Goal: Task Accomplishment & Management: Manage account settings

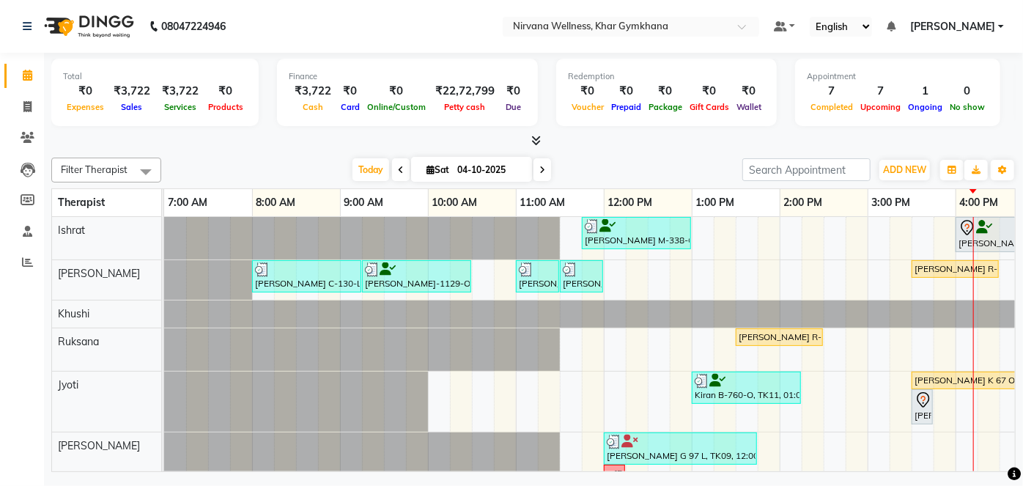
scroll to position [0, 565]
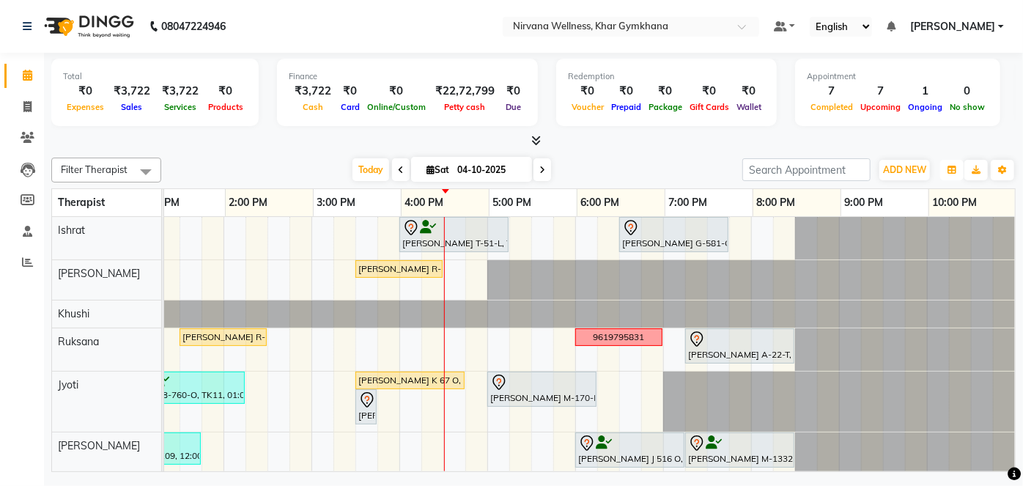
click at [945, 166] on button "button" at bounding box center [951, 170] width 23 height 21
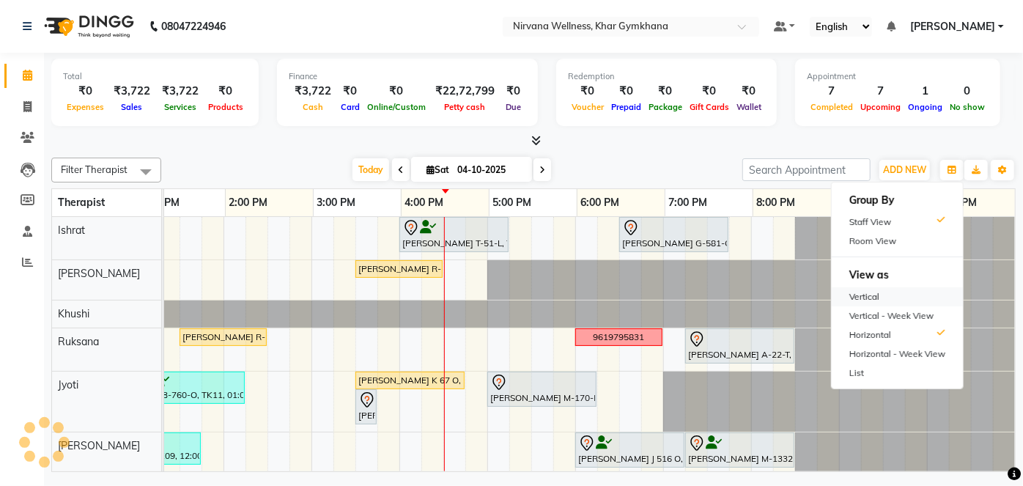
click at [894, 295] on div "Vertical" at bounding box center [897, 296] width 131 height 19
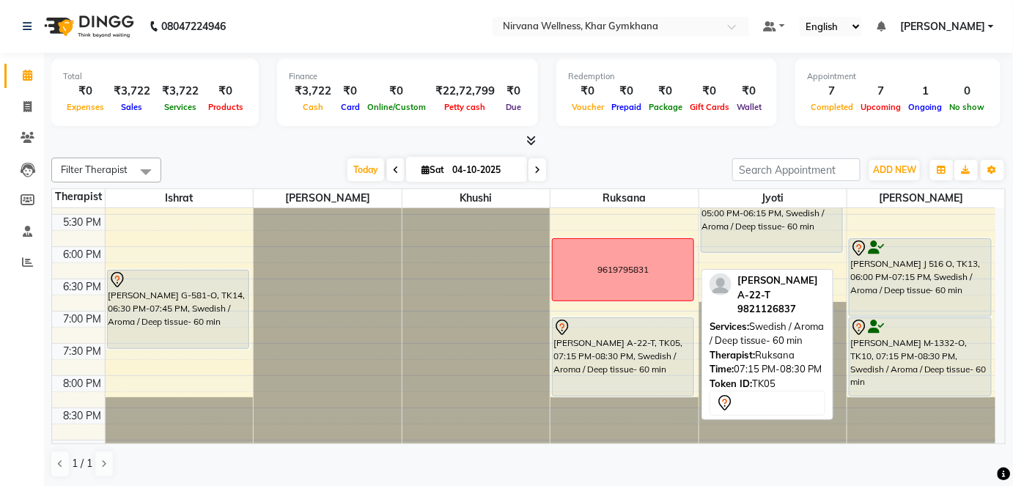
scroll to position [641, 0]
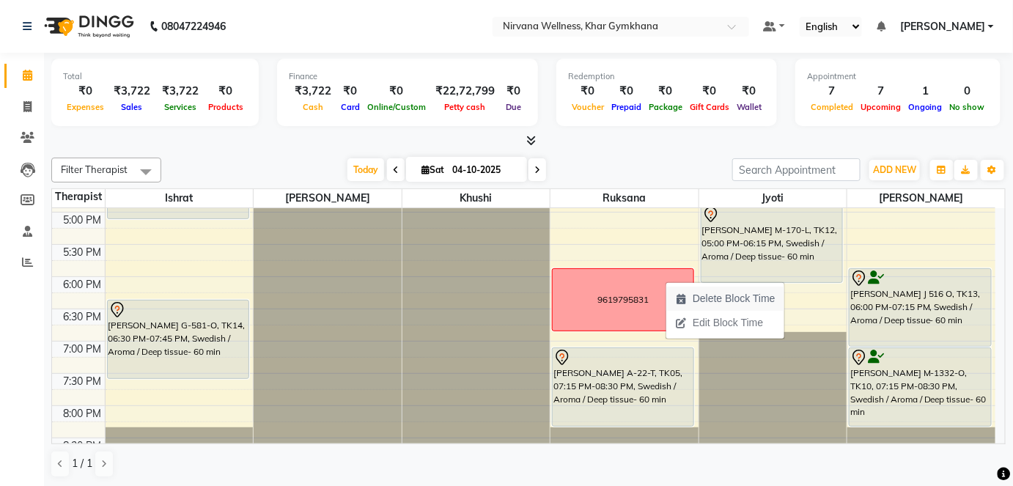
click at [702, 298] on span "Delete Block Time" at bounding box center [734, 298] width 83 height 15
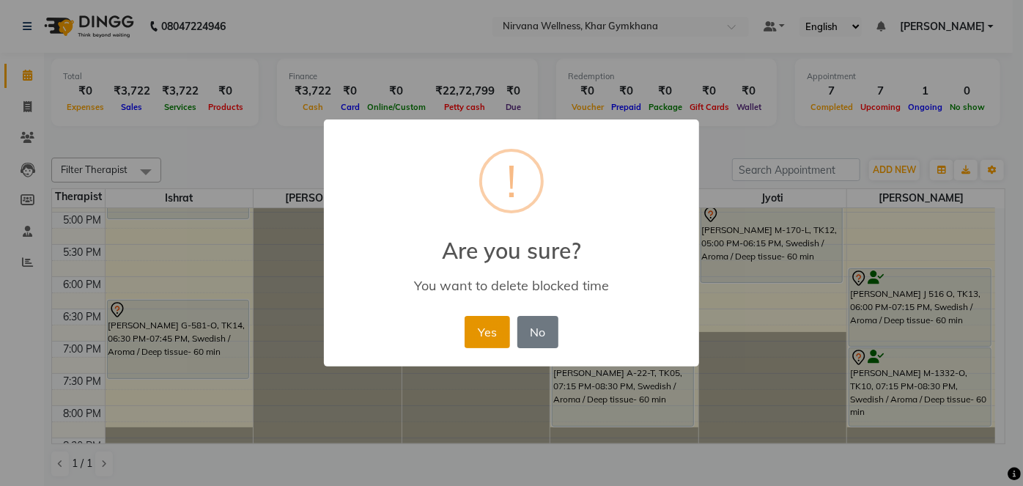
click at [481, 331] on button "Yes" at bounding box center [487, 332] width 45 height 32
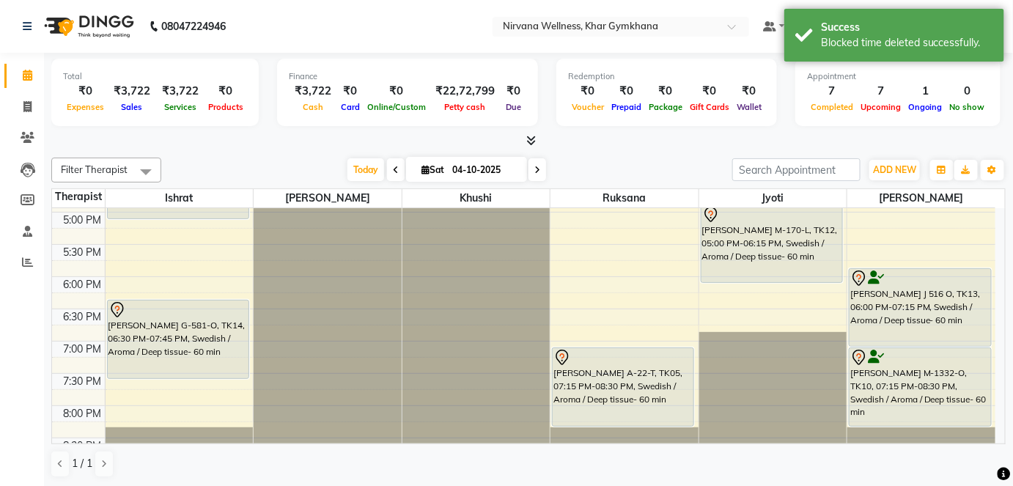
click at [562, 273] on div "7:00 AM 7:30 AM 8:00 AM 8:30 AM 9:00 AM 9:30 AM 10:00 AM 10:30 AM 11:00 AM 11:3…" at bounding box center [523, 83] width 943 height 1031
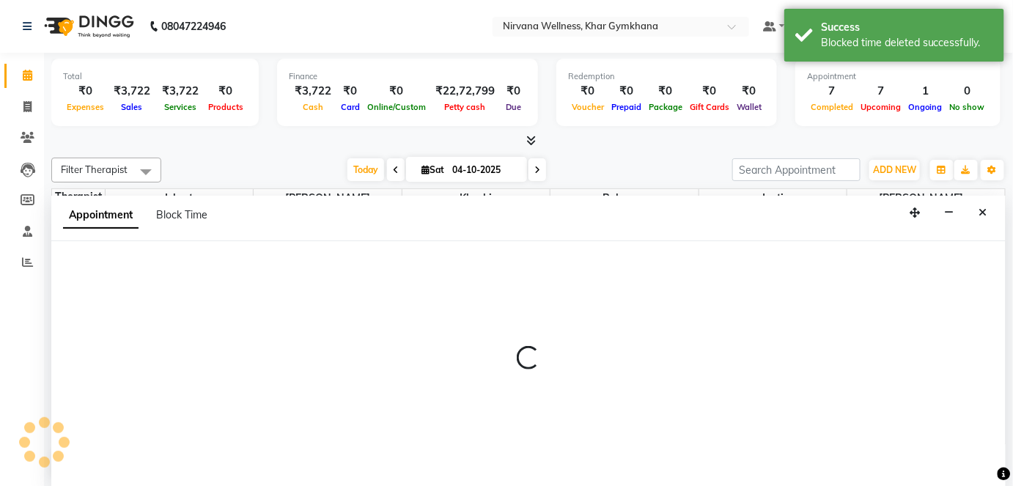
select select "72486"
select select "1080"
select select "tentative"
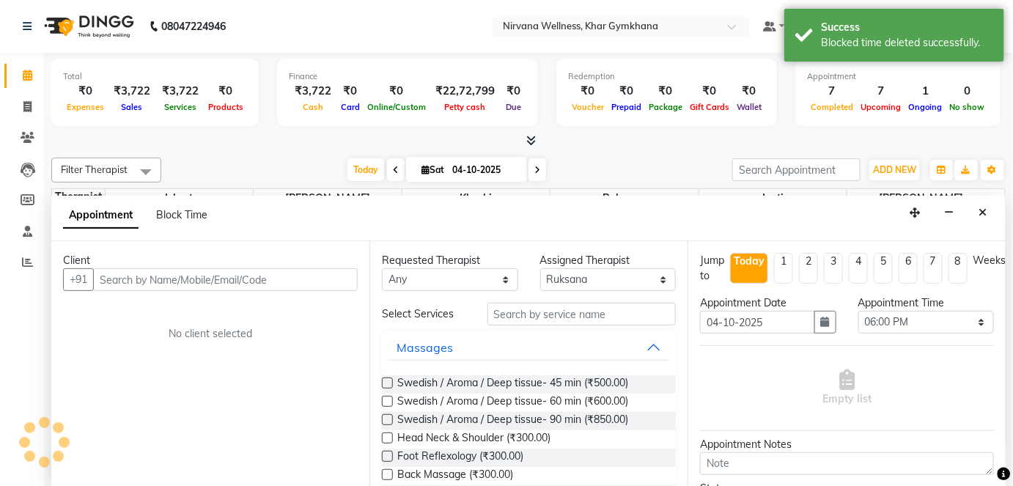
scroll to position [0, 0]
type input "d"
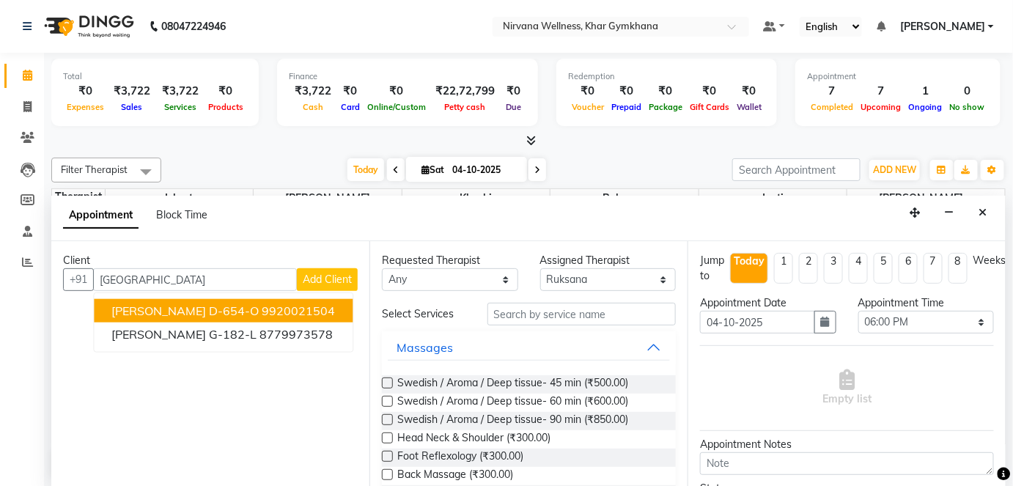
click at [268, 306] on ngb-highlight "9920021504" at bounding box center [298, 310] width 73 height 15
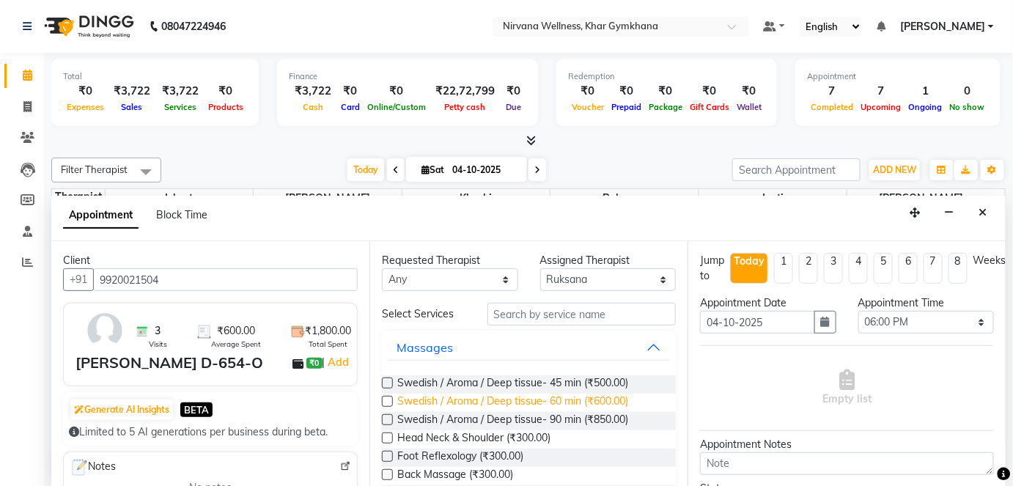
type input "9920021504"
click at [613, 403] on span "Swedish / Aroma / Deep tissue- 60 min (₹600.00)" at bounding box center [512, 403] width 231 height 18
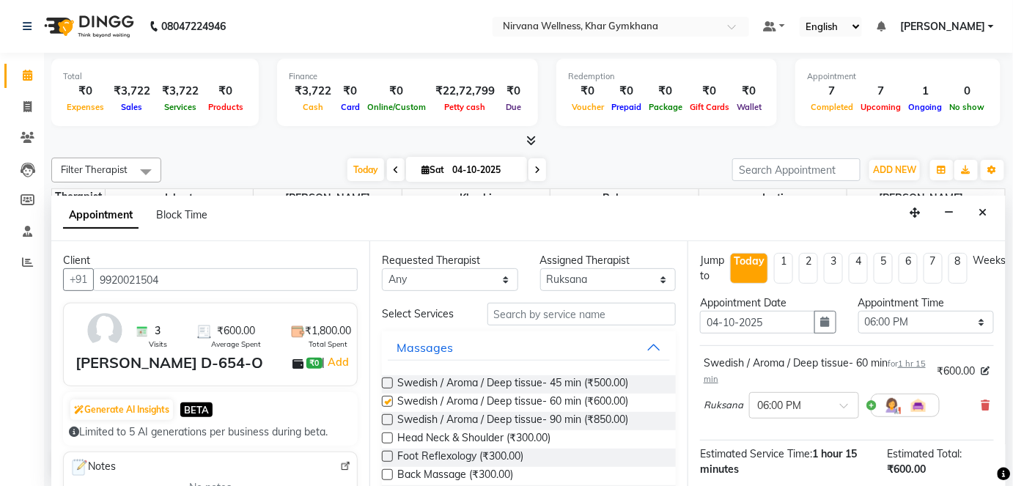
checkbox input "false"
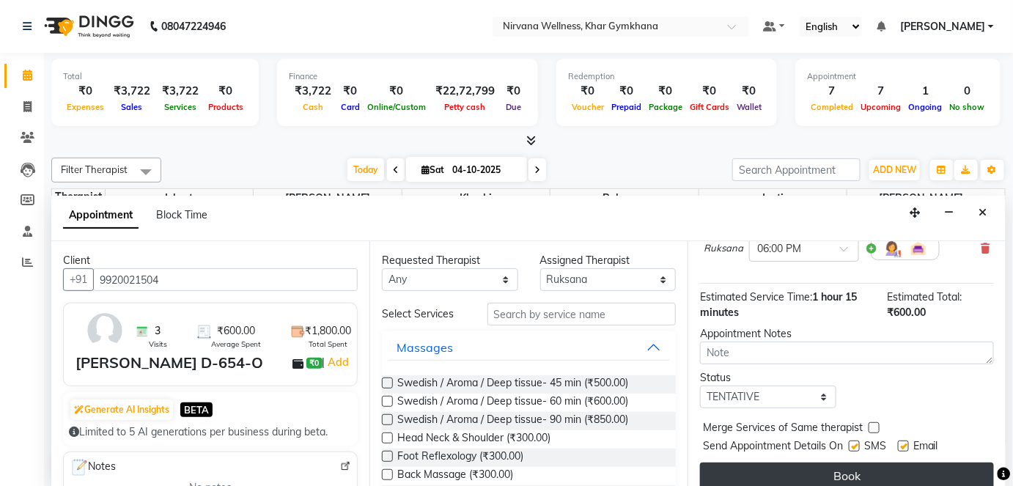
scroll to position [169, 0]
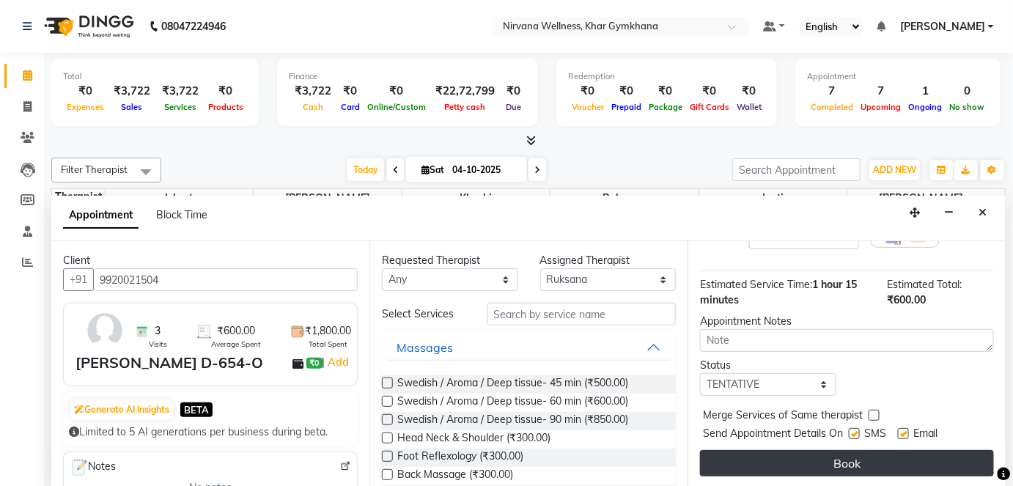
click at [875, 454] on button "Book" at bounding box center [847, 463] width 294 height 26
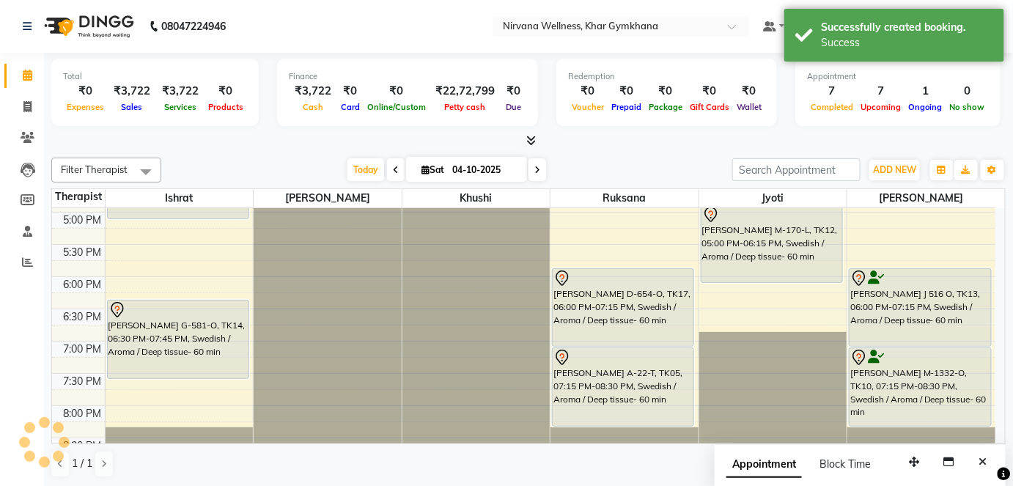
scroll to position [0, 0]
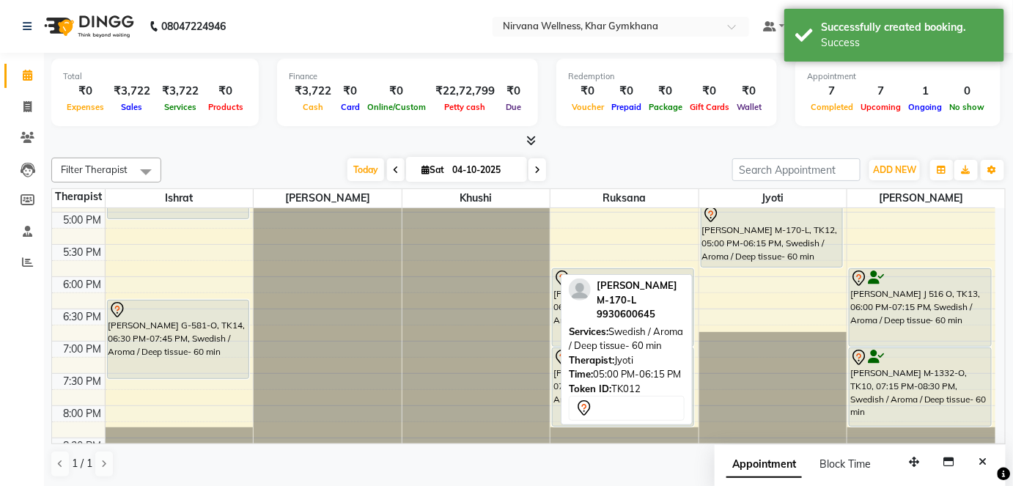
drag, startPoint x: 785, startPoint y: 279, endPoint x: 789, endPoint y: 265, distance: 15.3
click at [789, 265] on div "[PERSON_NAME] K 67 O, TK15, 03:30 PM-04:45 PM, Swedish / Aroma / Deep tissue- 6…" at bounding box center [773, 83] width 148 height 1031
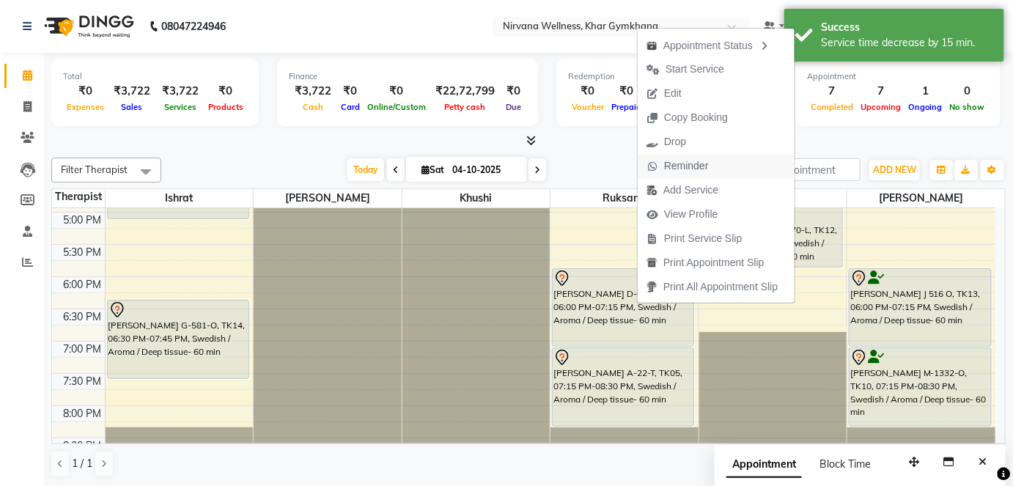
click at [696, 163] on span "Reminder" at bounding box center [686, 165] width 45 height 15
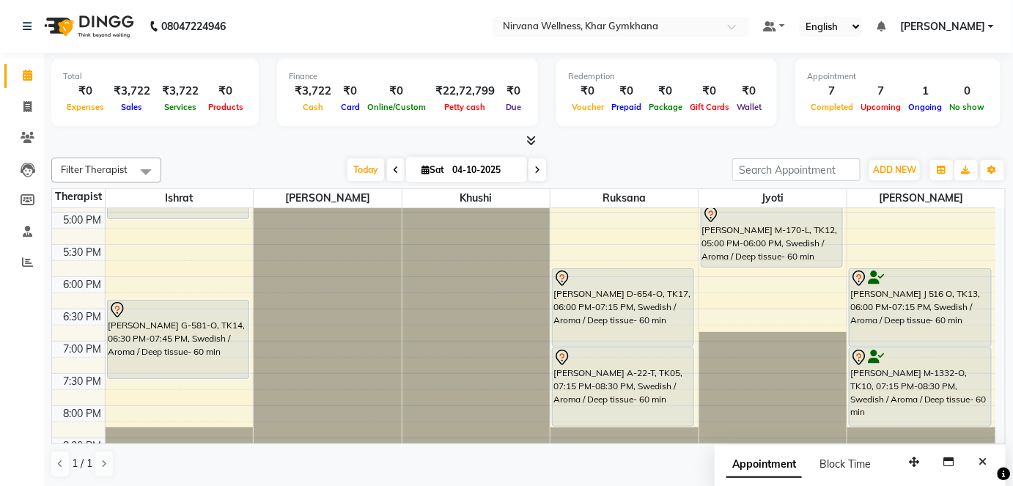
click at [534, 163] on span at bounding box center [537, 169] width 18 height 23
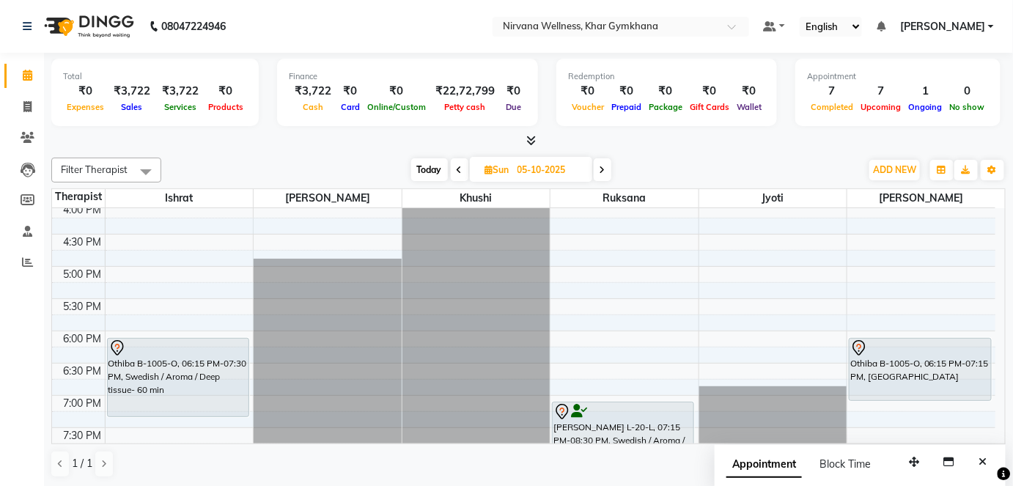
scroll to position [641, 0]
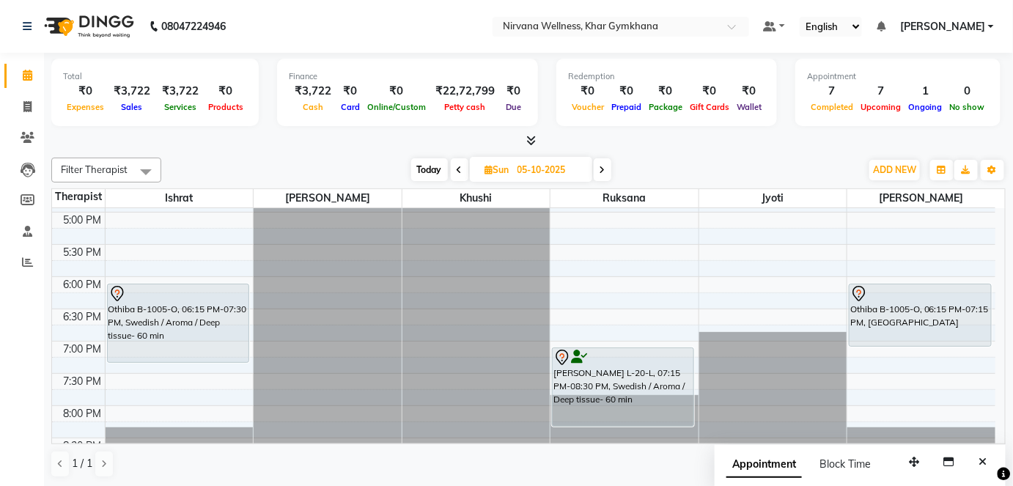
click at [413, 176] on span "Today" at bounding box center [429, 169] width 37 height 23
type input "04-10-2025"
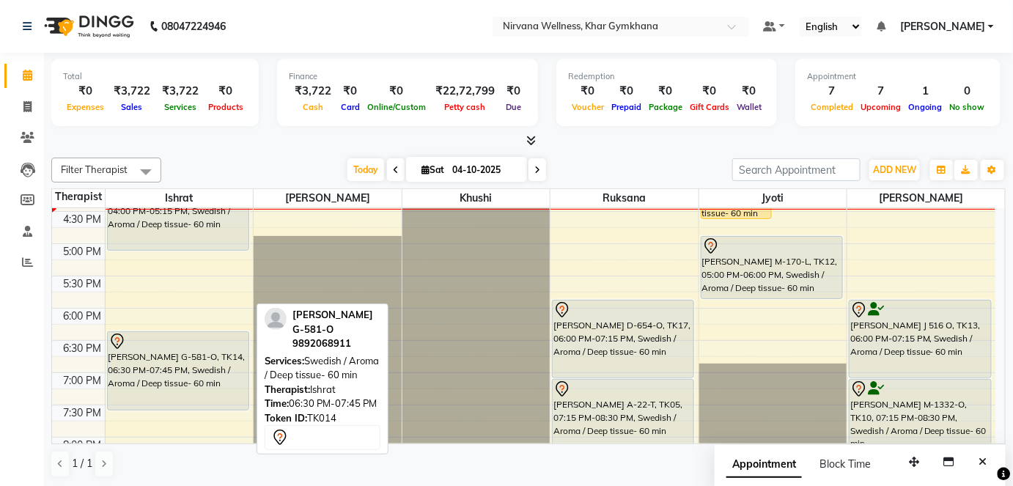
scroll to position [574, 0]
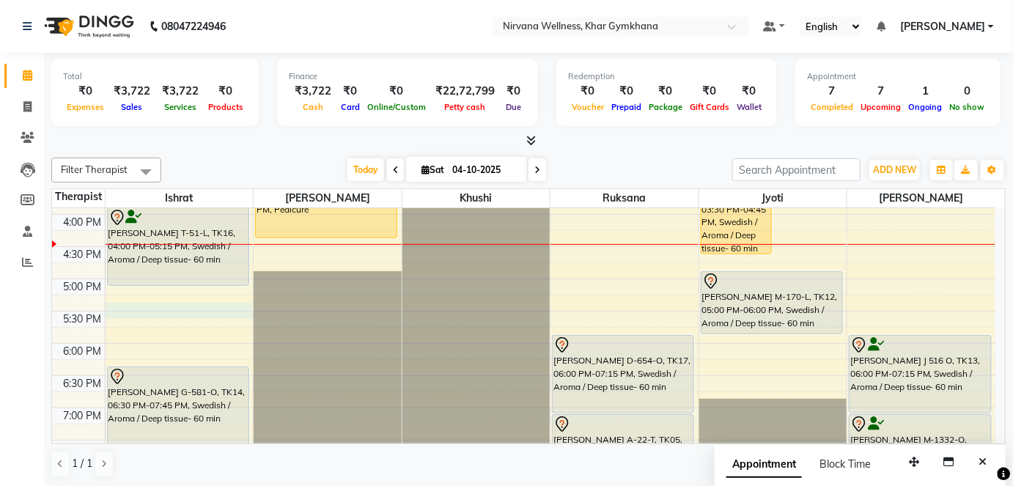
click at [127, 306] on div "7:00 AM 7:30 AM 8:00 AM 8:30 AM 9:00 AM 9:30 AM 10:00 AM 10:30 AM 11:00 AM 11:3…" at bounding box center [523, 149] width 943 height 1031
select select "67021"
select select "tentative"
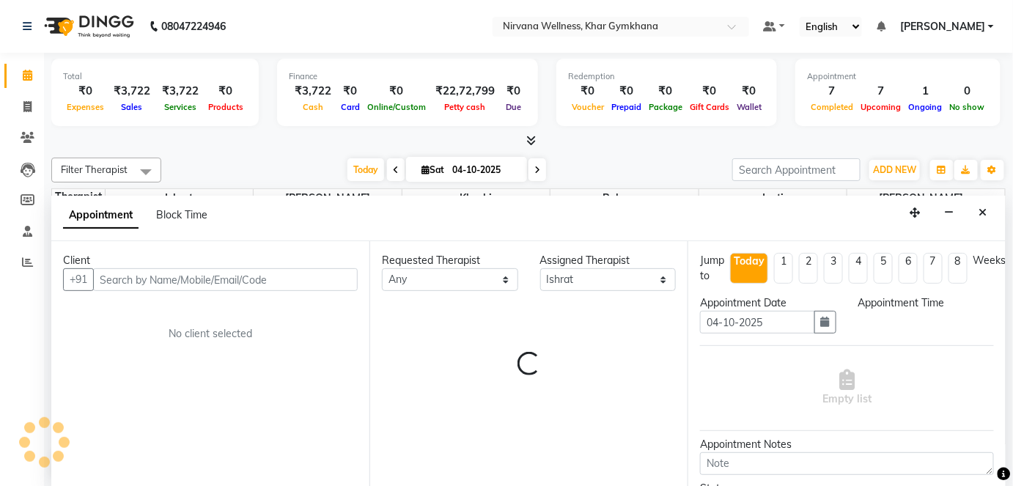
scroll to position [0, 0]
select select "1050"
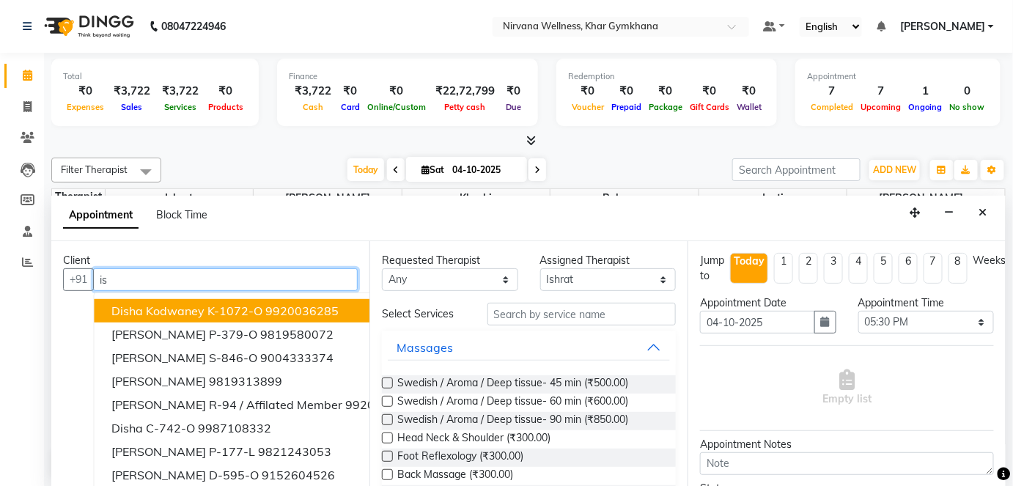
type input "i"
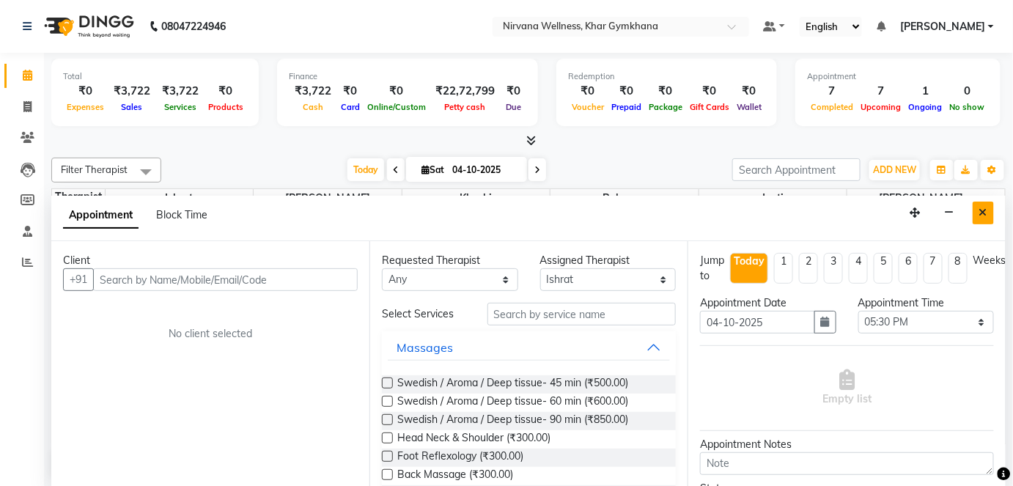
click at [982, 212] on icon "Close" at bounding box center [983, 212] width 8 height 10
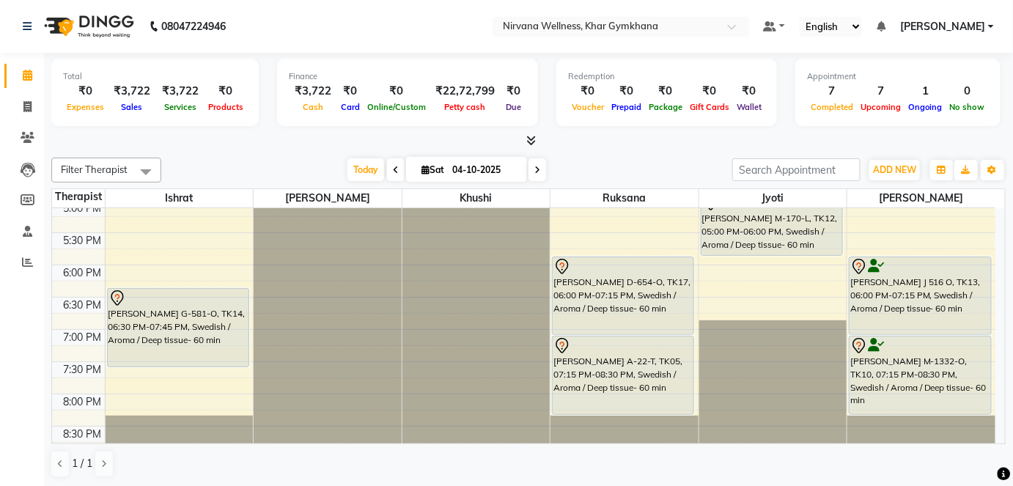
scroll to position [574, 0]
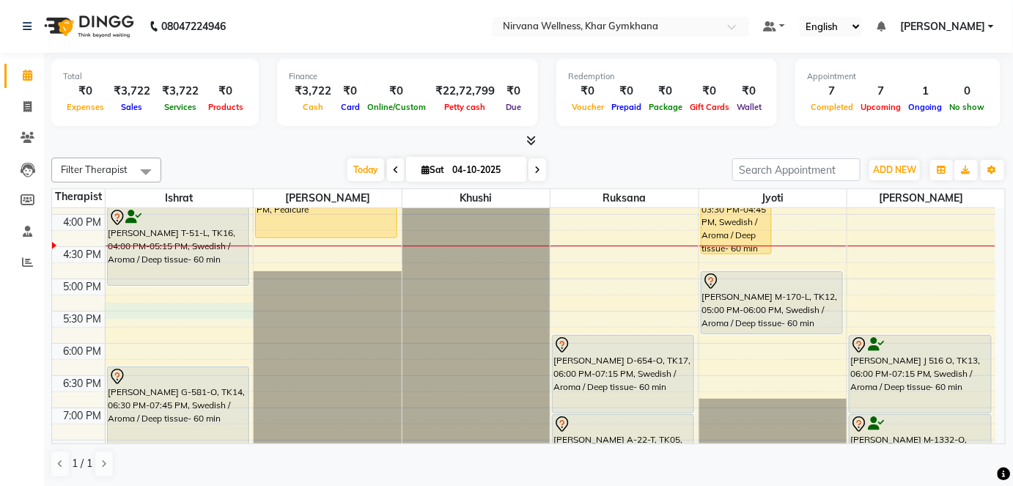
click at [177, 309] on div "7:00 AM 7:30 AM 8:00 AM 8:30 AM 9:00 AM 9:30 AM 10:00 AM 10:30 AM 11:00 AM 11:3…" at bounding box center [523, 149] width 943 height 1031
select select "67021"
select select "1050"
select select "tentative"
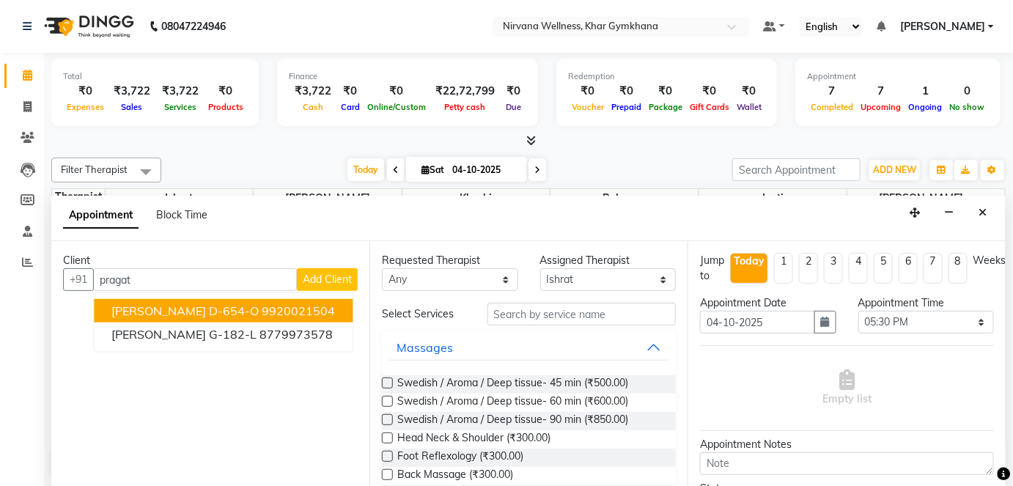
click at [262, 311] on ngb-highlight "9920021504" at bounding box center [298, 310] width 73 height 15
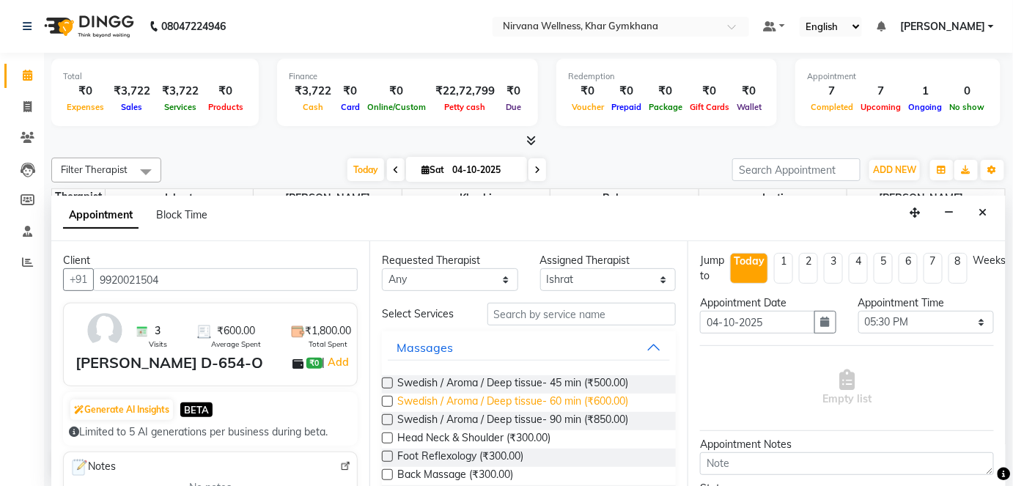
type input "9920021504"
drag, startPoint x: 523, startPoint y: 405, endPoint x: 608, endPoint y: 399, distance: 86.0
click at [523, 404] on span "Swedish / Aroma / Deep tissue- 60 min (₹600.00)" at bounding box center [512, 403] width 231 height 18
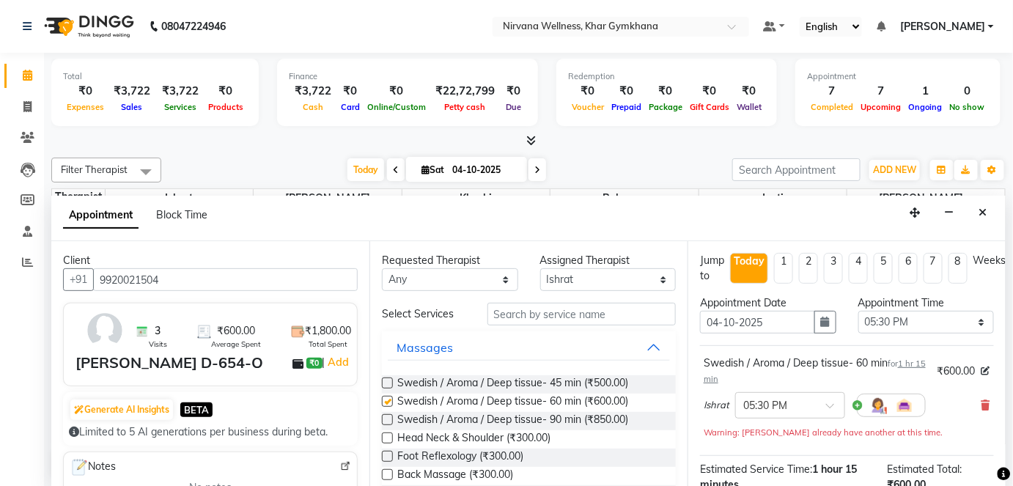
checkbox input "false"
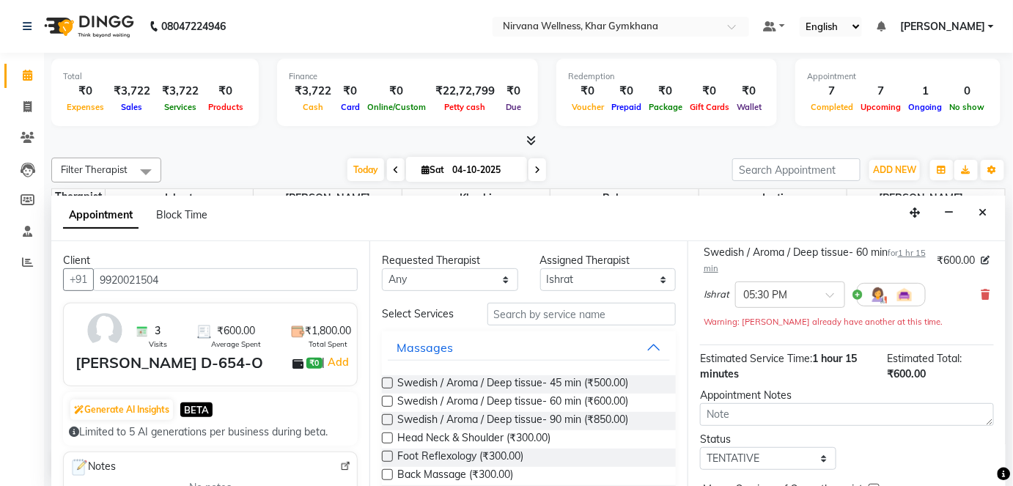
scroll to position [185, 0]
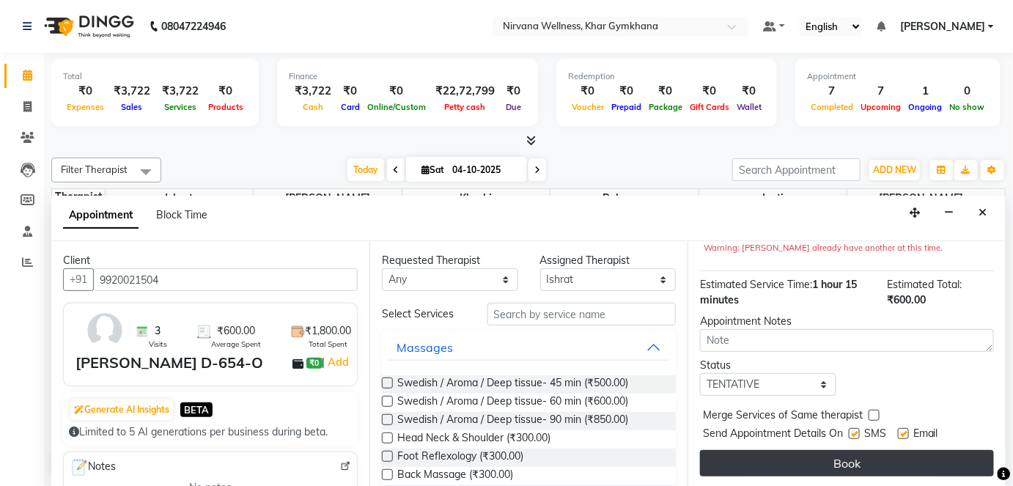
click at [770, 455] on button "Book" at bounding box center [847, 463] width 294 height 26
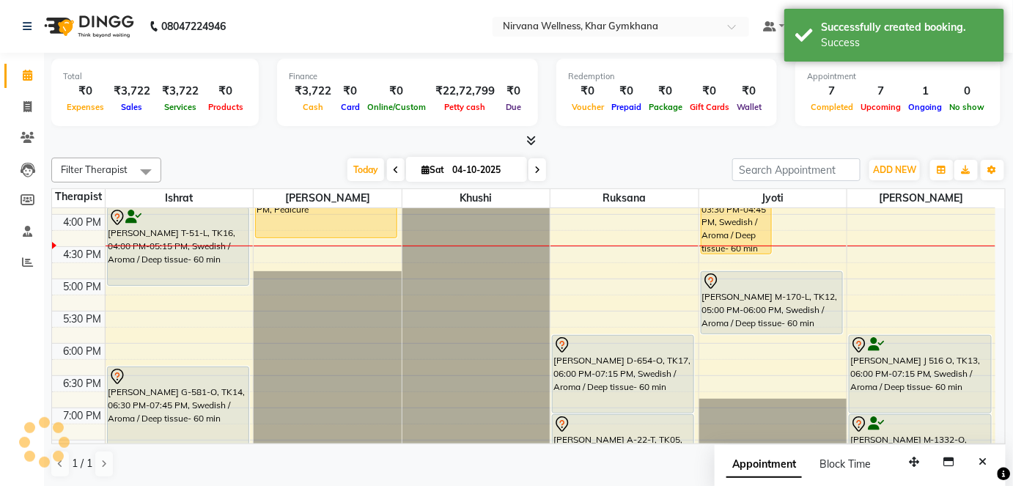
scroll to position [0, 0]
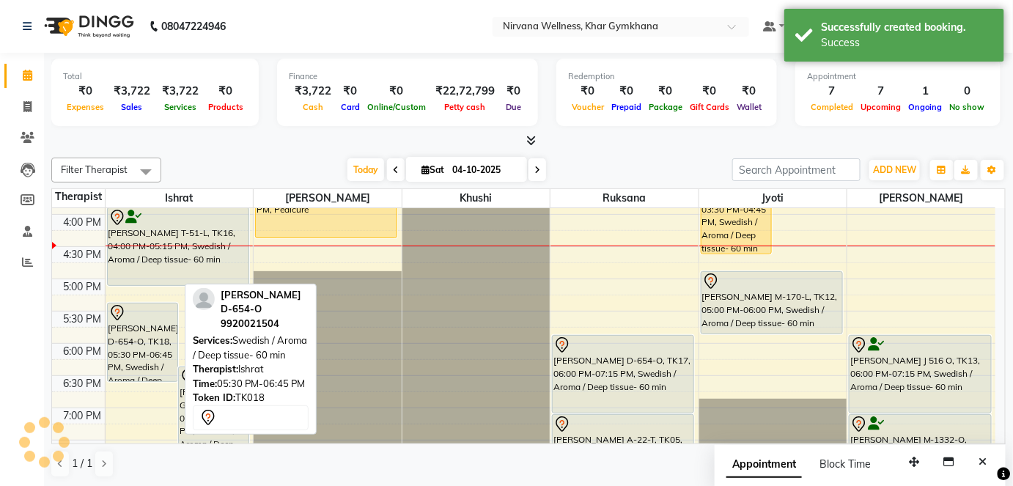
click at [157, 375] on div "[PERSON_NAME] D-654-O, TK18, 05:30 PM-06:45 PM, Swedish / Aroma / Deep tissue- …" at bounding box center [143, 342] width 70 height 78
drag, startPoint x: 161, startPoint y: 383, endPoint x: 162, endPoint y: 374, distance: 8.8
click at [162, 374] on div "7:00 AM 7:30 AM 8:00 AM 8:30 AM 9:00 AM 9:30 AM 10:00 AM 10:30 AM 11:00 AM 11:3…" at bounding box center [523, 149] width 943 height 1031
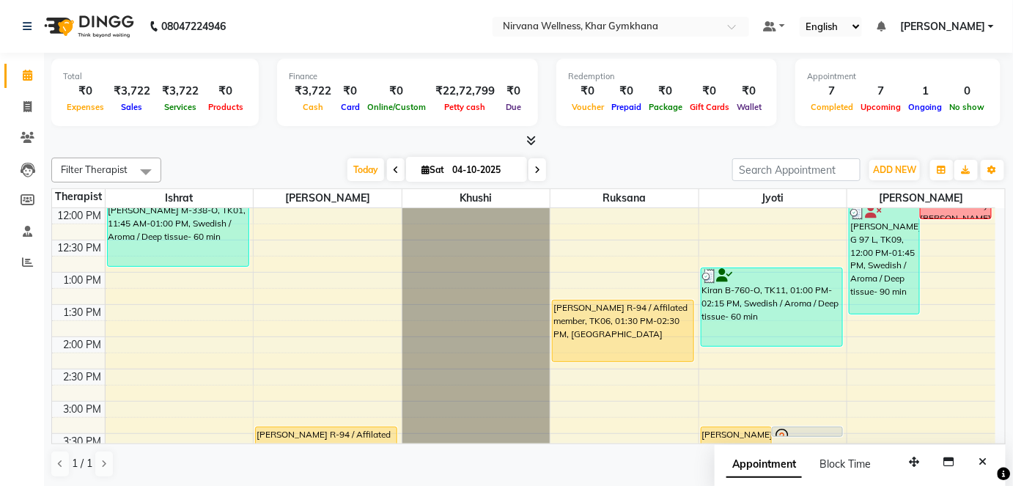
scroll to position [574, 0]
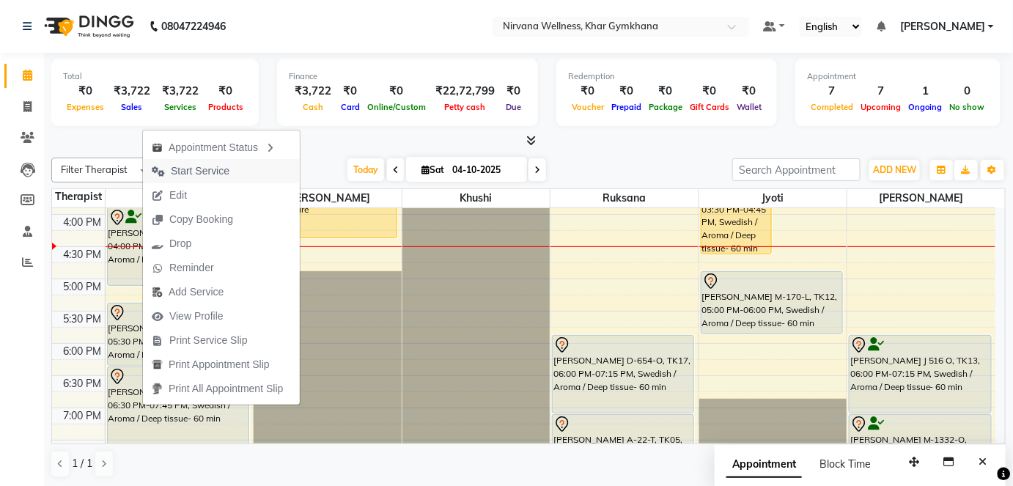
click at [227, 177] on span "Start Service" at bounding box center [200, 170] width 59 height 15
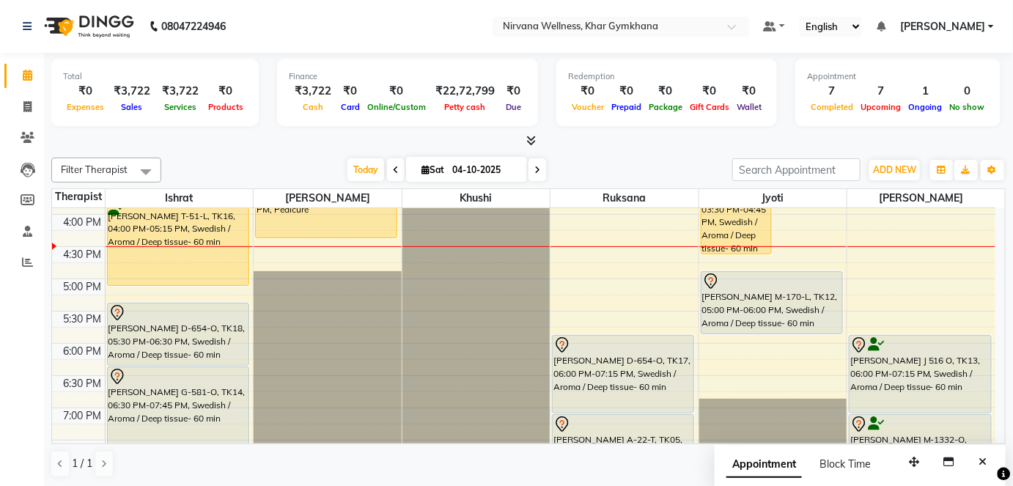
click at [535, 178] on span at bounding box center [537, 169] width 18 height 23
type input "05-10-2025"
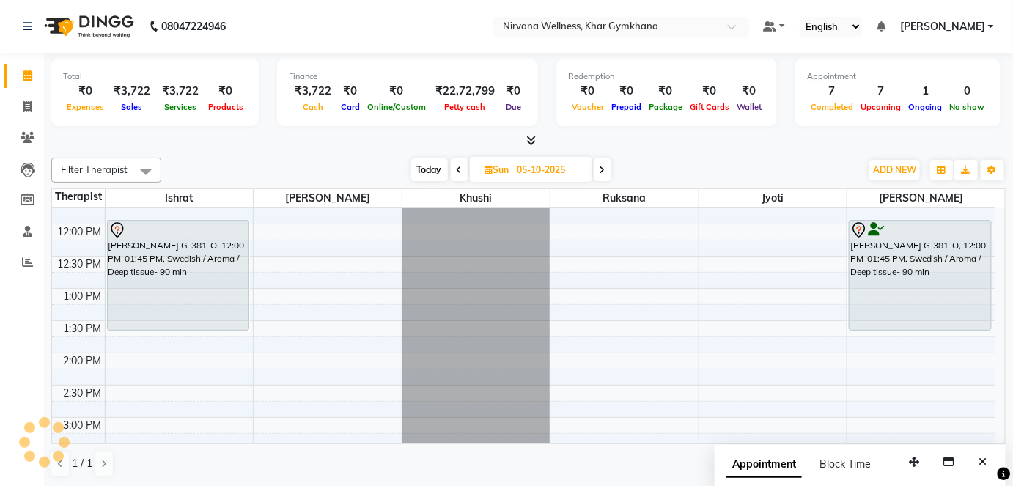
scroll to position [107, 0]
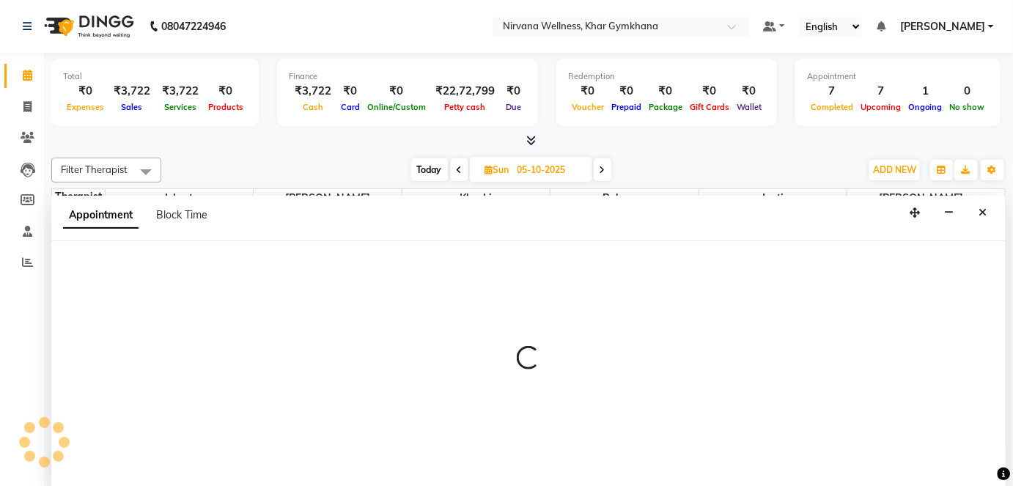
scroll to position [0, 0]
select select "72486"
select select "660"
select select "tentative"
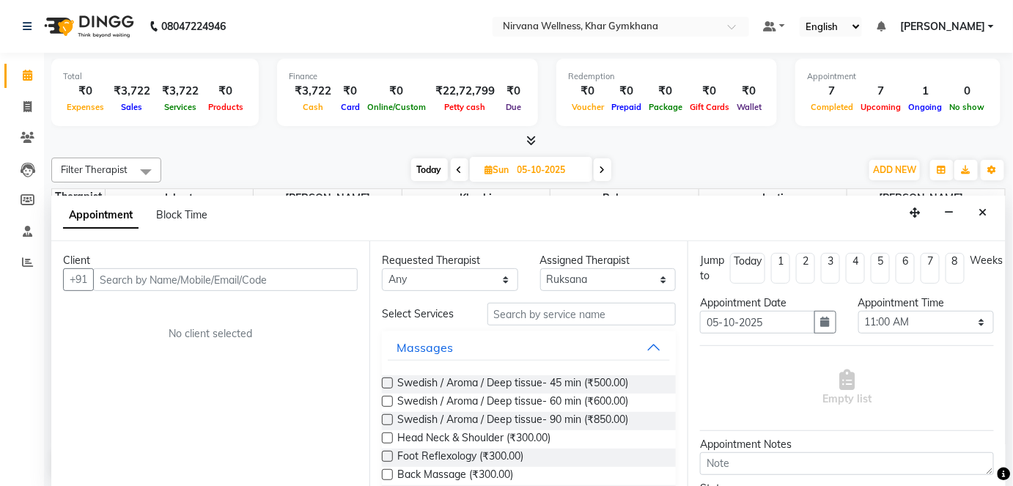
click at [336, 353] on div "Client +91 No client selected" at bounding box center [210, 364] width 318 height 246
click at [259, 281] on input "text" at bounding box center [225, 279] width 265 height 23
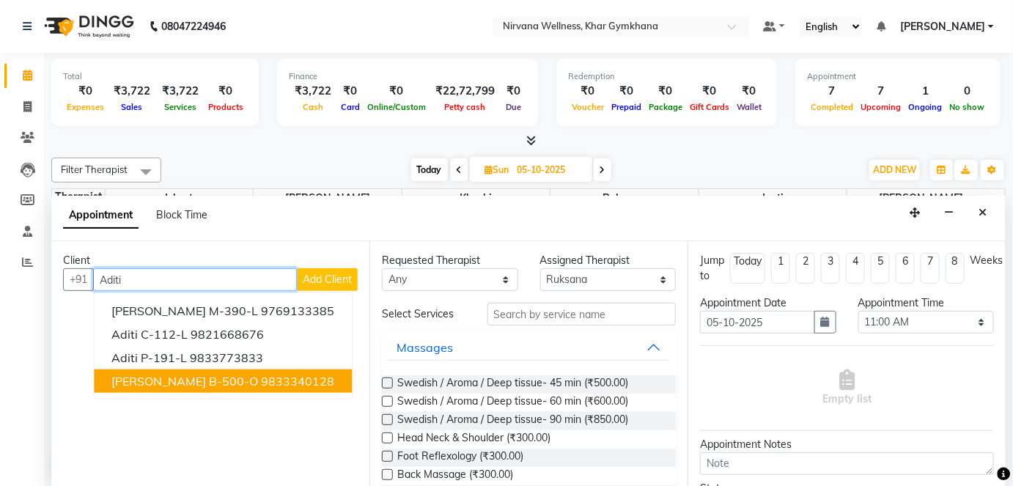
click at [164, 369] on button "[PERSON_NAME] B-500-O 9833340128" at bounding box center [223, 380] width 258 height 23
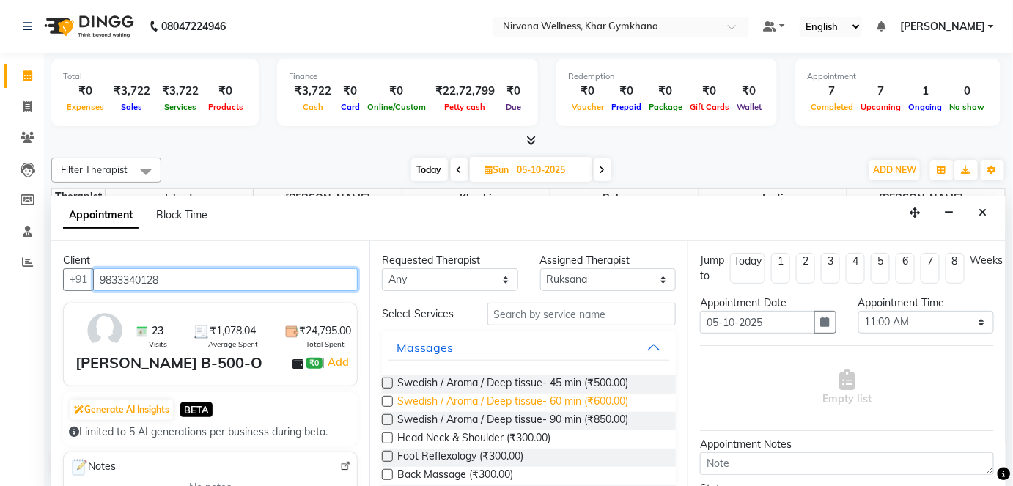
type input "9833340128"
click at [438, 399] on span "Swedish / Aroma / Deep tissue- 60 min (₹600.00)" at bounding box center [512, 403] width 231 height 18
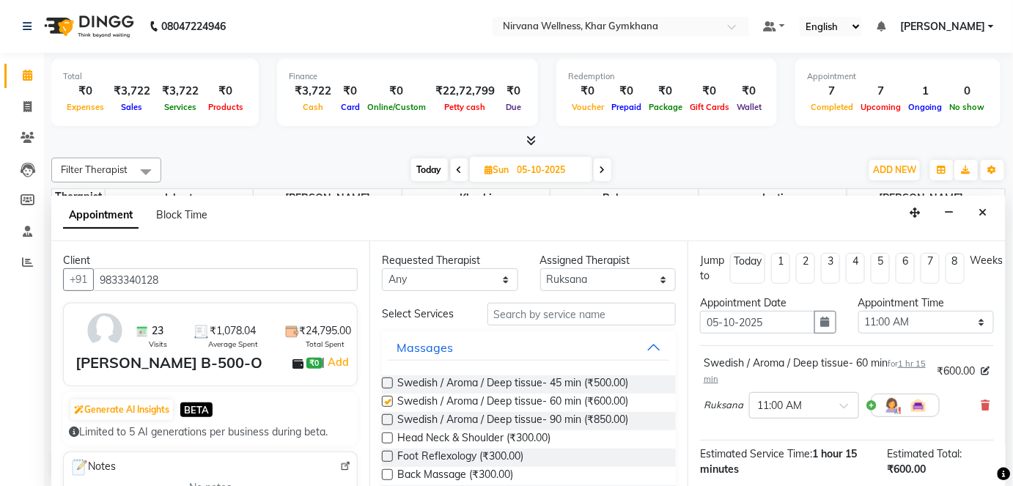
checkbox input "false"
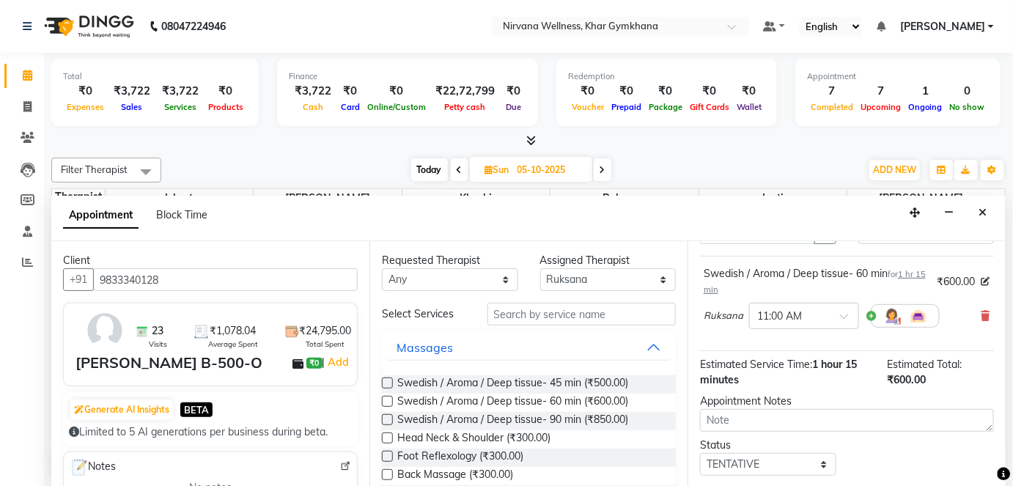
scroll to position [169, 0]
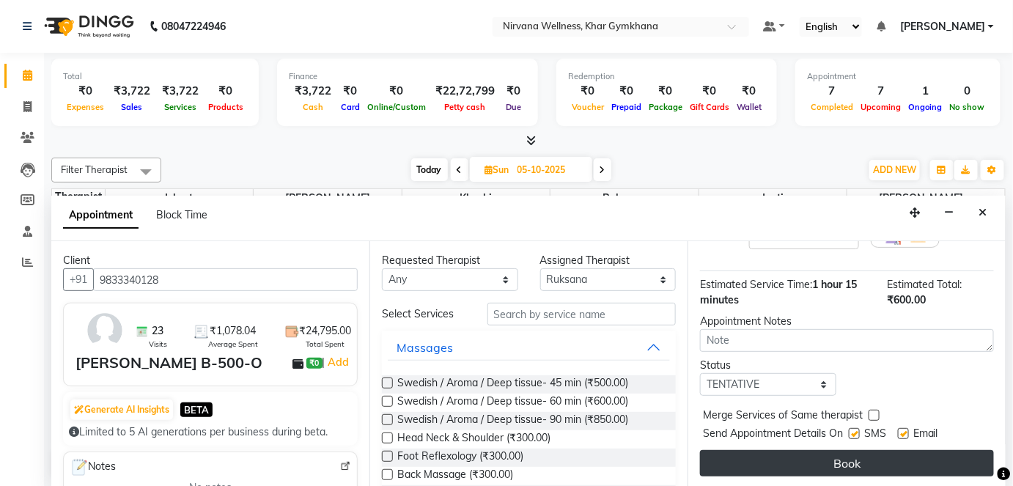
click at [826, 461] on button "Book" at bounding box center [847, 463] width 294 height 26
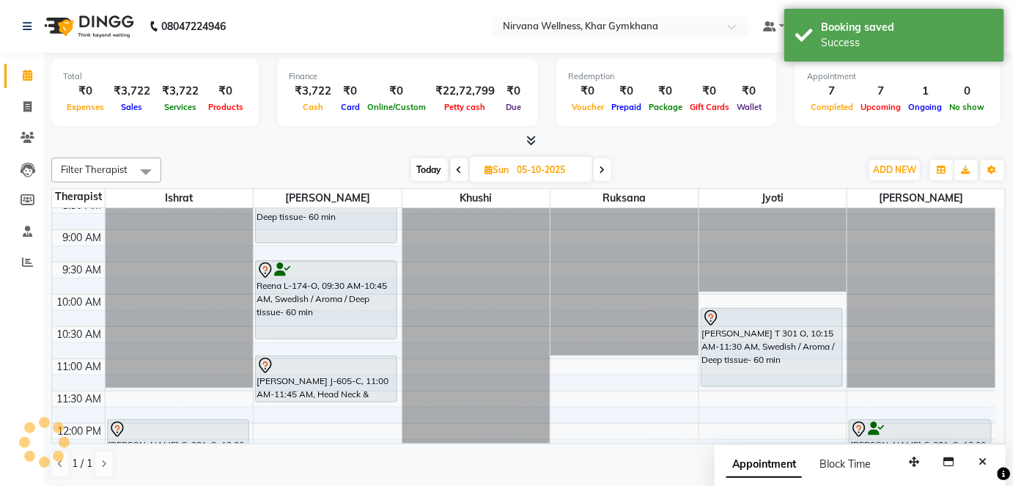
scroll to position [0, 0]
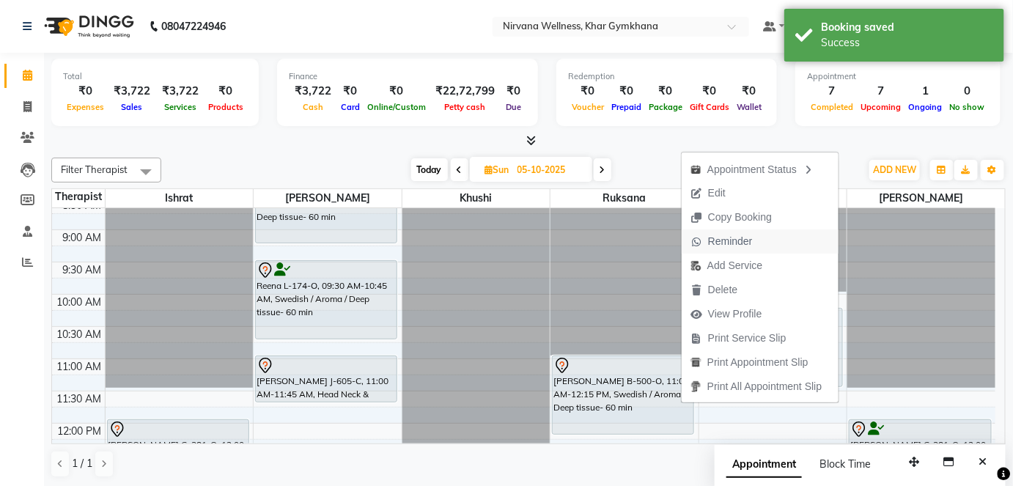
click at [721, 239] on span "Reminder" at bounding box center [730, 241] width 45 height 15
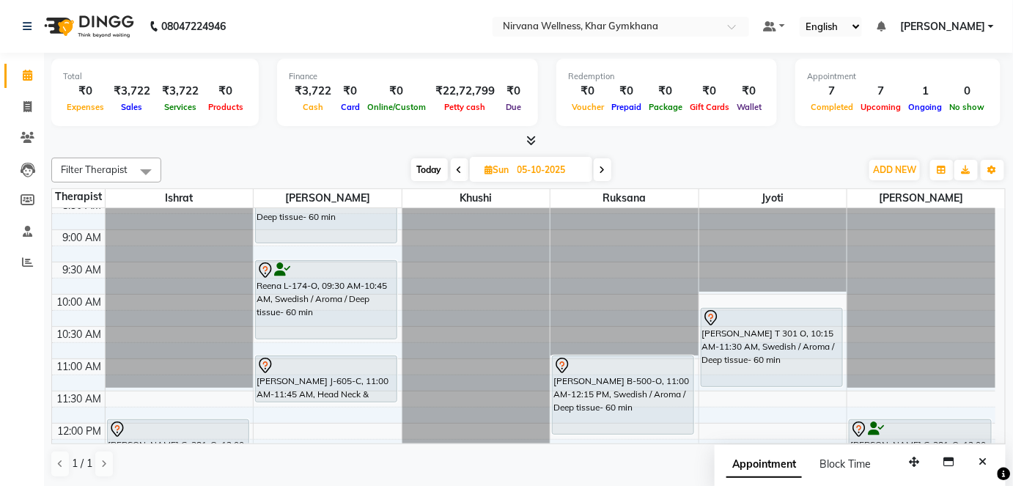
click at [405, 169] on div "[DATE] [DATE]" at bounding box center [511, 170] width 685 height 22
click at [426, 168] on span "Today" at bounding box center [429, 169] width 37 height 23
type input "04-10-2025"
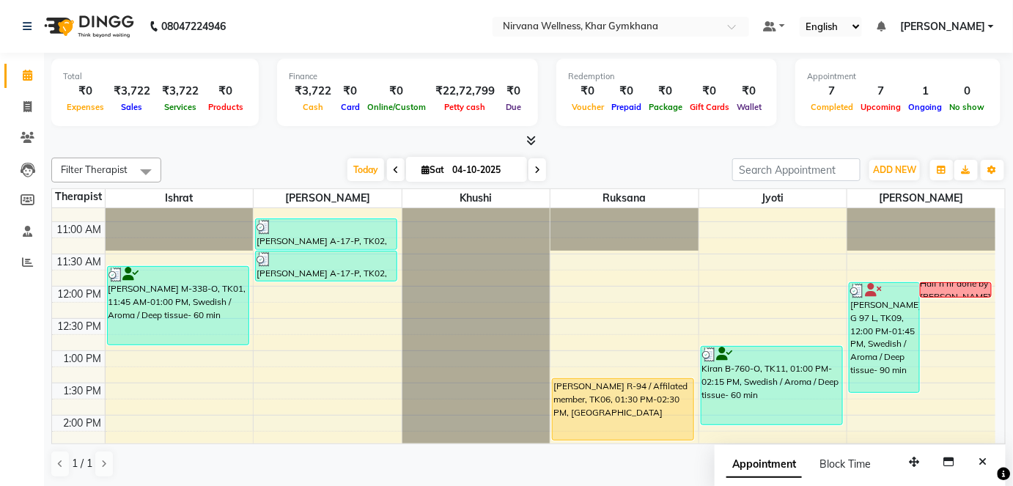
scroll to position [240, 0]
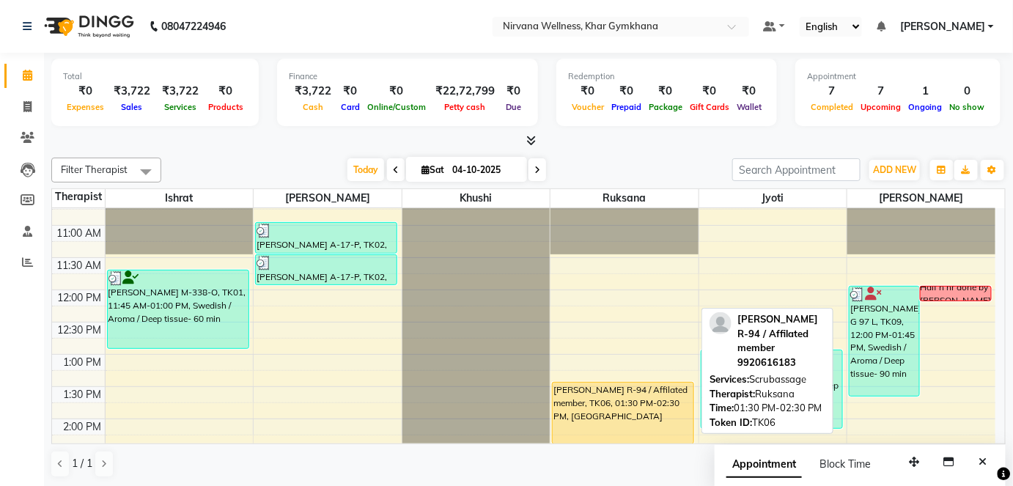
click at [642, 407] on div "[PERSON_NAME] R-94 / Affilated member, TK06, 01:30 PM-02:30 PM, [GEOGRAPHIC_DAT…" at bounding box center [623, 413] width 141 height 61
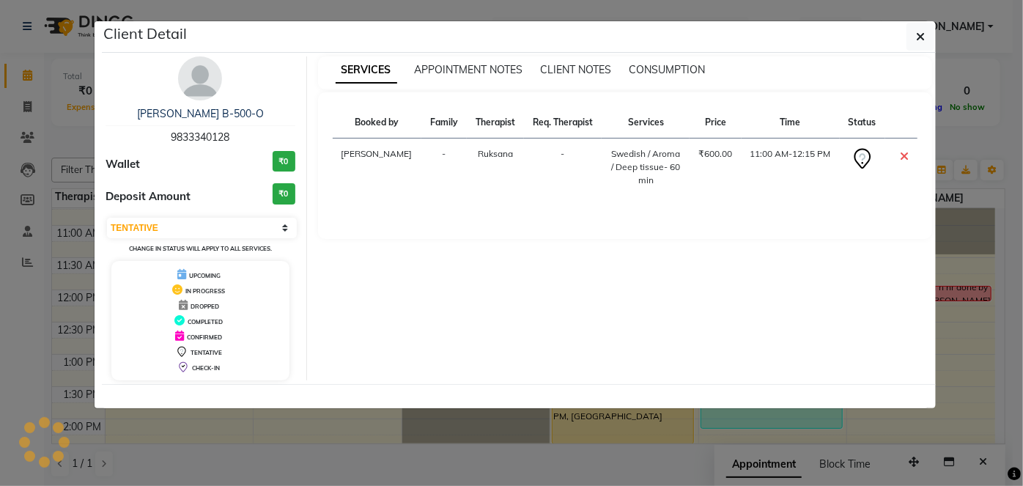
select select "1"
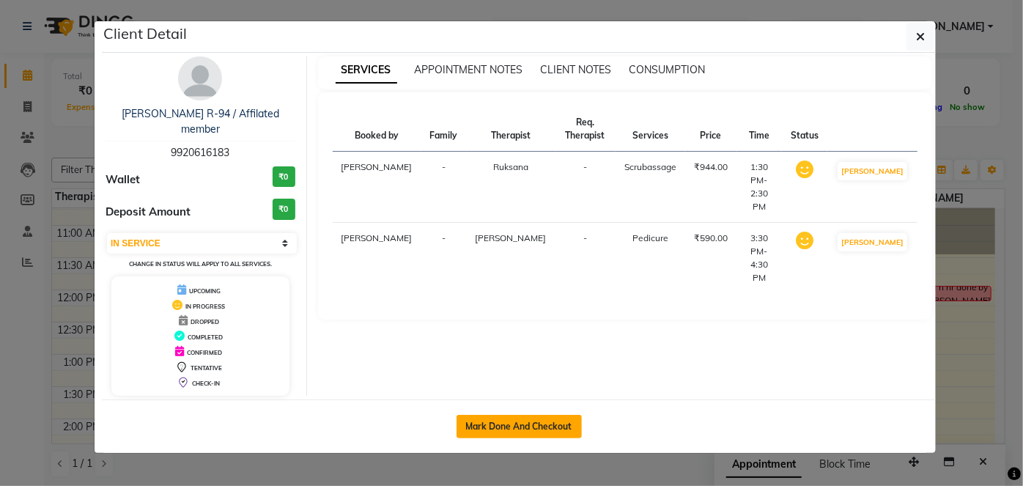
click at [528, 415] on button "Mark Done And Checkout" at bounding box center [519, 426] width 125 height 23
select select "6844"
select select "service"
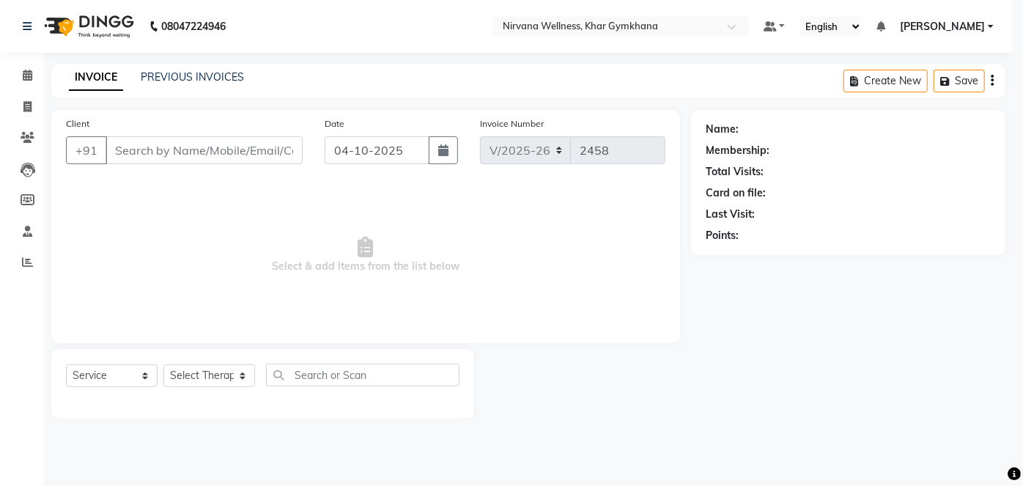
type input "9920616183"
select select "68038"
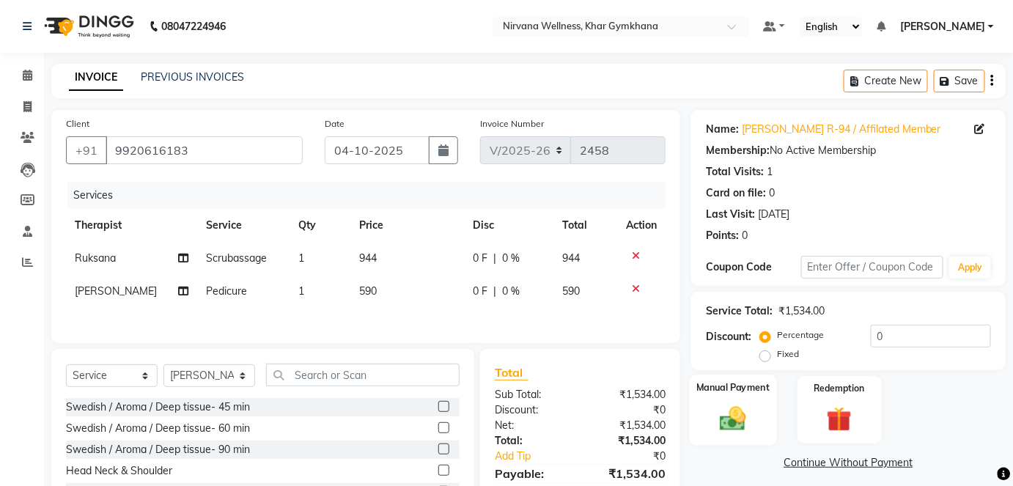
click at [727, 403] on img at bounding box center [733, 418] width 43 height 30
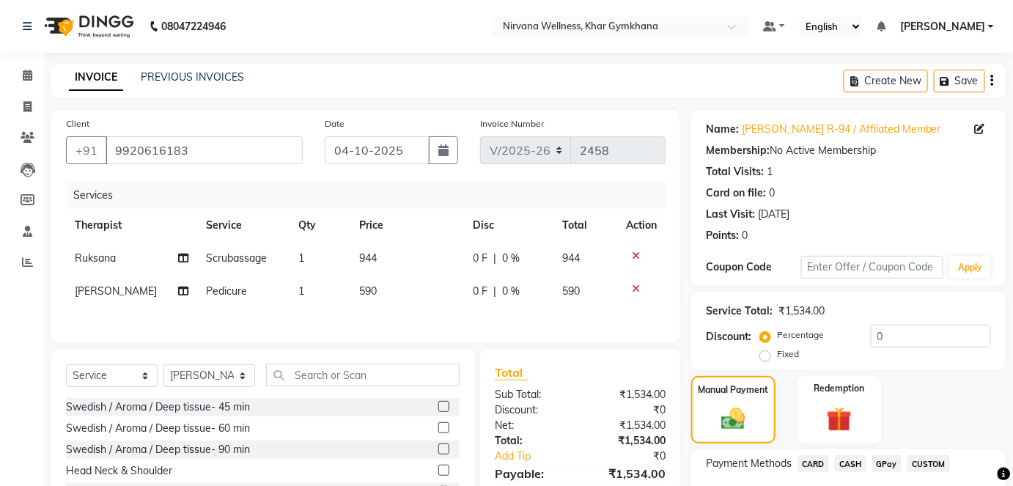
scroll to position [103, 0]
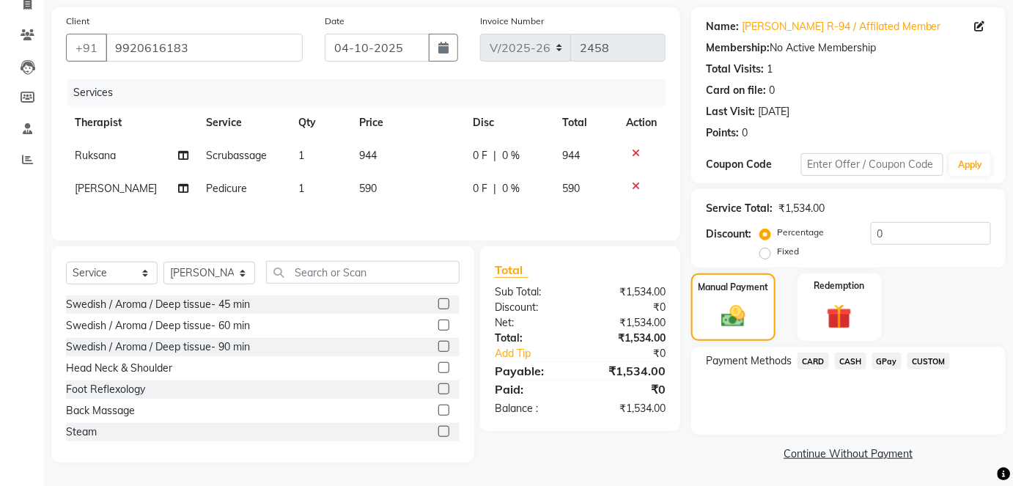
click at [852, 359] on span "CASH" at bounding box center [851, 361] width 32 height 17
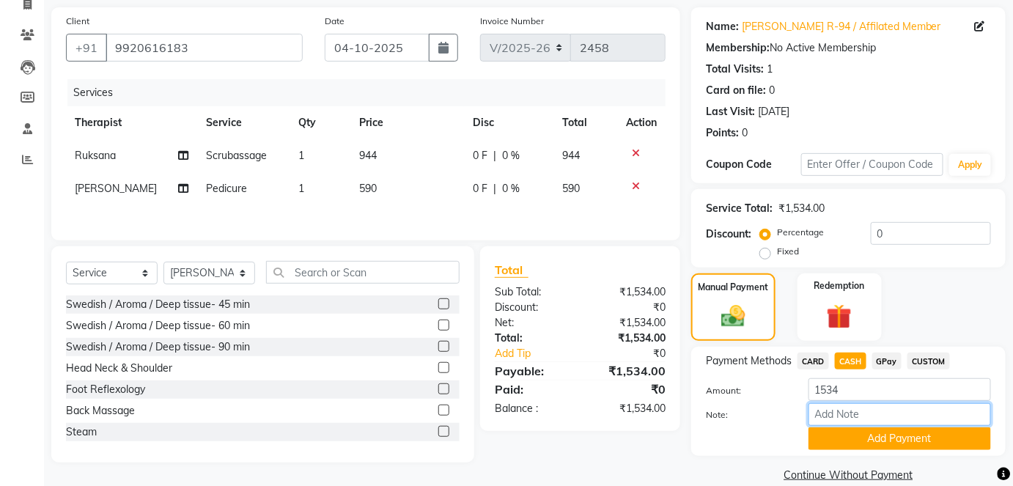
paste input "HL0002780"
type input "HL0002780"
click at [891, 433] on button "Add Payment" at bounding box center [899, 438] width 183 height 23
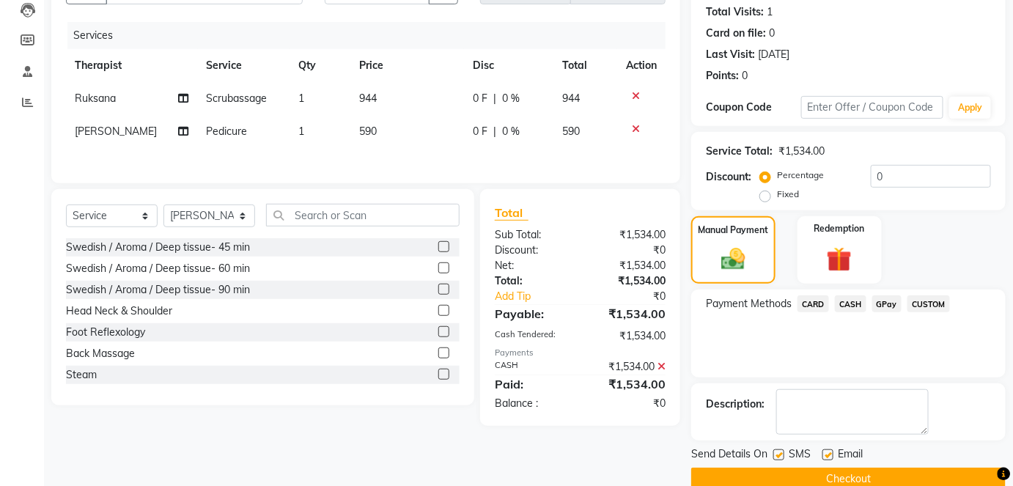
scroll to position [185, 0]
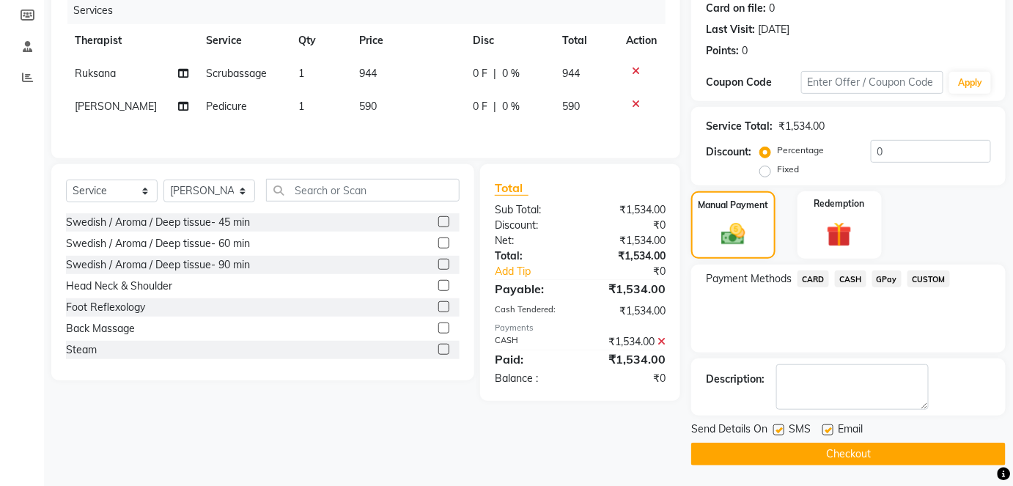
click at [889, 457] on button "Checkout" at bounding box center [848, 454] width 314 height 23
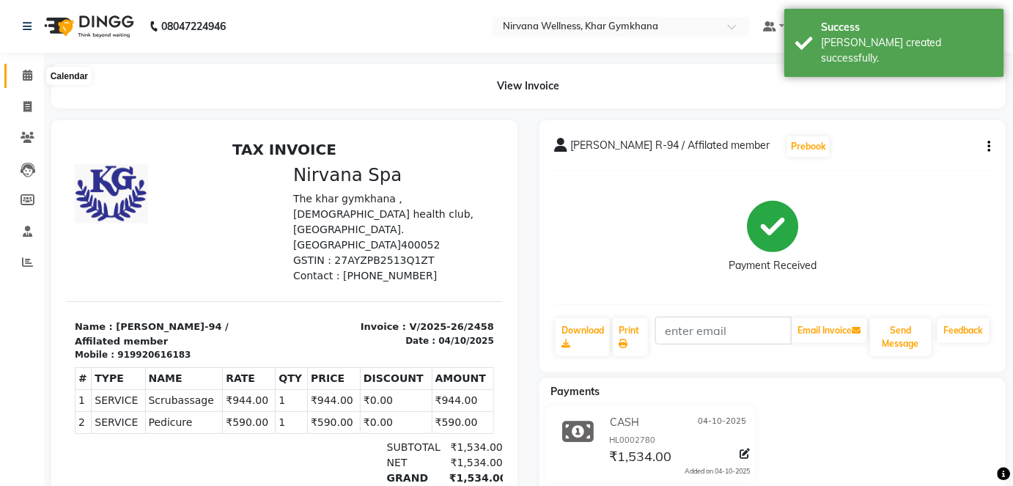
click at [22, 68] on span at bounding box center [28, 75] width 26 height 17
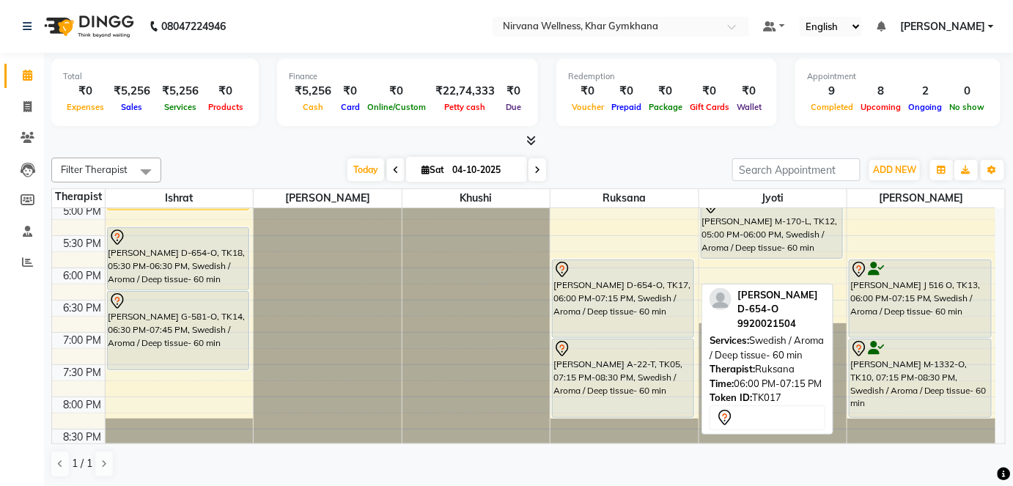
scroll to position [583, 0]
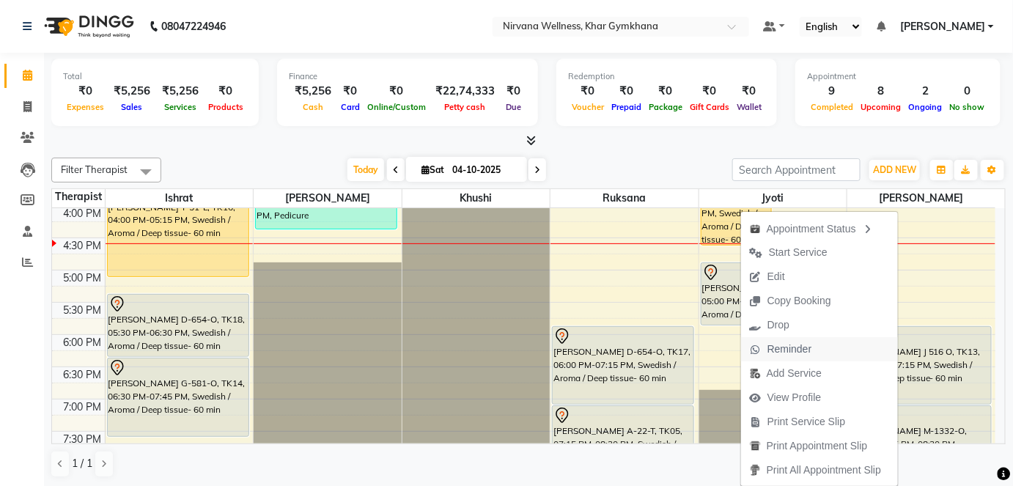
click at [805, 346] on span "Reminder" at bounding box center [789, 349] width 45 height 15
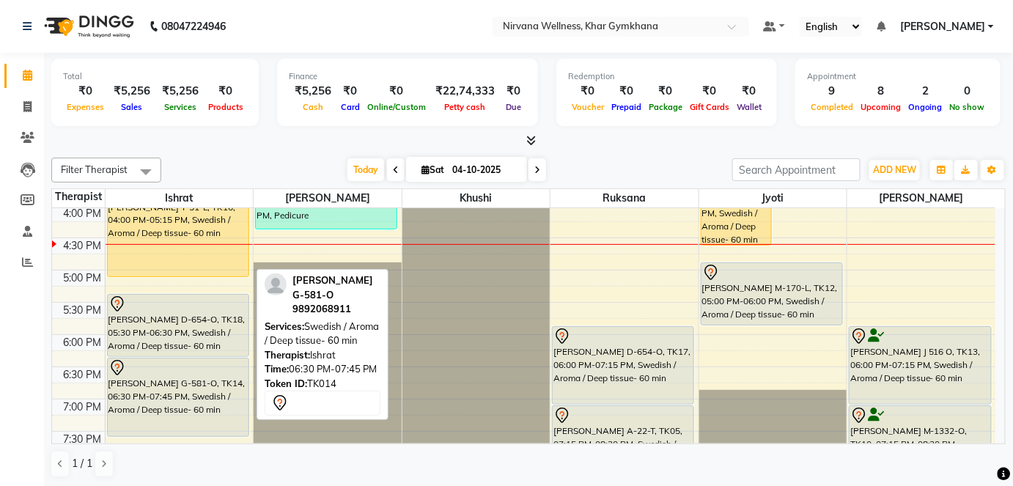
click at [152, 397] on div "[PERSON_NAME] G-581-O, TK14, 06:30 PM-07:45 PM, Swedish / Aroma / Deep tissue- …" at bounding box center [178, 397] width 141 height 78
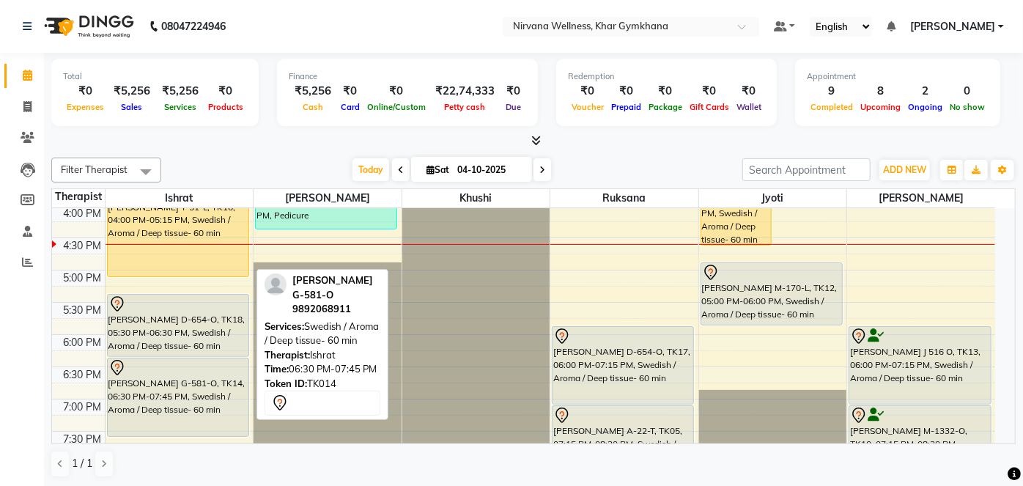
select select "7"
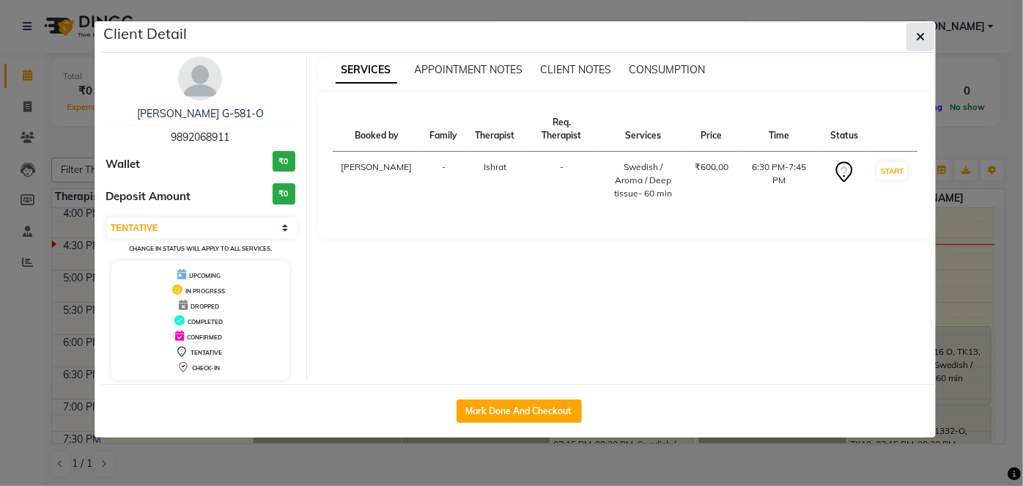
click at [924, 29] on span "button" at bounding box center [920, 36] width 9 height 15
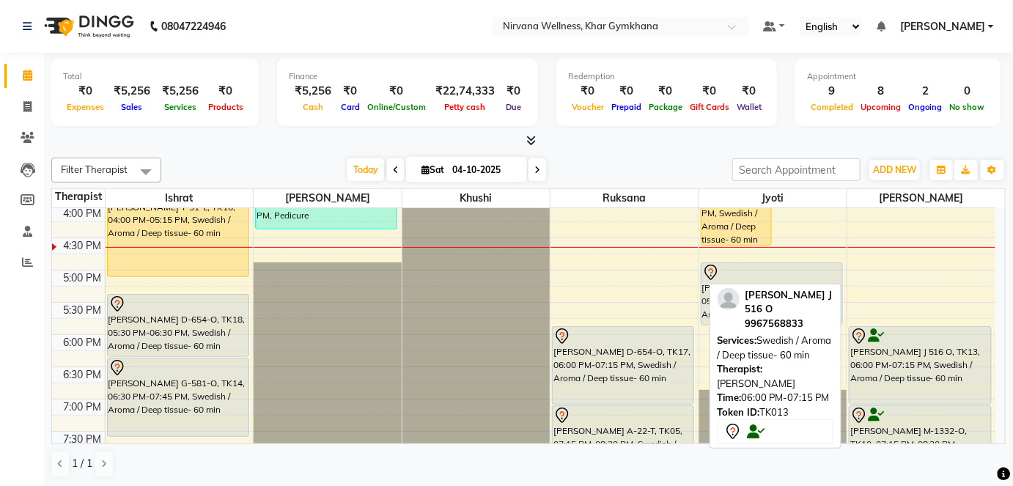
click at [890, 358] on div "[PERSON_NAME] J 516 O, TK13, 06:00 PM-07:15 PM, Swedish / Aroma / Deep tissue- …" at bounding box center [919, 365] width 141 height 77
select select "7"
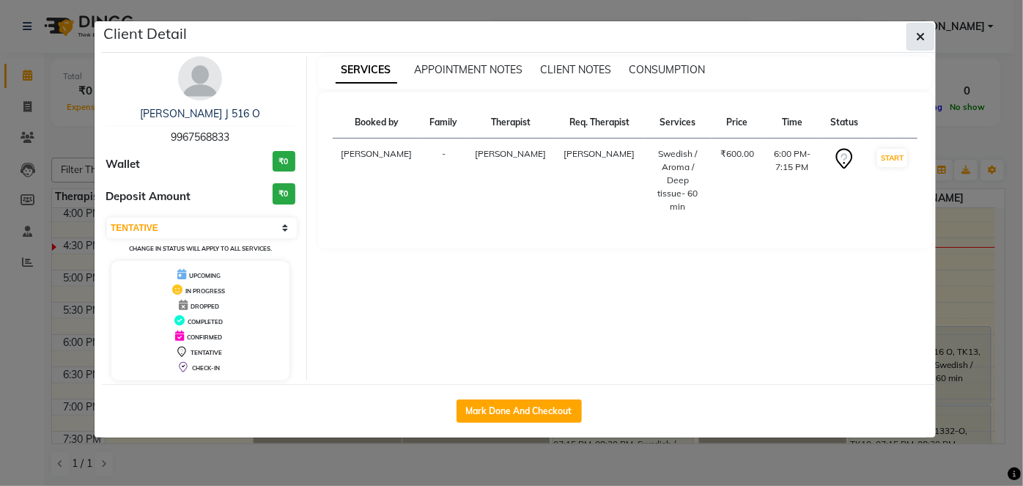
click at [915, 39] on button "button" at bounding box center [921, 37] width 28 height 28
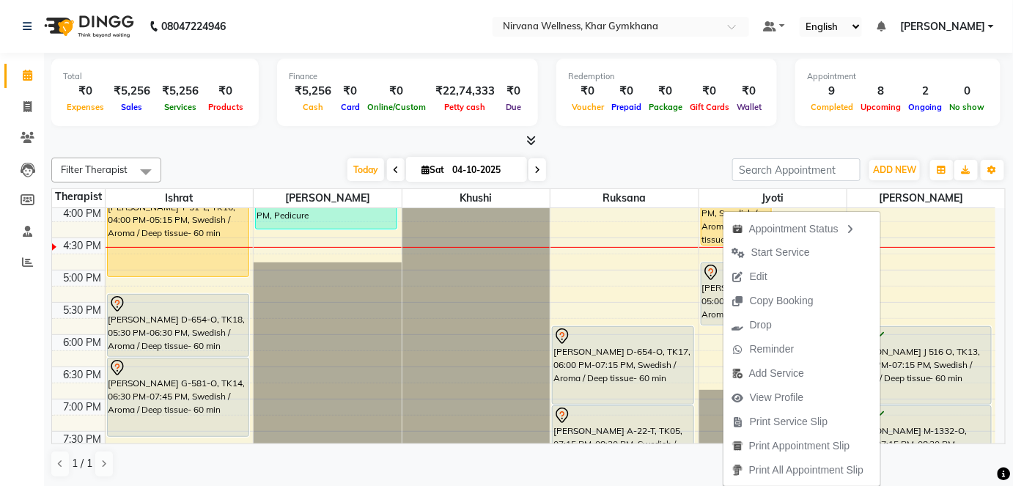
click at [777, 140] on div at bounding box center [528, 140] width 954 height 15
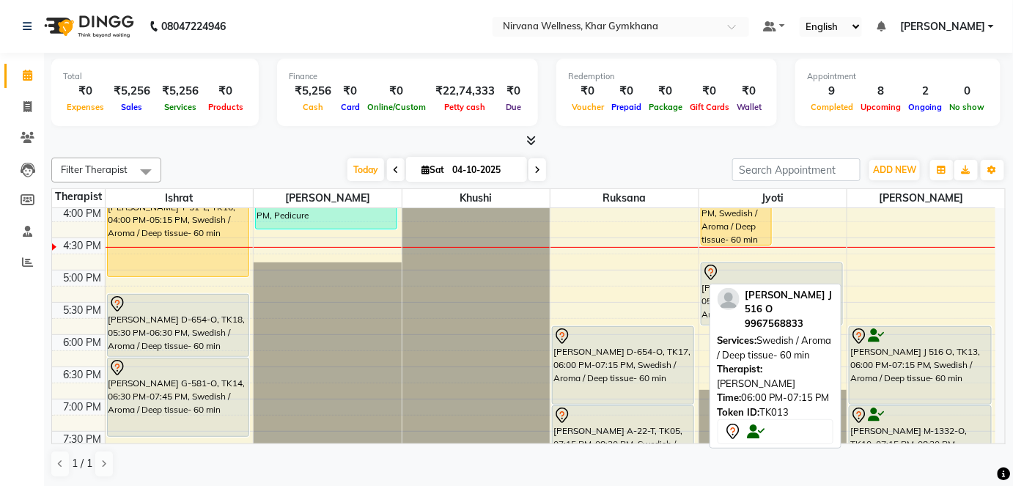
click at [876, 350] on div "[PERSON_NAME] J 516 O, TK13, 06:00 PM-07:15 PM, Swedish / Aroma / Deep tissue- …" at bounding box center [919, 365] width 141 height 77
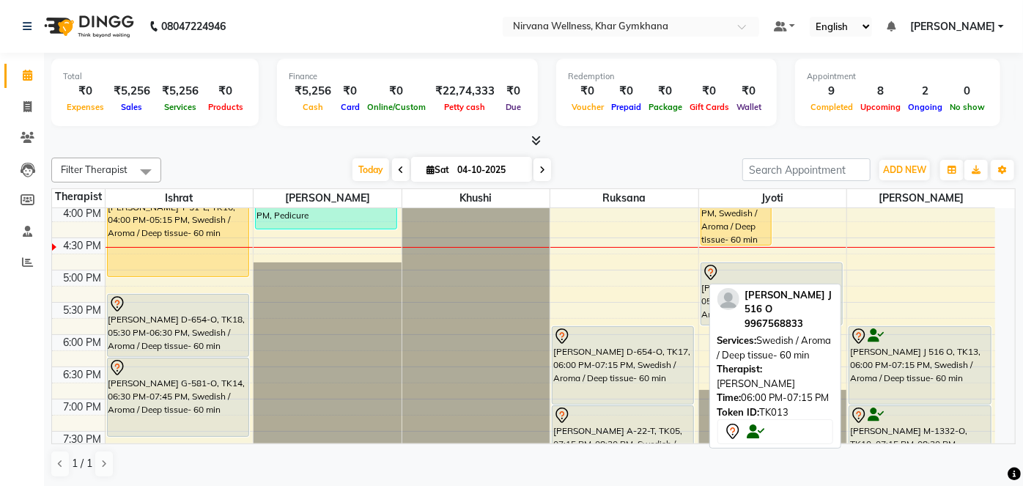
select select "7"
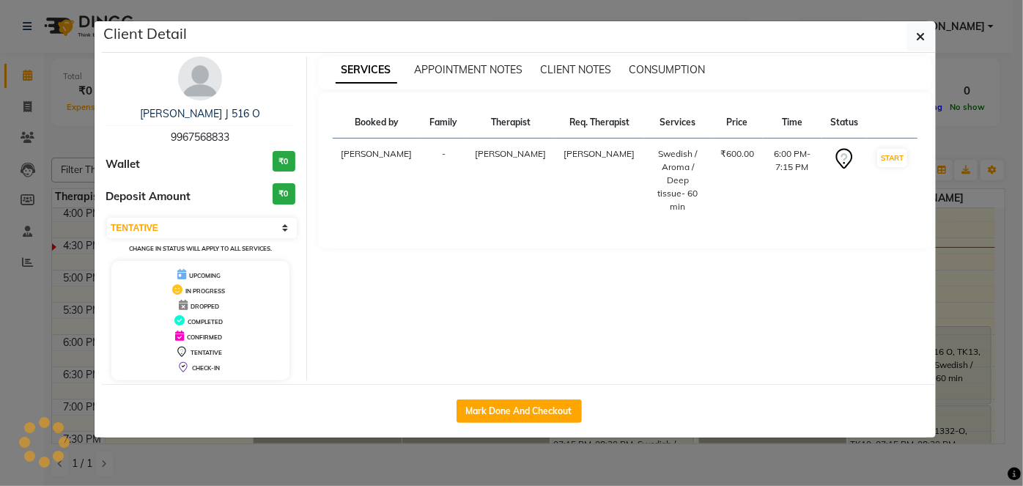
click at [202, 73] on img at bounding box center [200, 78] width 44 height 44
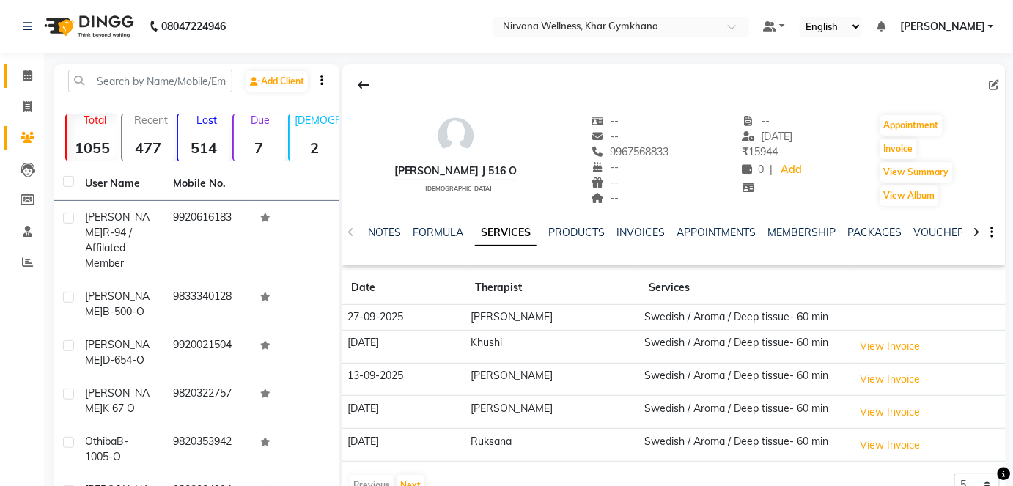
drag, startPoint x: 33, startPoint y: 64, endPoint x: 43, endPoint y: 64, distance: 9.5
click at [33, 64] on link "Calendar" at bounding box center [21, 76] width 35 height 24
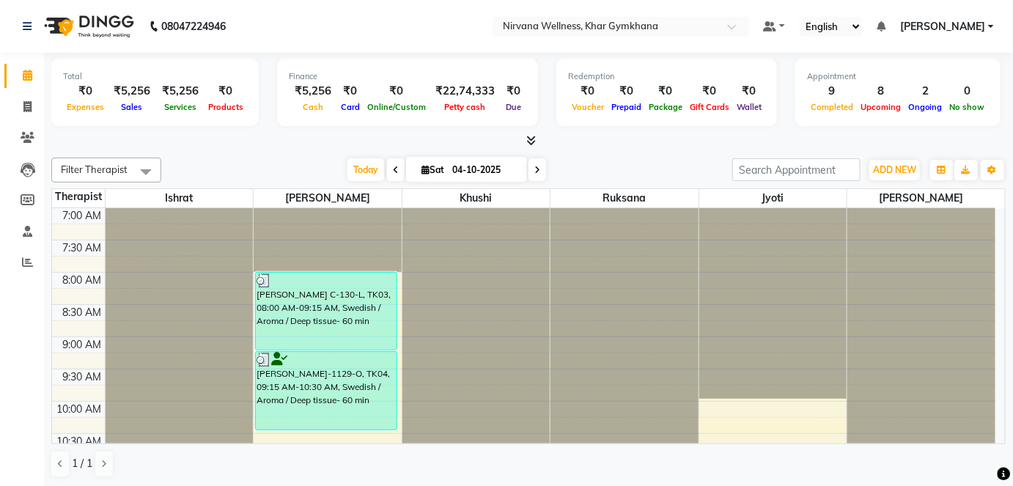
click at [463, 155] on div "Filter Therapist Select All Ishrat Jyoti [PERSON_NAME] [PERSON_NAME] [DATE] [DA…" at bounding box center [528, 318] width 954 height 332
click at [472, 166] on input "04-10-2025" at bounding box center [484, 170] width 73 height 22
select select "10"
select select "2025"
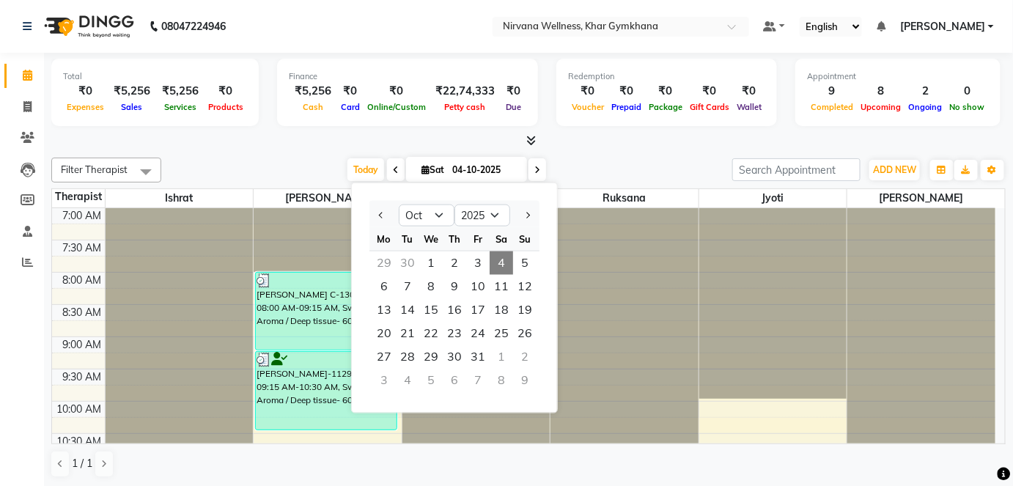
click at [373, 208] on div at bounding box center [383, 215] width 29 height 23
click at [428, 218] on select "Jan Feb Mar Apr May Jun [DATE] Aug Sep Oct Nov Dec" at bounding box center [427, 215] width 56 height 22
select select "9"
click at [399, 204] on select "Jan Feb Mar Apr May Jun [DATE] Aug Sep Oct Nov Dec" at bounding box center [427, 215] width 56 height 22
click at [500, 333] on span "27" at bounding box center [501, 333] width 23 height 23
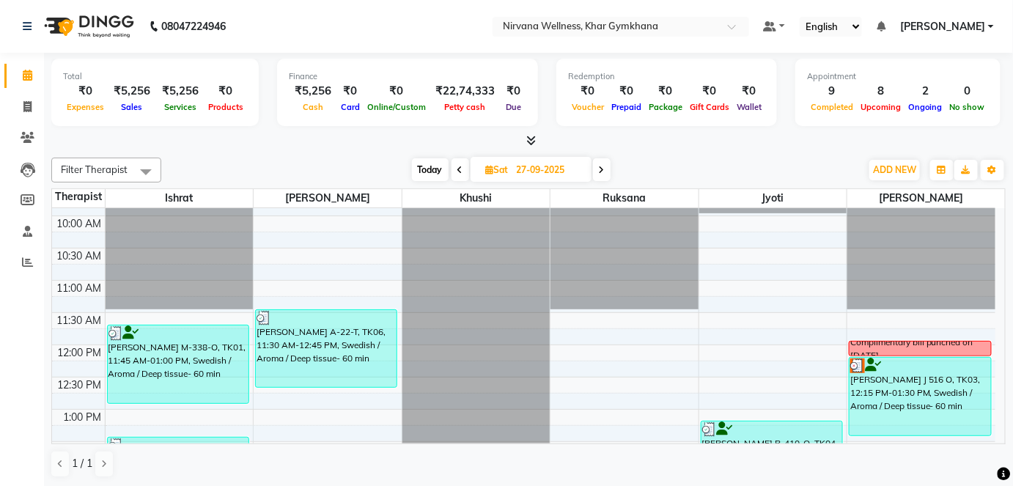
scroll to position [183, 0]
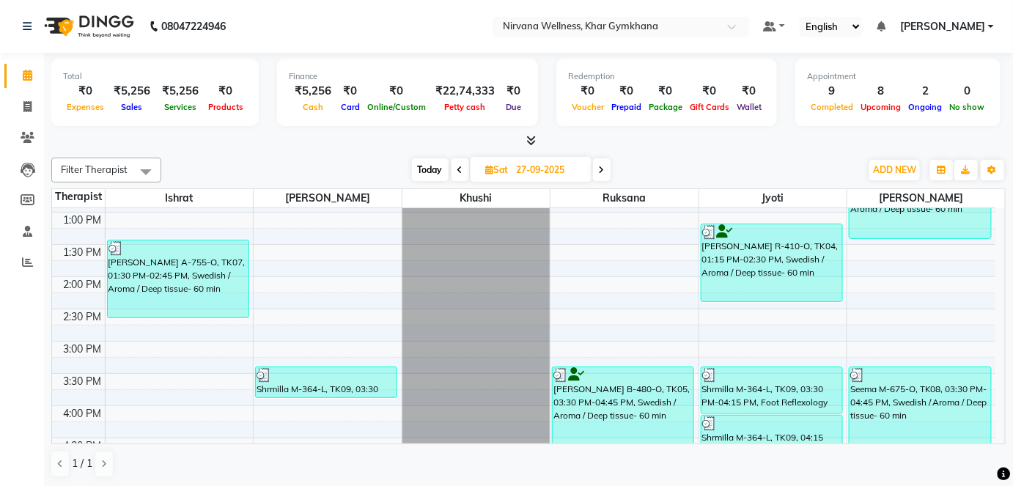
click at [424, 168] on span "Today" at bounding box center [430, 169] width 37 height 23
type input "04-10-2025"
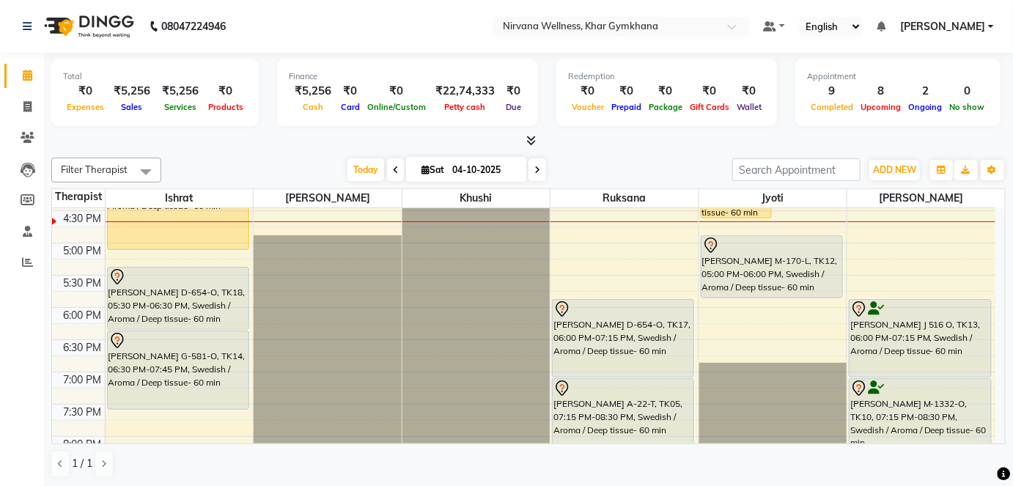
scroll to position [641, 0]
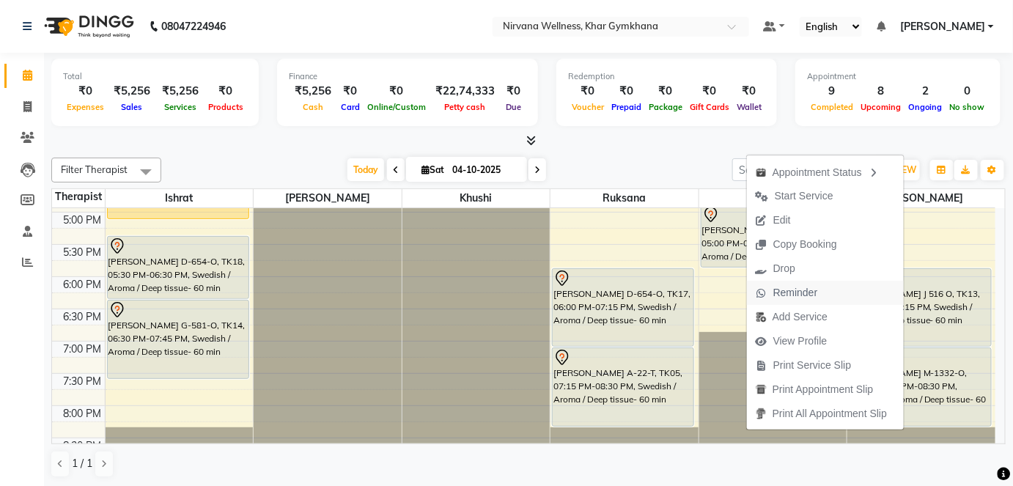
click at [787, 287] on span "Reminder" at bounding box center [795, 292] width 45 height 15
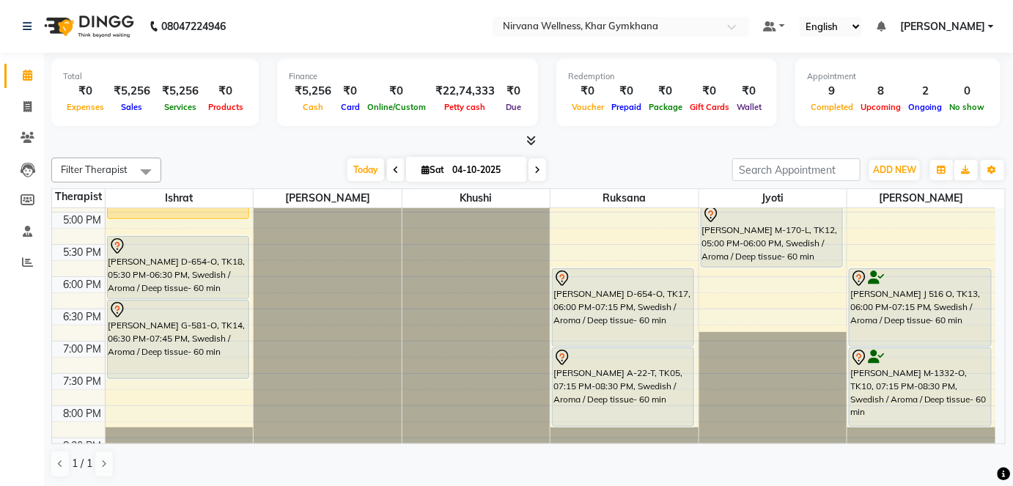
click at [596, 152] on div "Filter Therapist Select All Ishrat Jyoti [PERSON_NAME] [PERSON_NAME] [DATE] [DA…" at bounding box center [528, 318] width 954 height 332
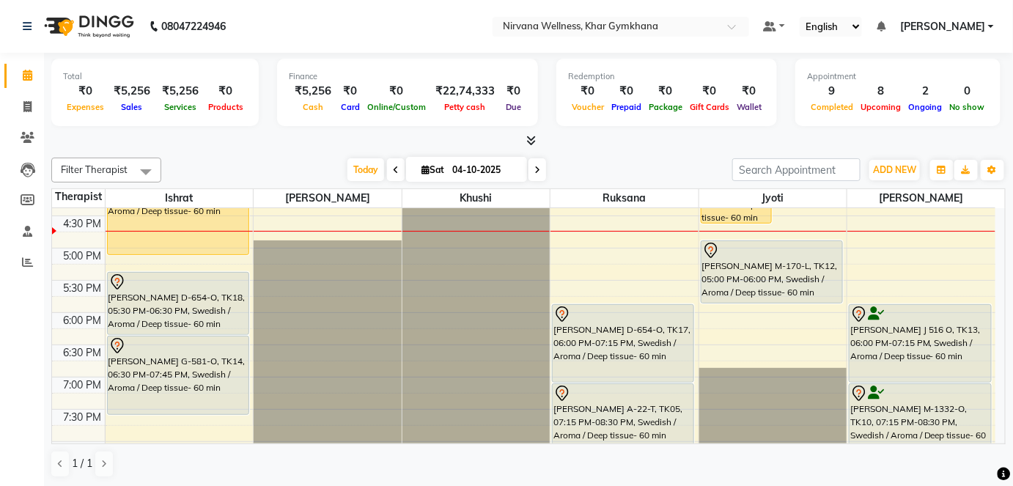
scroll to position [574, 0]
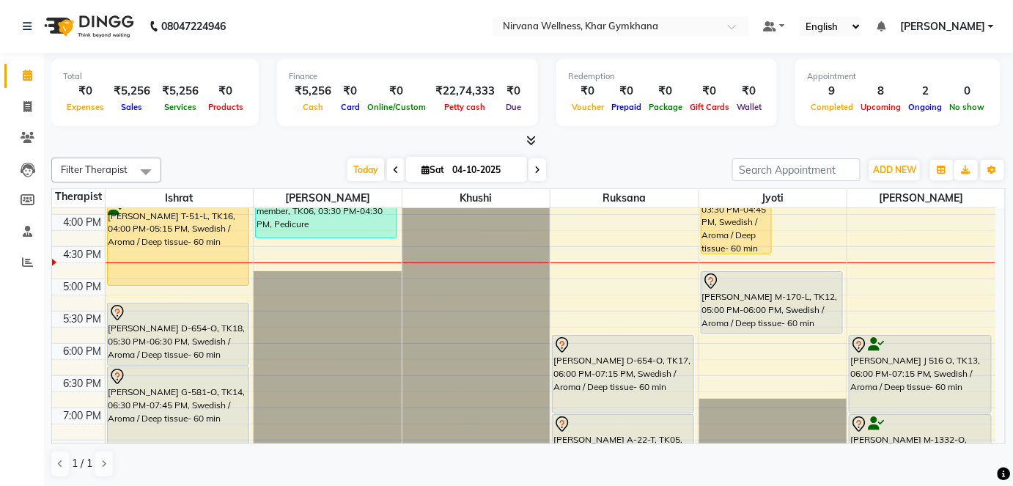
click at [648, 130] on div "Total ₹0 Expenses ₹5,256 Sales ₹5,256 Services ₹0 Products Finance ₹5,256 Cash …" at bounding box center [528, 101] width 954 height 96
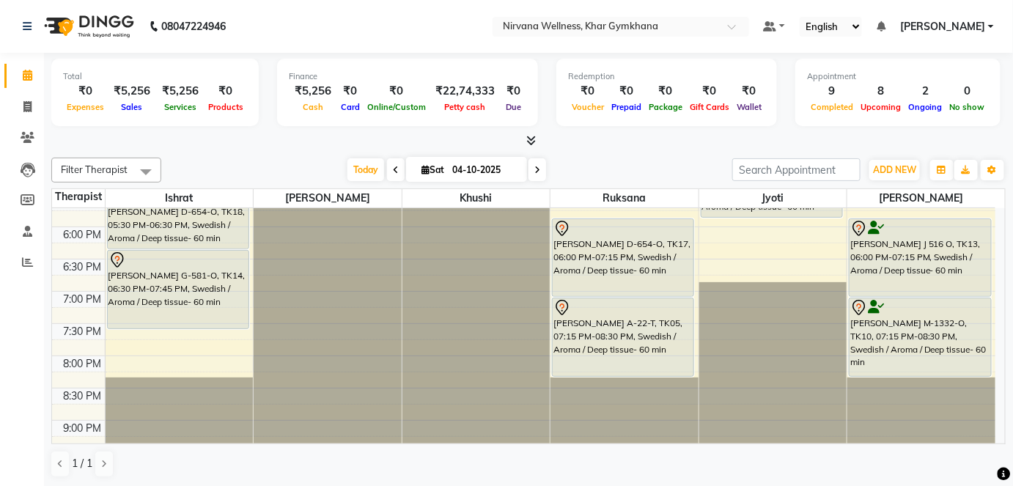
scroll to position [641, 0]
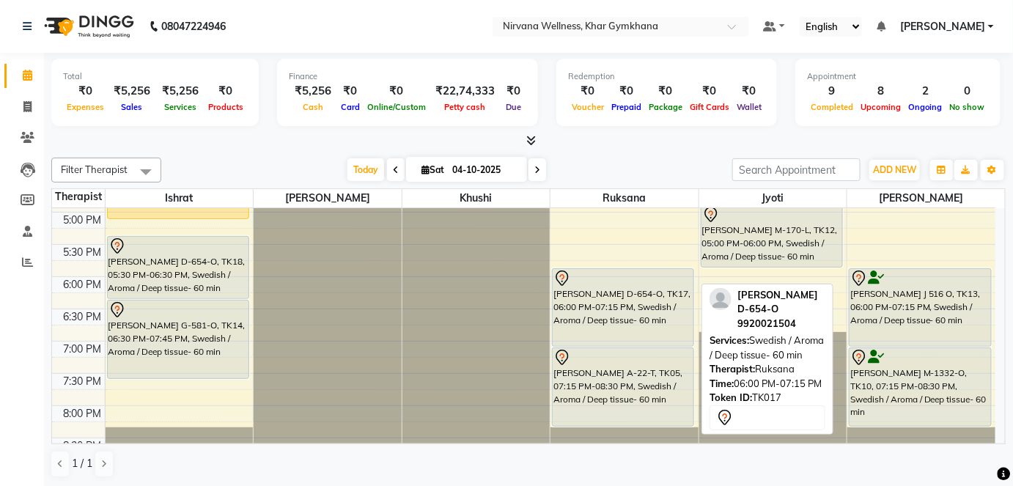
click at [631, 305] on div "[PERSON_NAME] D-654-O, TK17, 06:00 PM-07:15 PM, Swedish / Aroma / Deep tissue- …" at bounding box center [623, 307] width 141 height 77
select select "7"
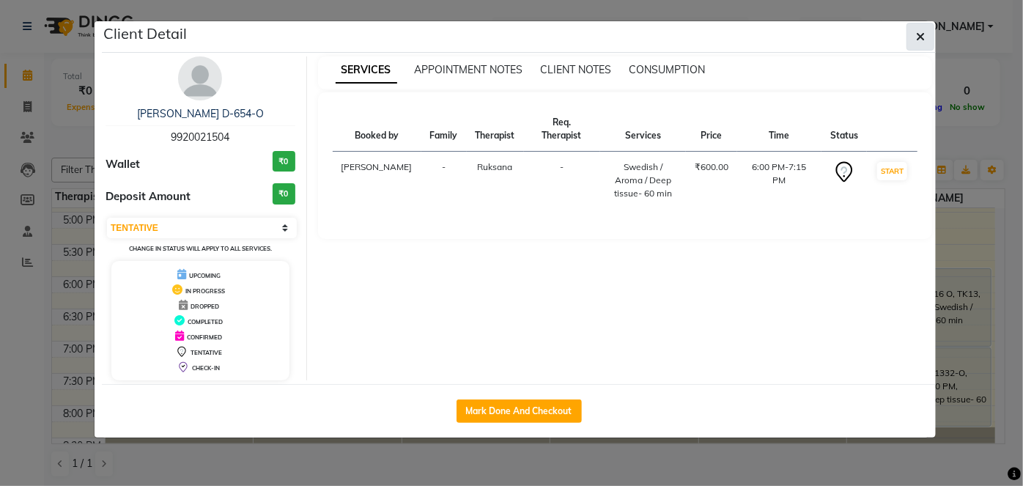
click at [932, 23] on button "button" at bounding box center [921, 37] width 28 height 28
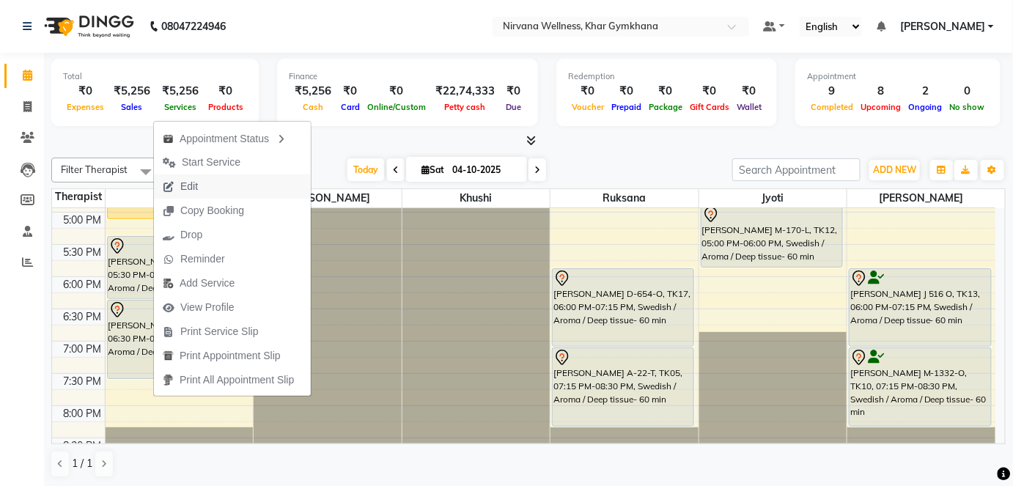
click at [207, 187] on button "Edit" at bounding box center [232, 186] width 157 height 24
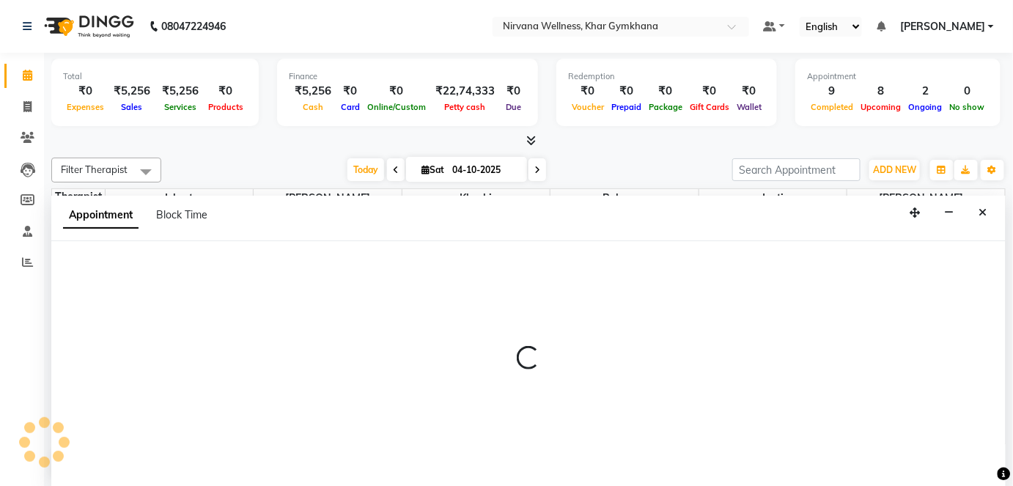
scroll to position [0, 0]
select select "67021"
select select "1050"
select select "tentative"
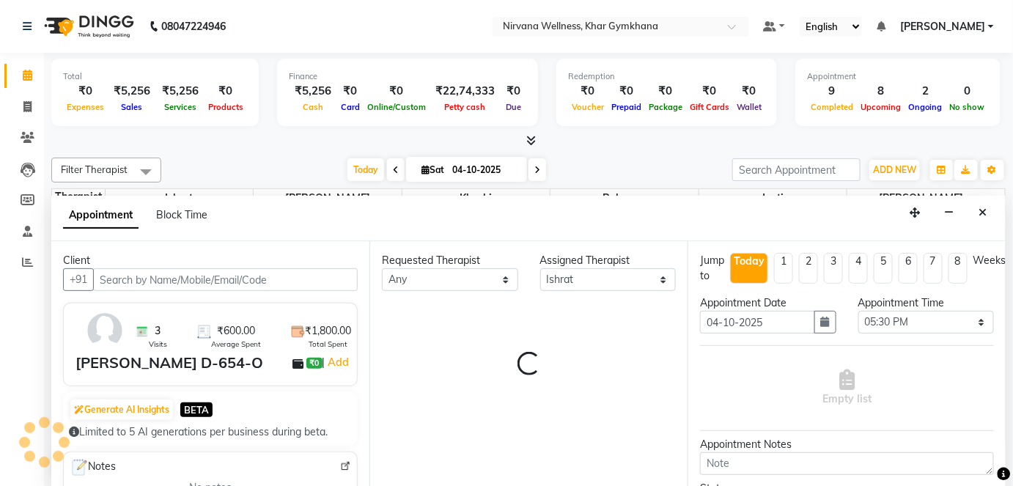
scroll to position [574, 0]
select select "3392"
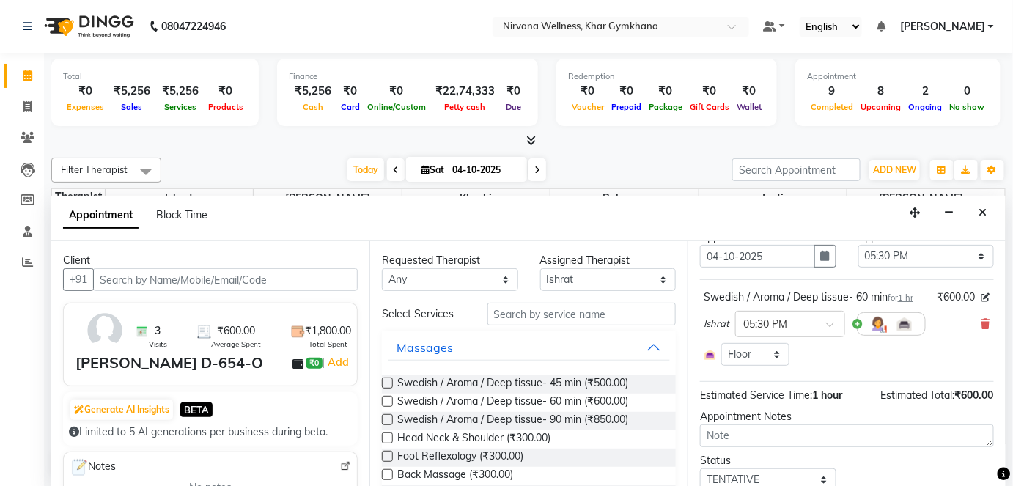
scroll to position [119, 0]
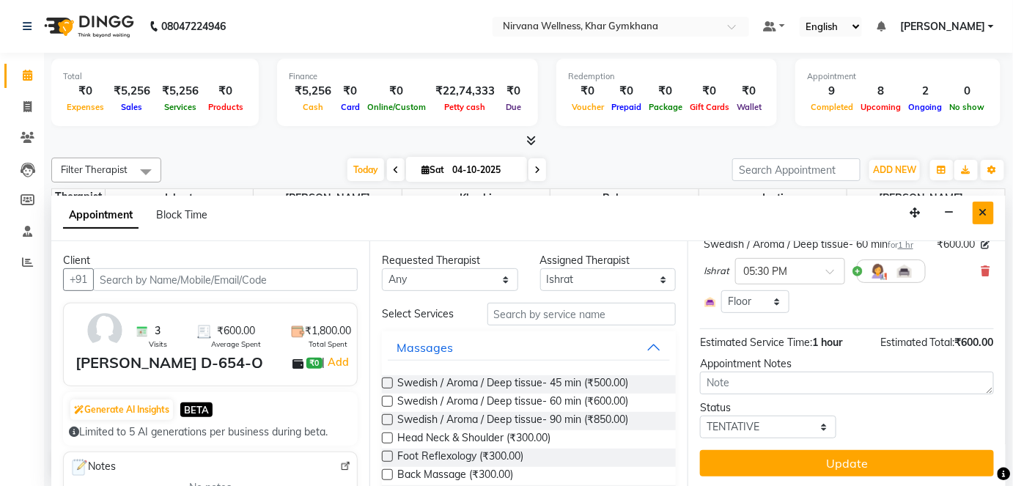
click at [981, 210] on icon "Close" at bounding box center [983, 212] width 8 height 10
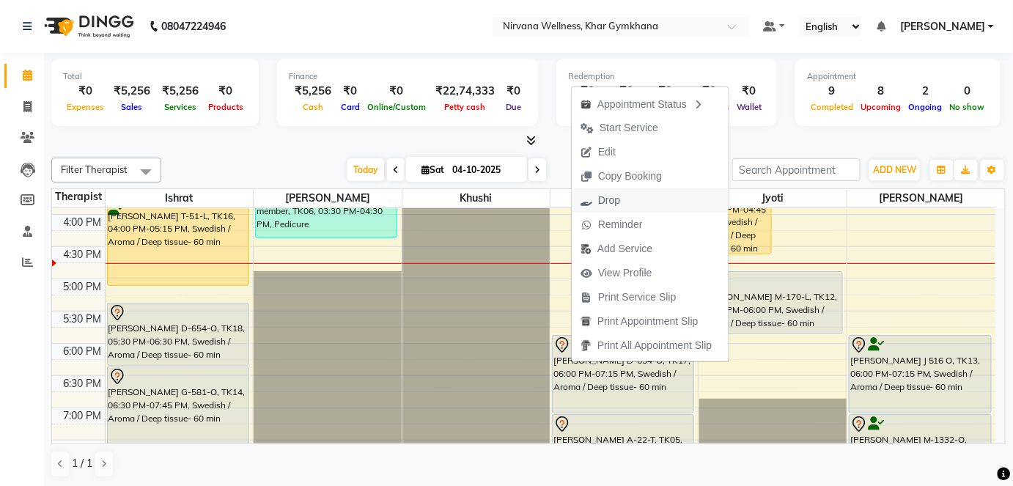
click at [613, 197] on span "Drop" at bounding box center [609, 200] width 22 height 15
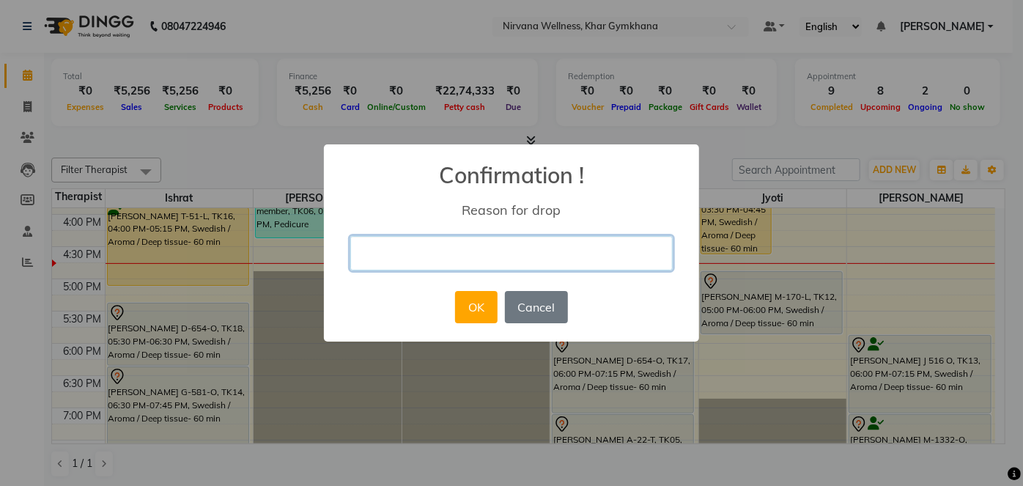
click at [553, 255] on input "text" at bounding box center [511, 253] width 322 height 34
type input "BY MEMBER"
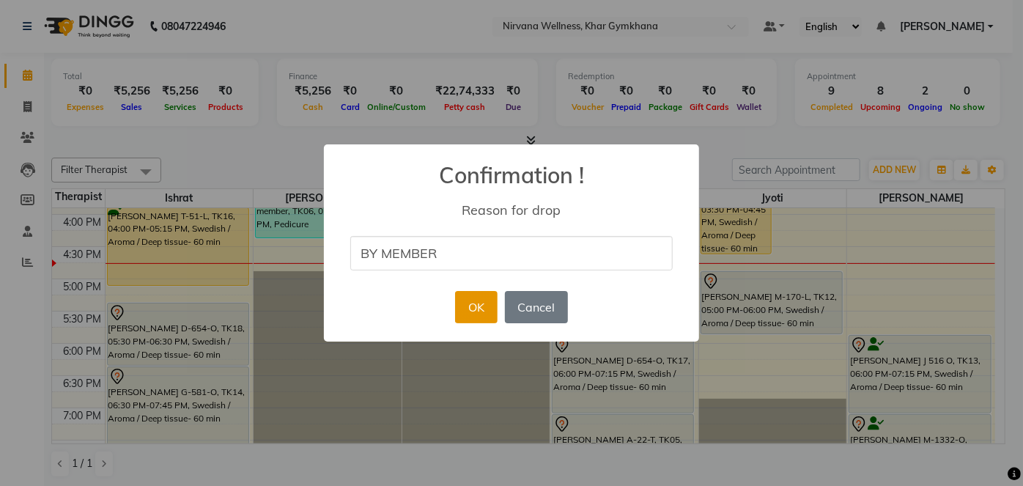
click at [480, 295] on button "OK" at bounding box center [476, 307] width 42 height 32
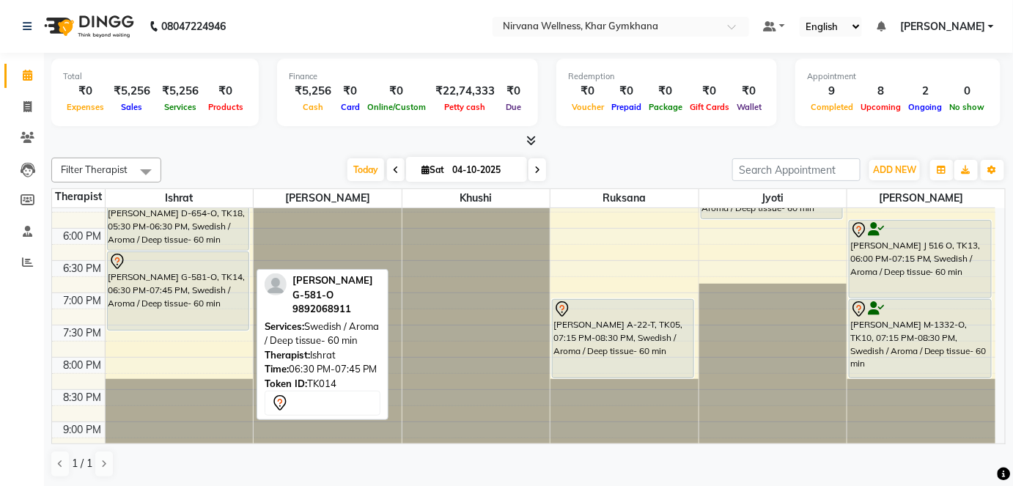
scroll to position [690, 0]
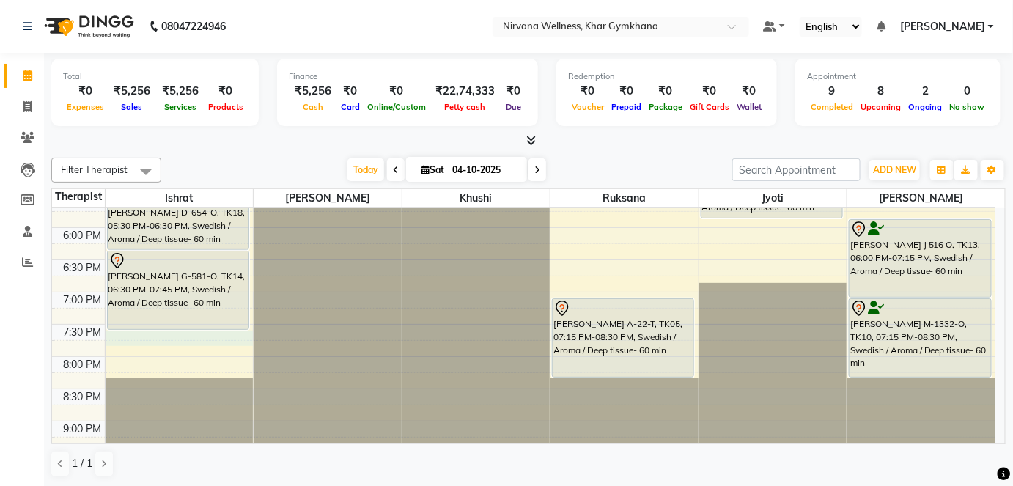
click at [164, 337] on div "7:00 AM 7:30 AM 8:00 AM 8:30 AM 9:00 AM 9:30 AM 10:00 AM 10:30 AM 11:00 AM 11:3…" at bounding box center [523, 33] width 943 height 1031
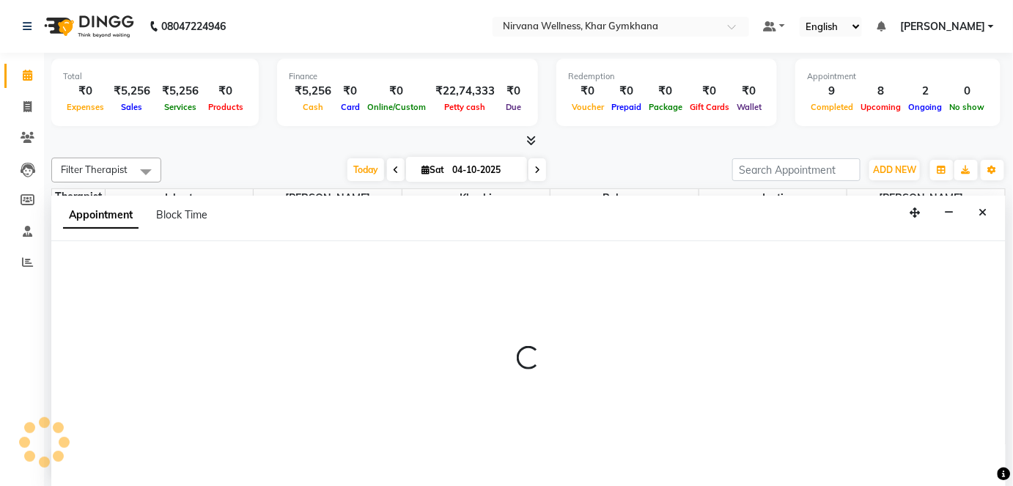
select select "67021"
select select "1185"
select select "tentative"
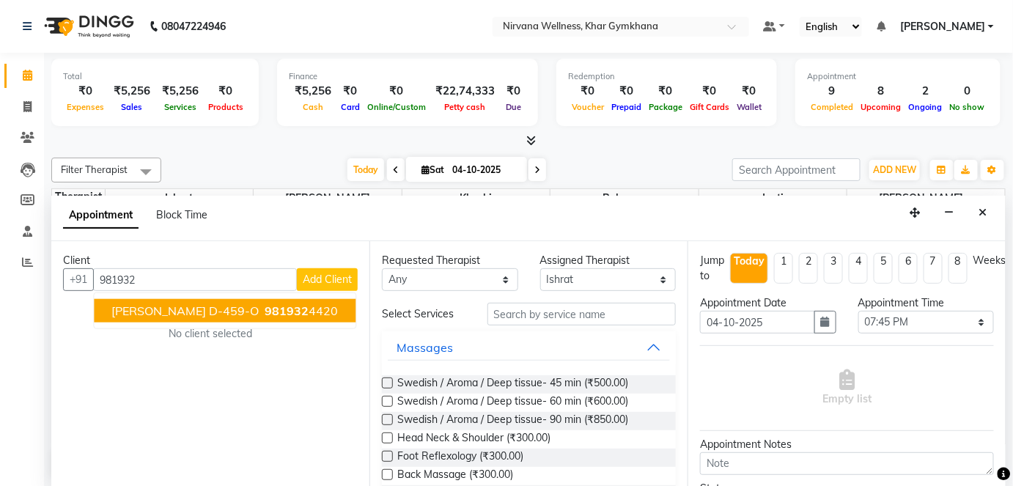
click at [265, 315] on span "981932" at bounding box center [287, 310] width 44 height 15
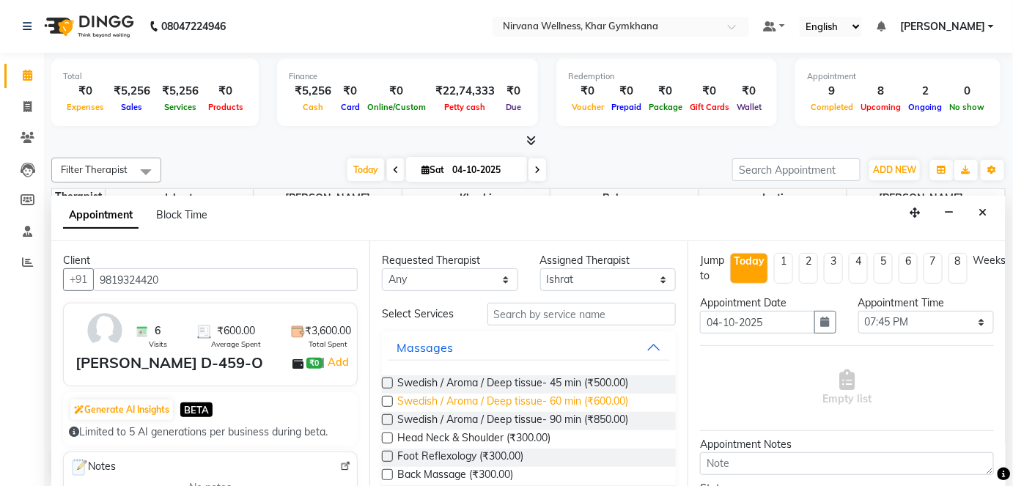
type input "9819324420"
click at [504, 403] on span "Swedish / Aroma / Deep tissue- 60 min (₹600.00)" at bounding box center [512, 403] width 231 height 18
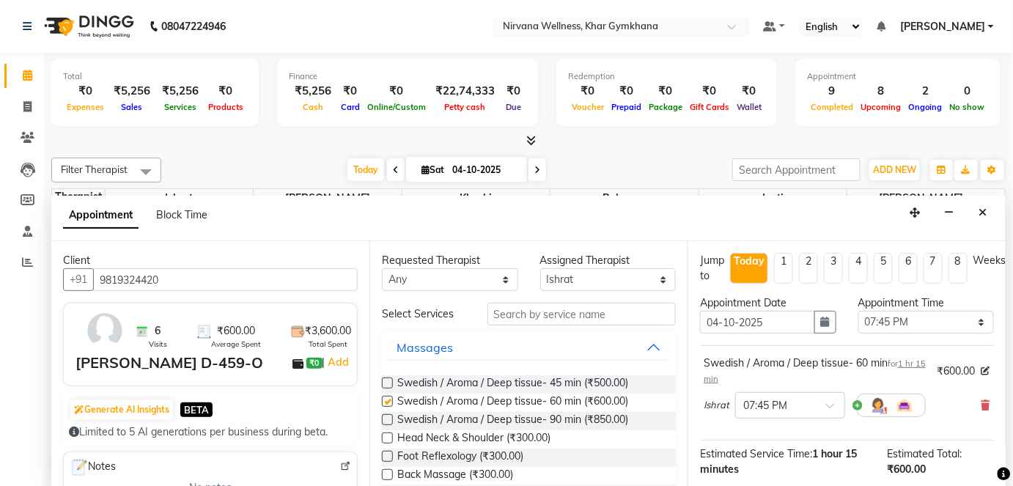
checkbox input "false"
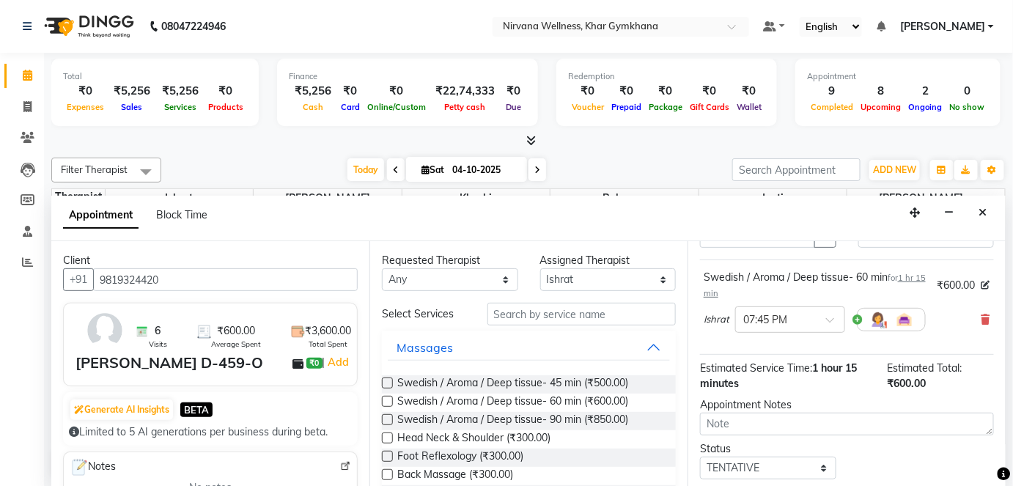
scroll to position [169, 0]
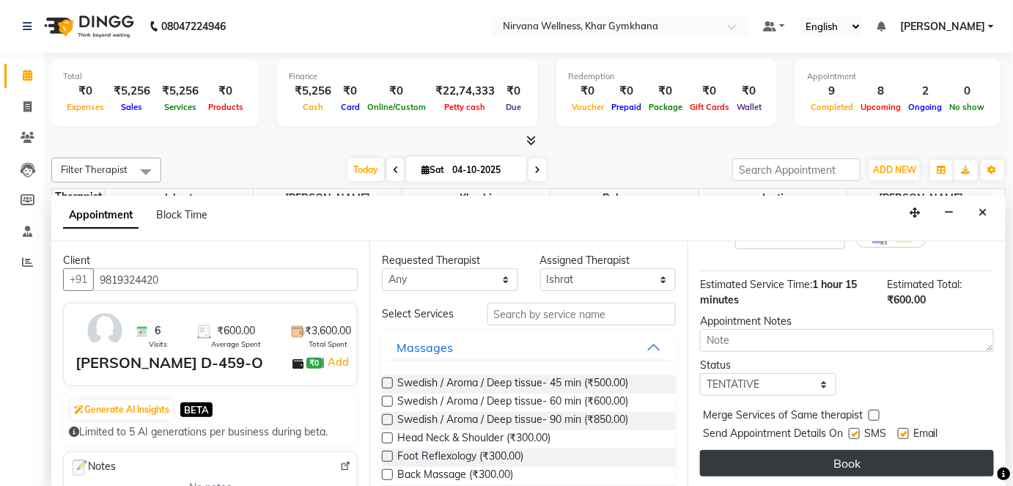
click at [852, 450] on button "Book" at bounding box center [847, 463] width 294 height 26
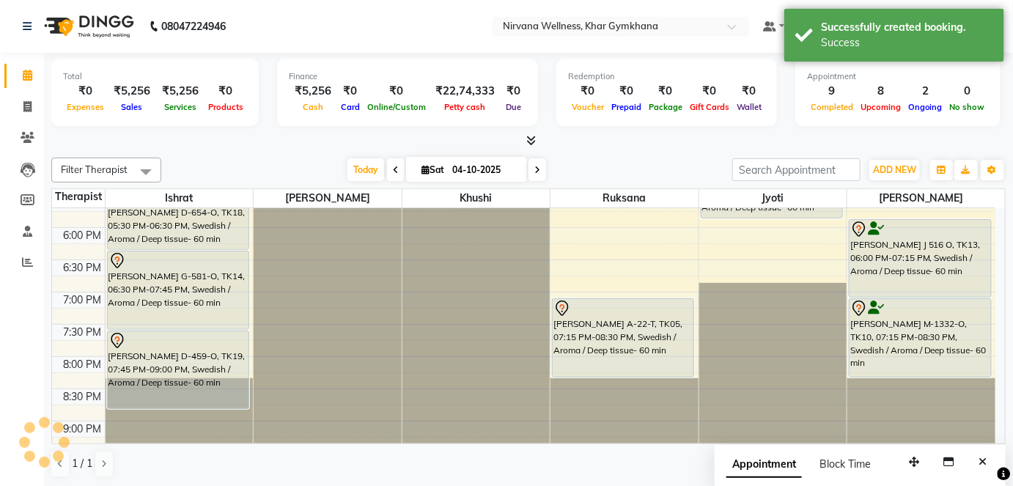
scroll to position [0, 0]
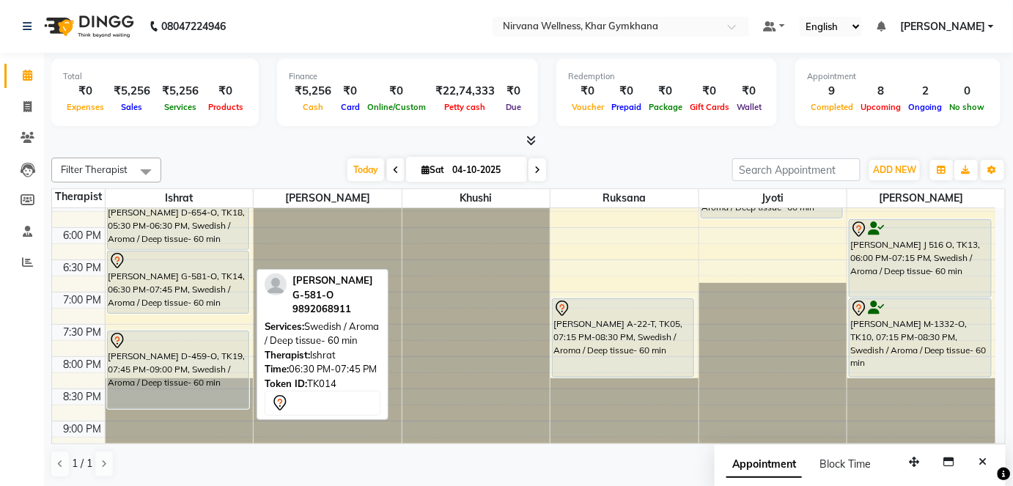
drag, startPoint x: 166, startPoint y: 327, endPoint x: 172, endPoint y: 311, distance: 17.2
click at [172, 311] on div "[PERSON_NAME] M-338-O, TK01, 11:45 AM-01:00 PM, Swedish / Aroma / Deep tissue- …" at bounding box center [180, 33] width 148 height 1031
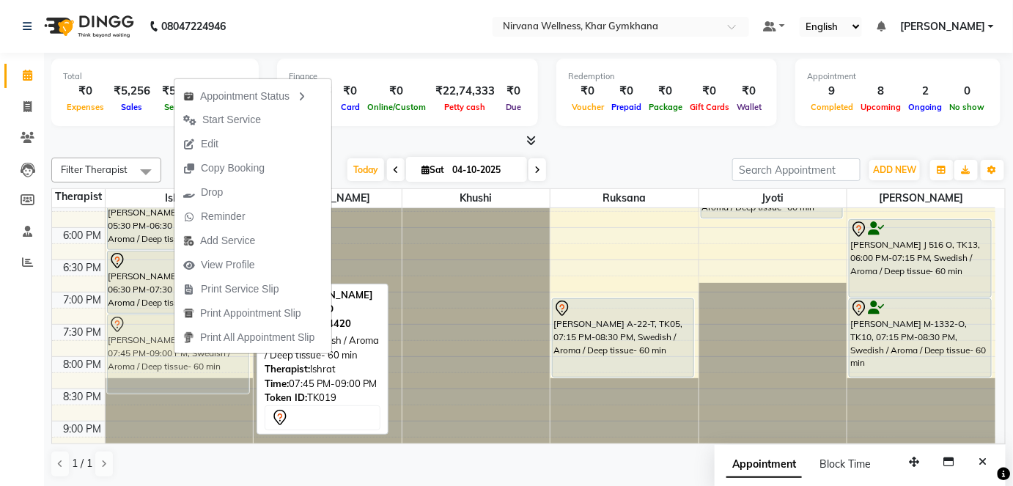
drag, startPoint x: 115, startPoint y: 349, endPoint x: 119, endPoint y: 333, distance: 16.5
click at [117, 331] on div "[PERSON_NAME] M-338-O, TK01, 11:45 AM-01:00 PM, Swedish / Aroma / Deep tissue- …" at bounding box center [180, 33] width 148 height 1031
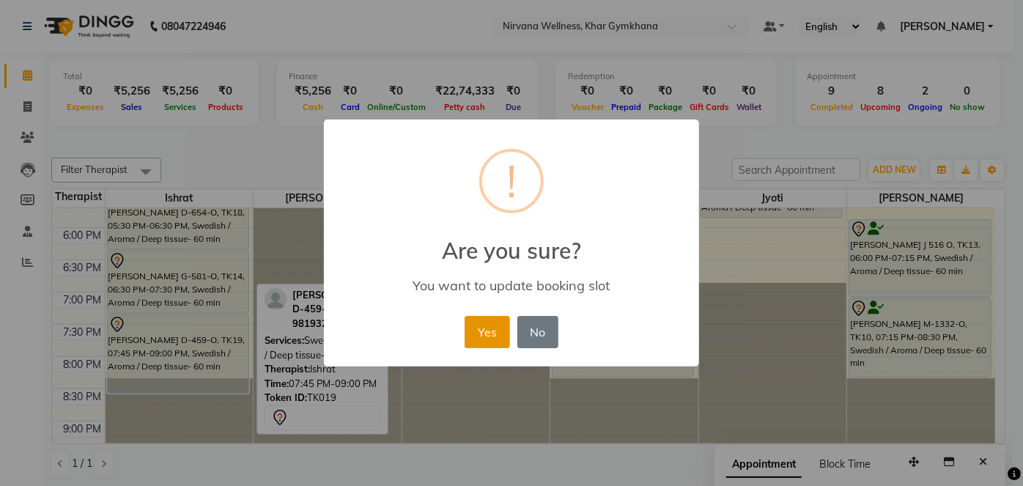
click at [498, 335] on button "Yes" at bounding box center [487, 332] width 45 height 32
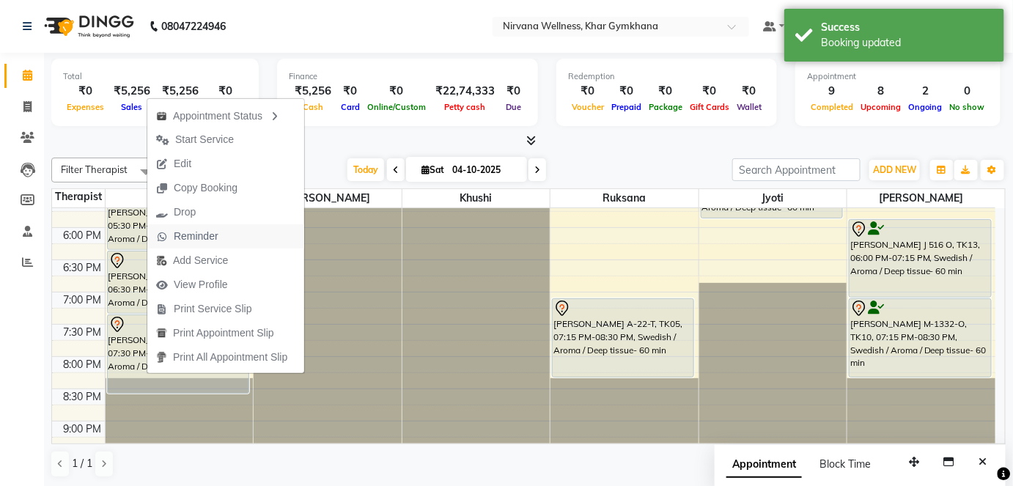
click at [210, 235] on span "Reminder" at bounding box center [196, 236] width 45 height 15
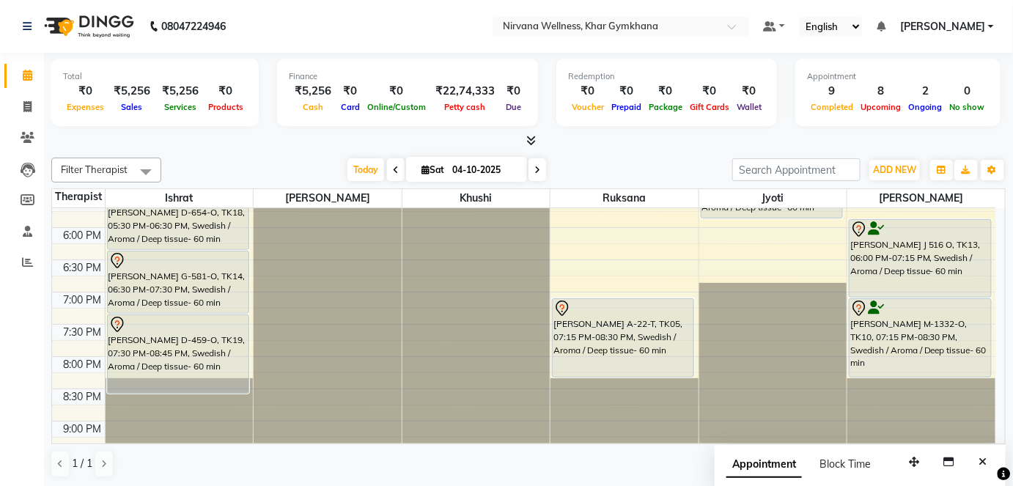
scroll to position [623, 0]
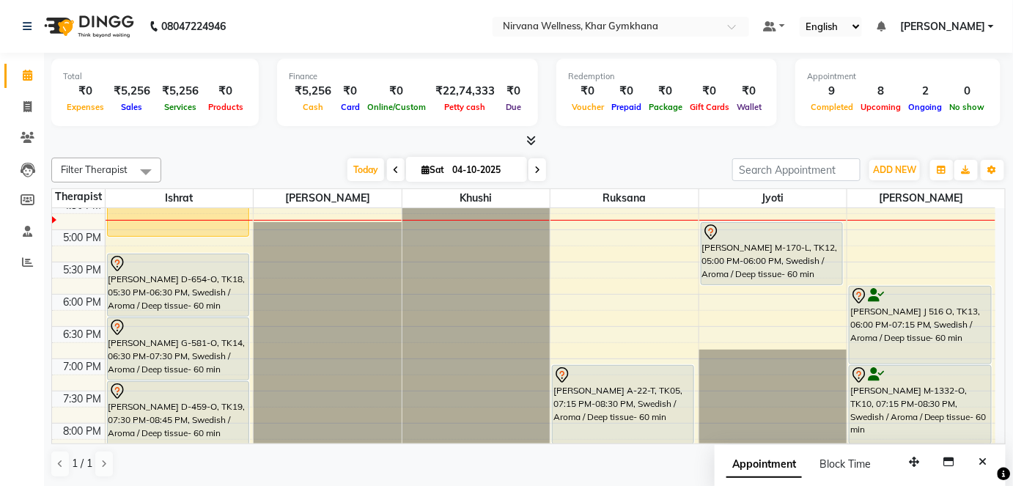
click at [605, 230] on div "7:00 AM 7:30 AM 8:00 AM 8:30 AM 9:00 AM 9:30 AM 10:00 AM 10:30 AM 11:00 AM 11:3…" at bounding box center [523, 100] width 943 height 1031
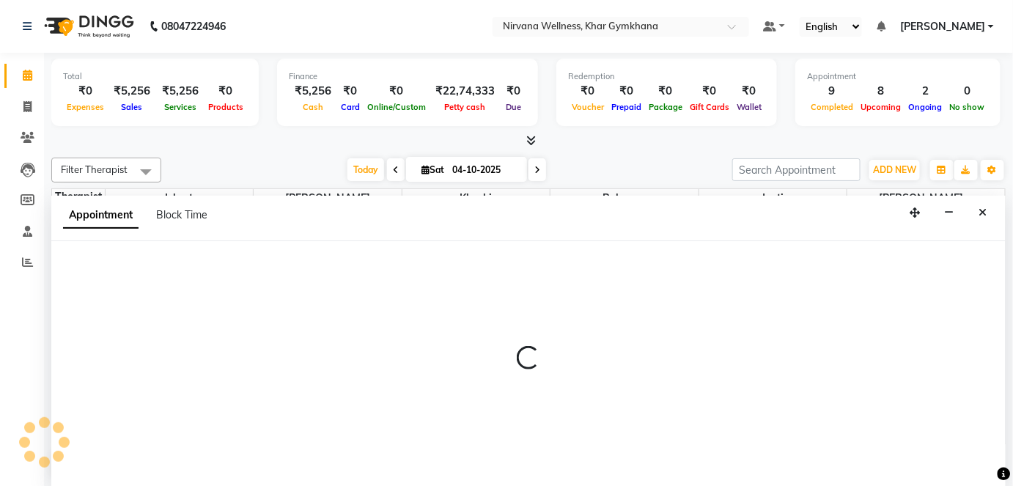
select select "72486"
select select "1020"
select select "tentative"
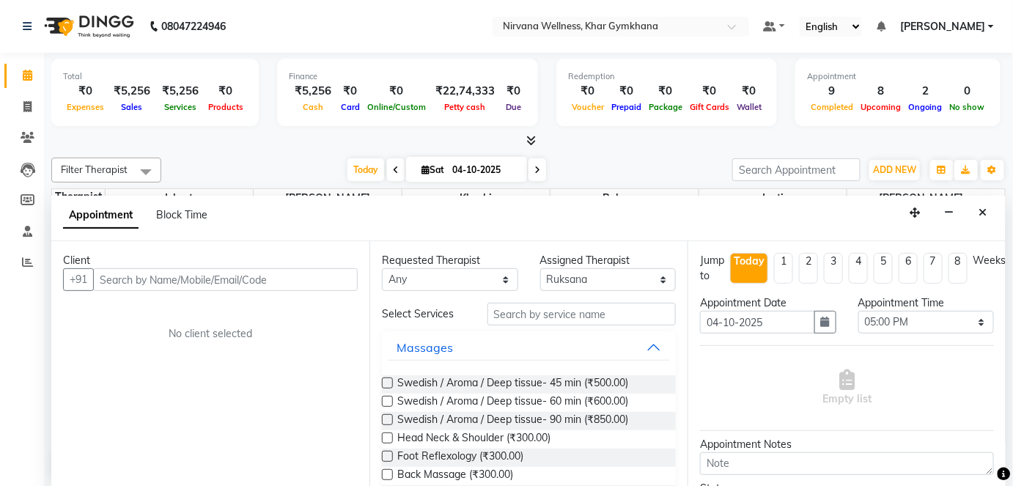
scroll to position [0, 0]
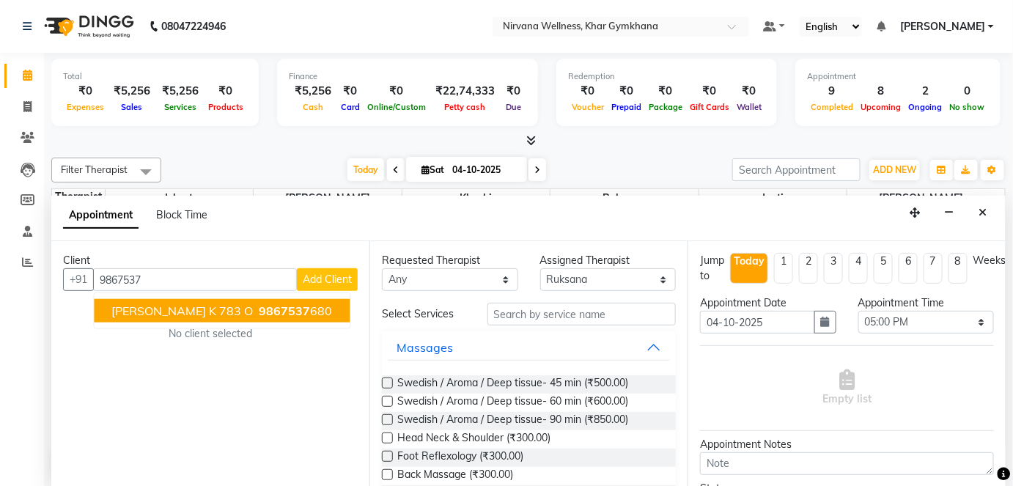
click at [206, 317] on button "[PERSON_NAME] K 783 O 9867537 680" at bounding box center [222, 310] width 256 height 23
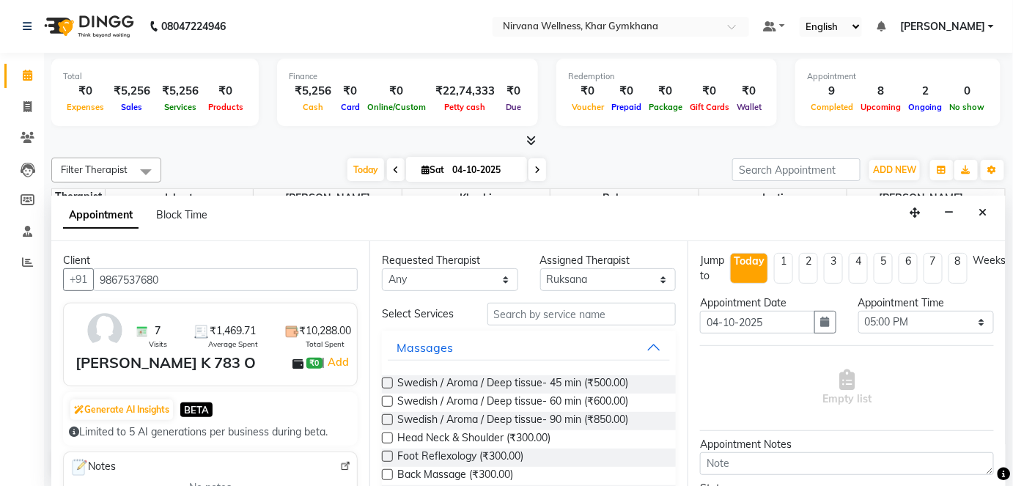
type input "9867537680"
click at [537, 306] on input "text" at bounding box center [581, 314] width 188 height 23
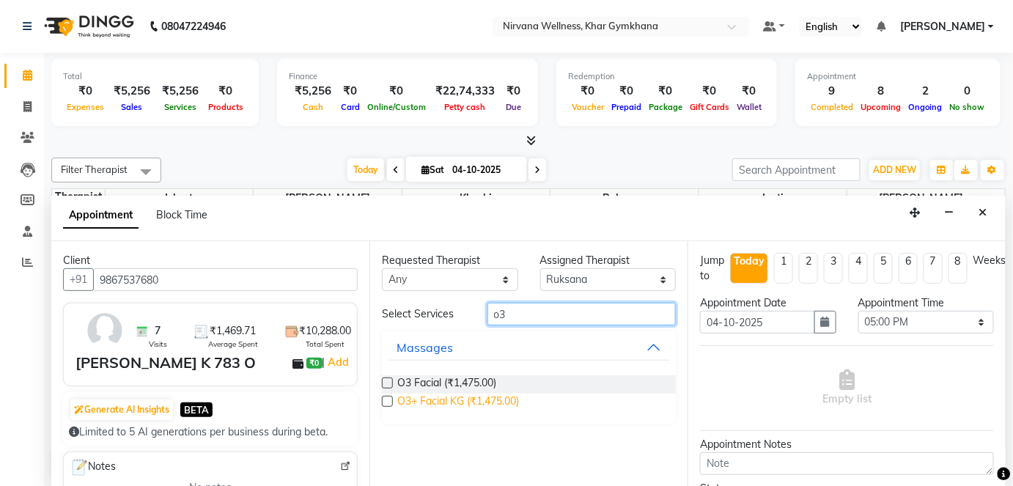
type input "o3"
click at [475, 402] on span "O3+ Facial KG (₹1,475.00)" at bounding box center [458, 403] width 122 height 18
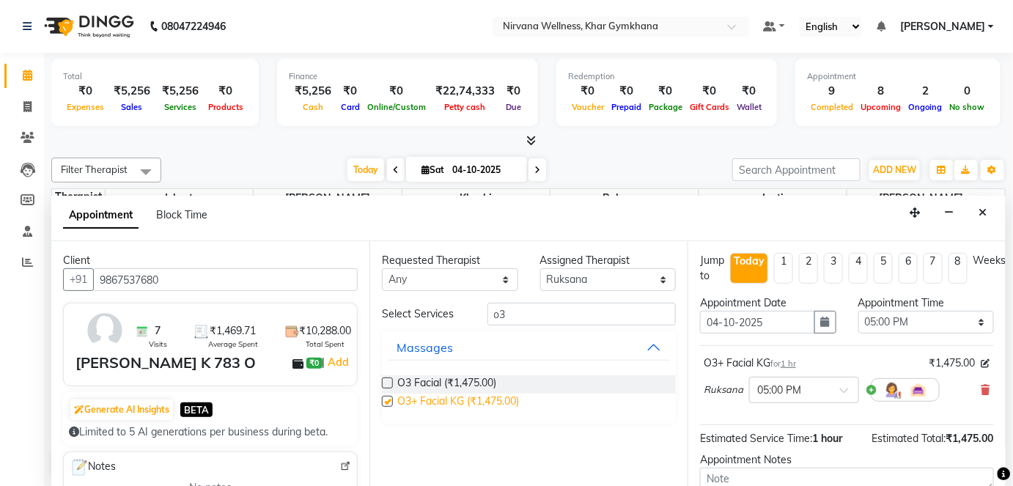
checkbox input "false"
click at [517, 319] on input "o3" at bounding box center [581, 314] width 188 height 23
type input "o"
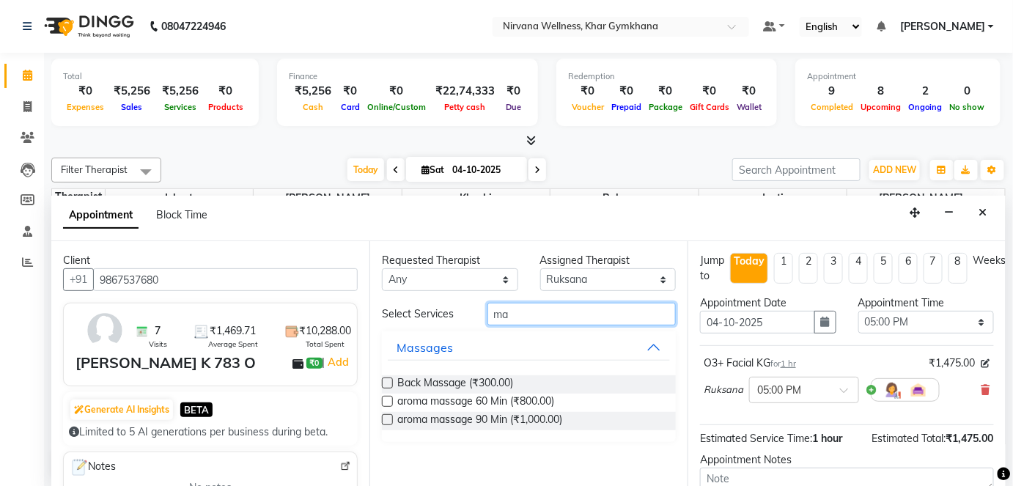
type input "m"
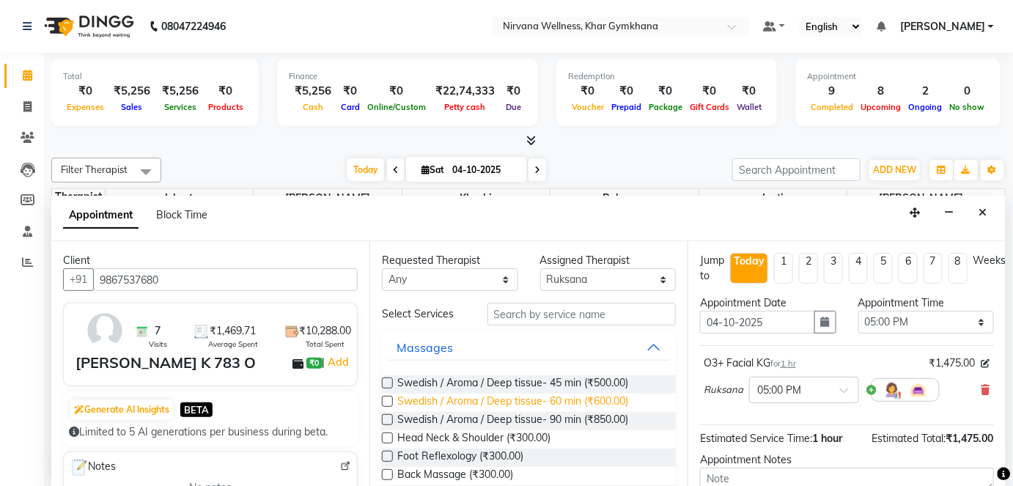
click at [506, 407] on span "Swedish / Aroma / Deep tissue- 60 min (₹600.00)" at bounding box center [512, 403] width 231 height 18
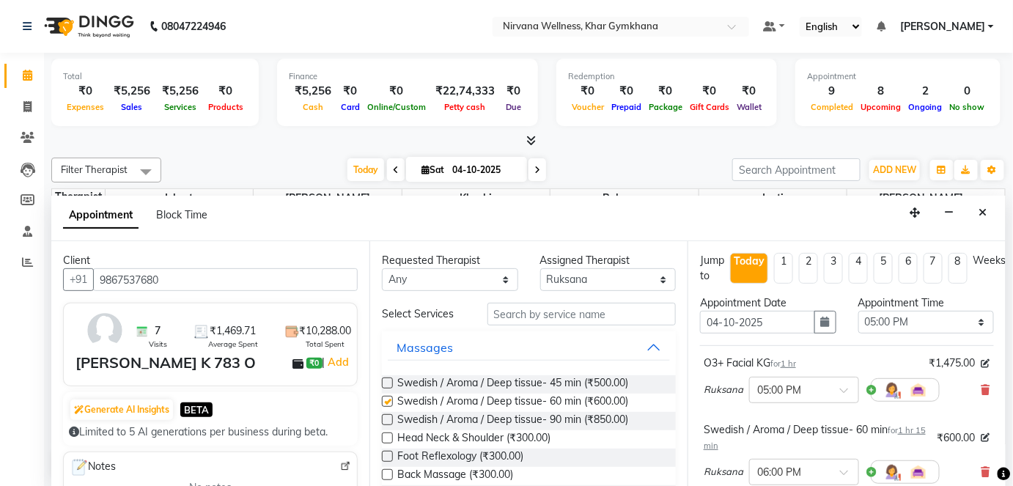
checkbox input "false"
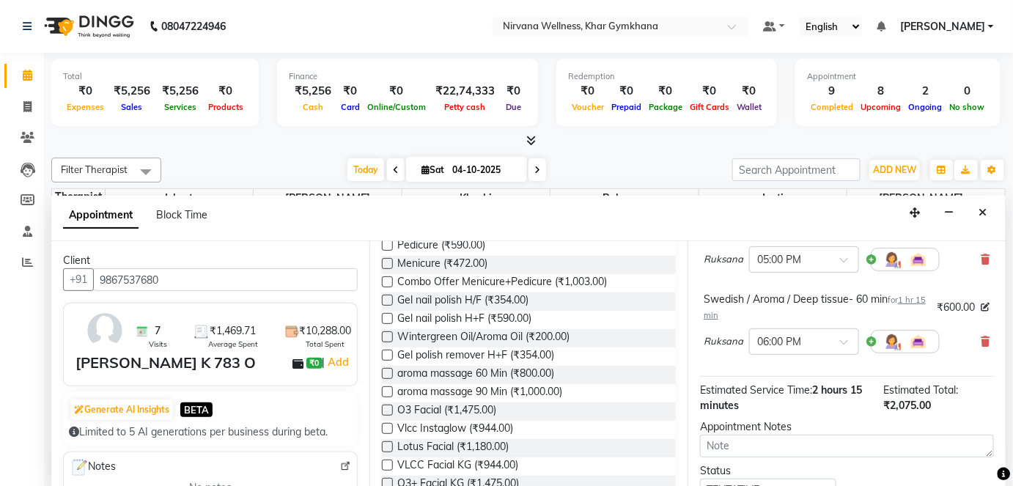
scroll to position [236, 0]
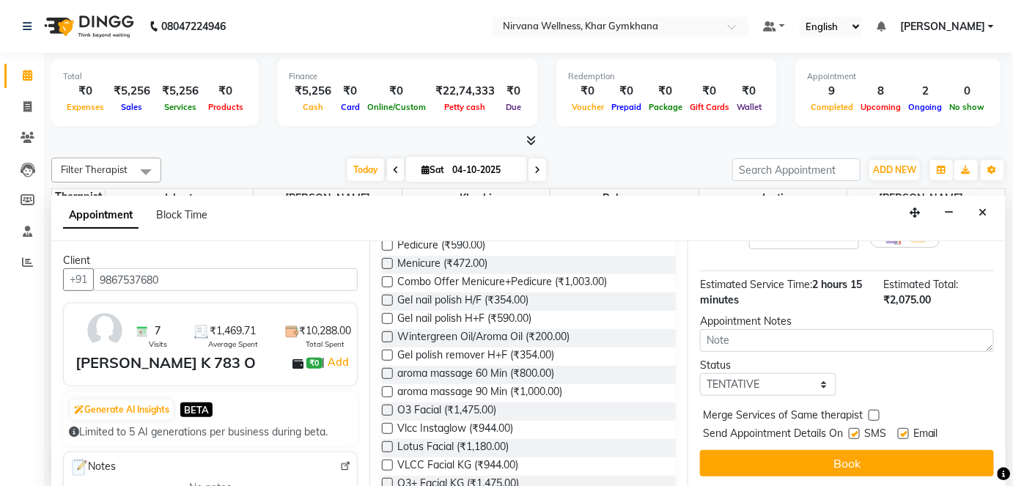
click at [744, 460] on button "Book" at bounding box center [847, 463] width 294 height 26
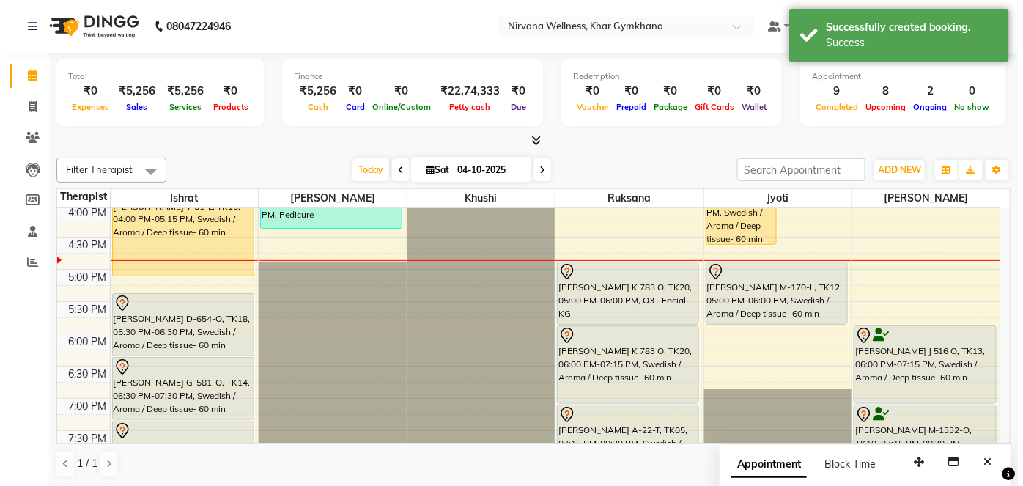
scroll to position [583, 0]
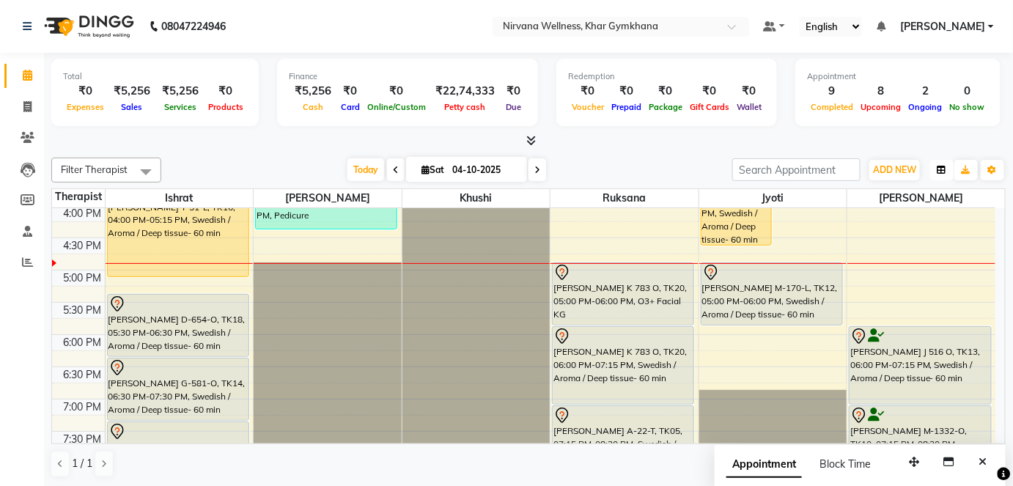
click at [942, 172] on icon "button" at bounding box center [941, 170] width 9 height 9
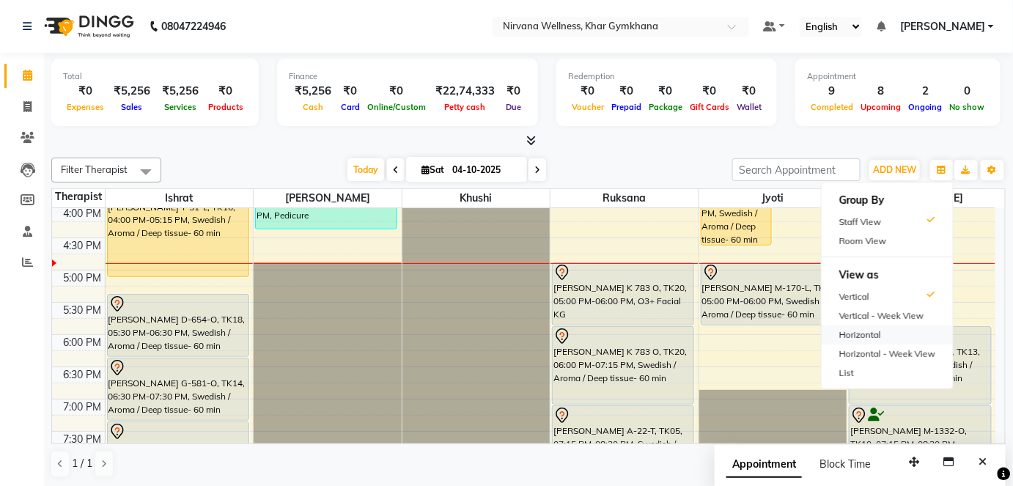
click at [863, 338] on div "Horizontal" at bounding box center [887, 334] width 131 height 19
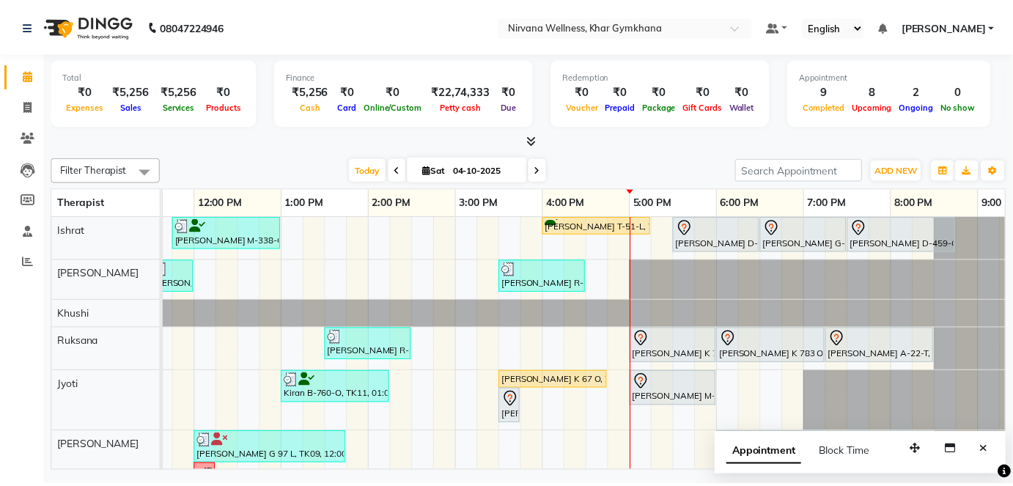
scroll to position [0, 412]
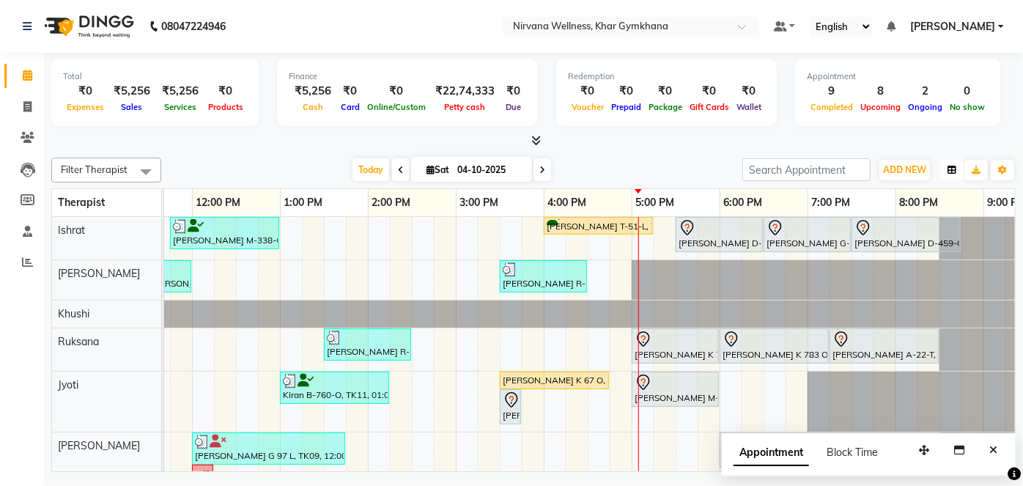
click at [954, 166] on icon "button" at bounding box center [952, 170] width 9 height 9
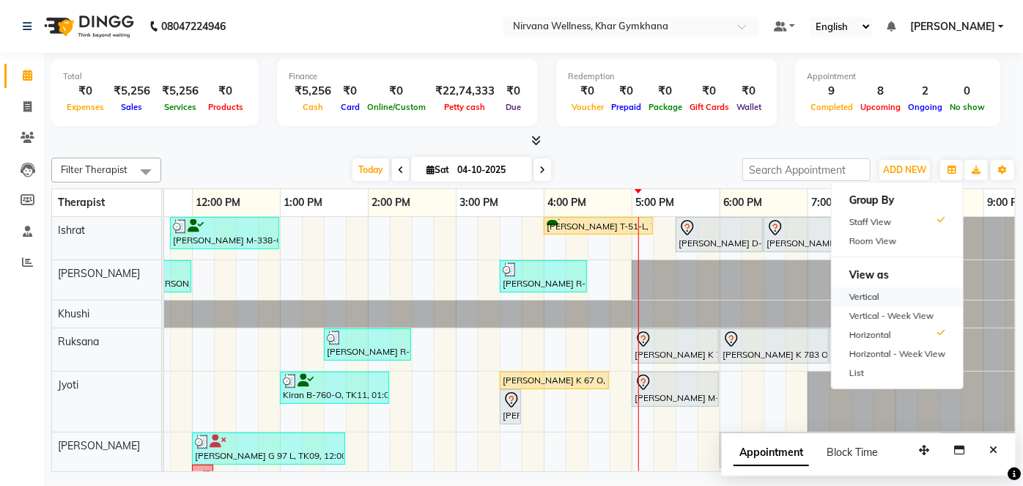
click at [907, 295] on div "Vertical" at bounding box center [897, 296] width 131 height 19
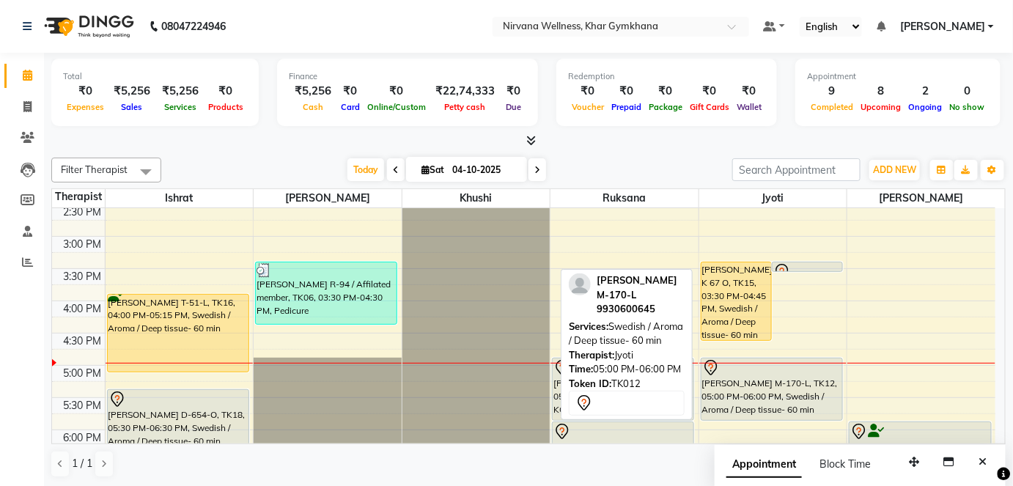
scroll to position [516, 0]
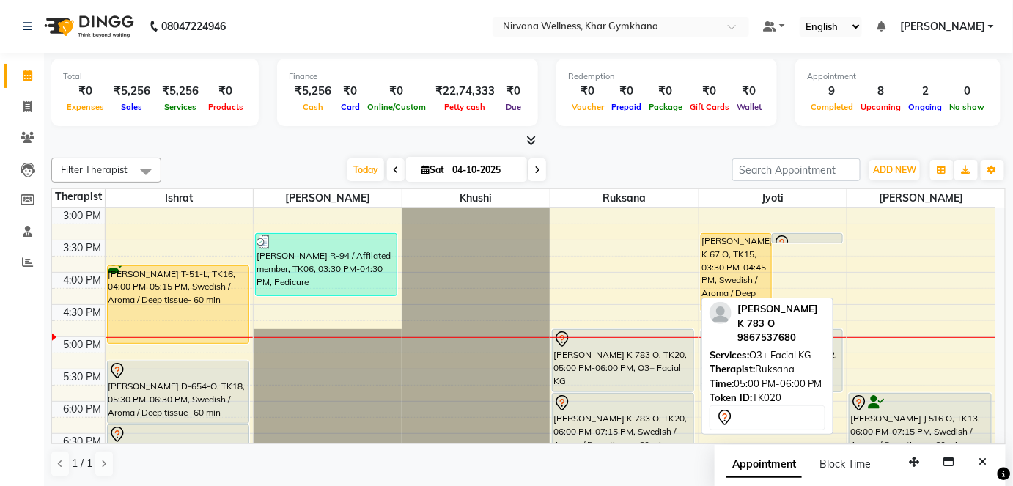
click at [602, 342] on div at bounding box center [622, 340] width 139 height 18
click at [604, 352] on div "[PERSON_NAME] K 783 O, TK20, 05:00 PM-06:00 PM, O3+ Facial KG" at bounding box center [623, 361] width 141 height 62
select select "7"
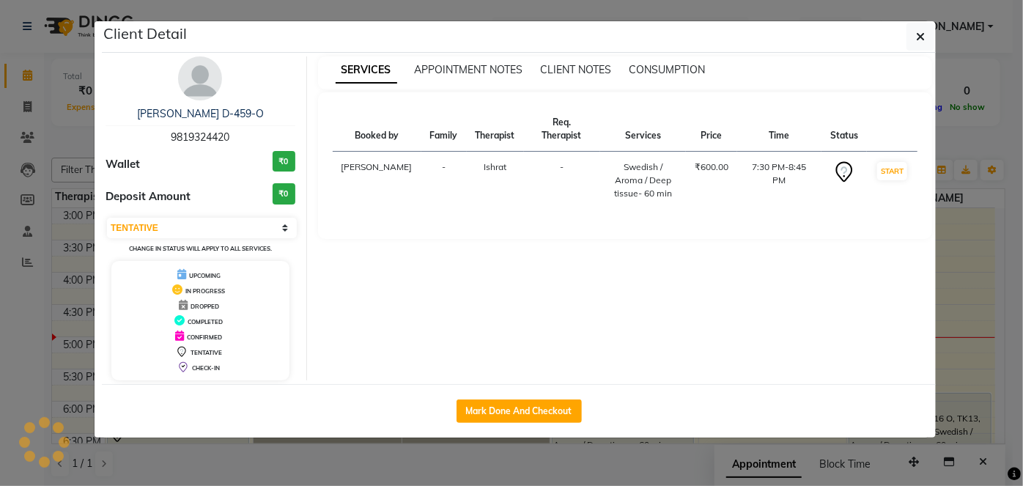
click at [187, 78] on img at bounding box center [200, 78] width 44 height 44
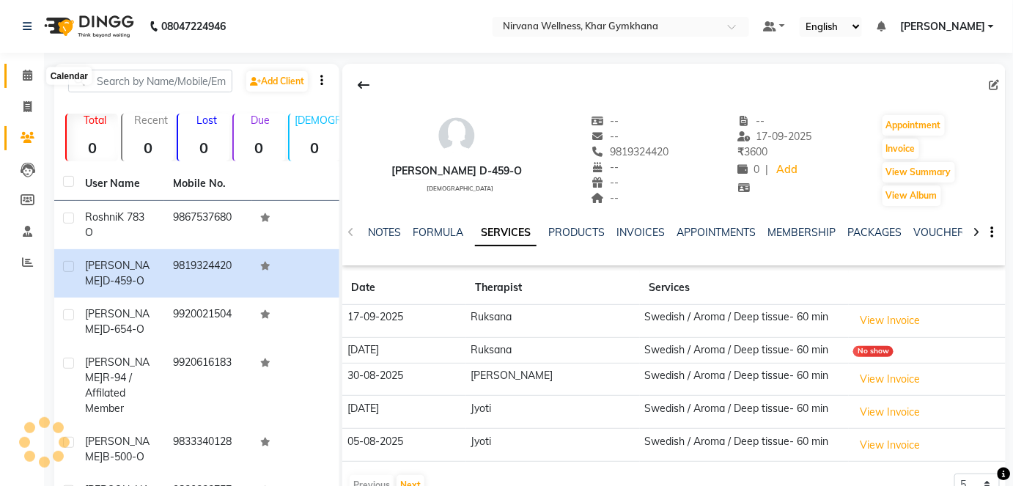
click at [29, 70] on icon at bounding box center [28, 75] width 10 height 11
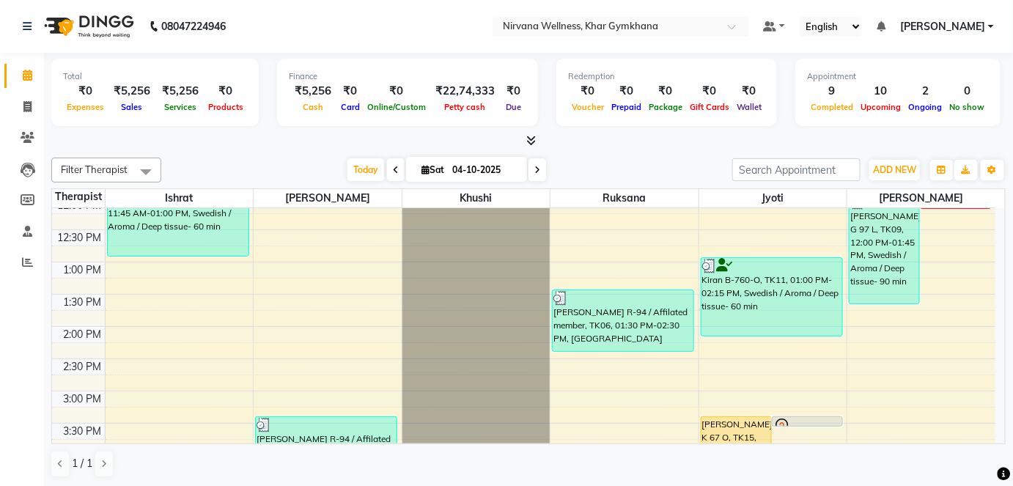
scroll to position [533, 0]
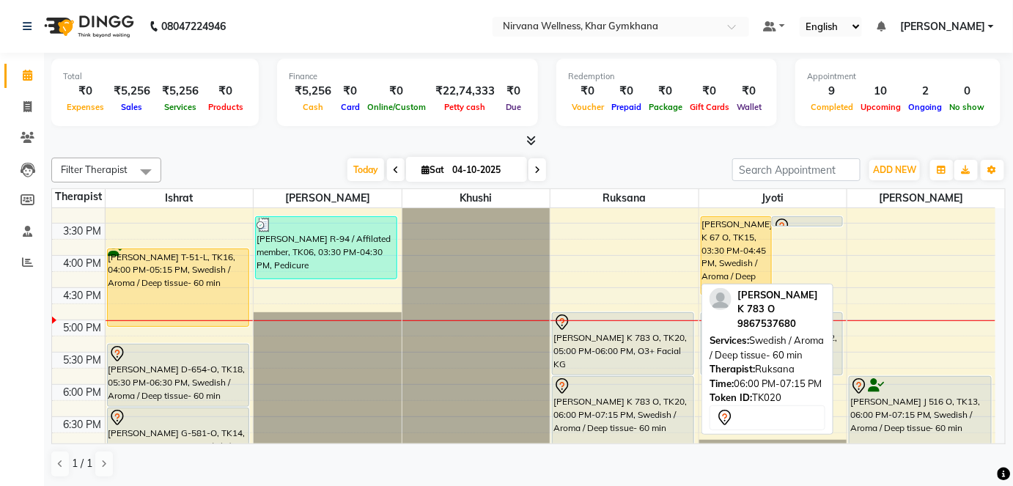
click at [580, 403] on div "[PERSON_NAME] K 783 O, TK20, 06:00 PM-07:15 PM, Swedish / Aroma / Deep tissue- …" at bounding box center [623, 415] width 141 height 77
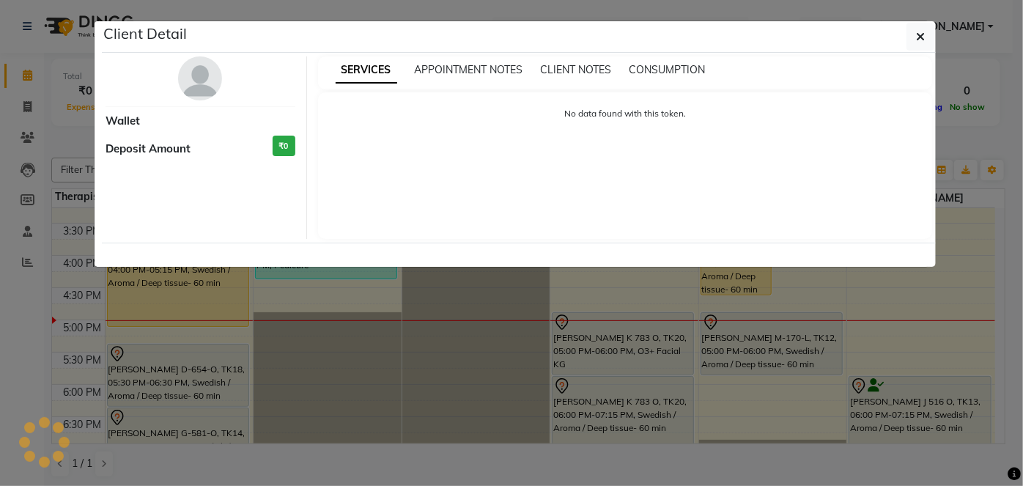
select select "7"
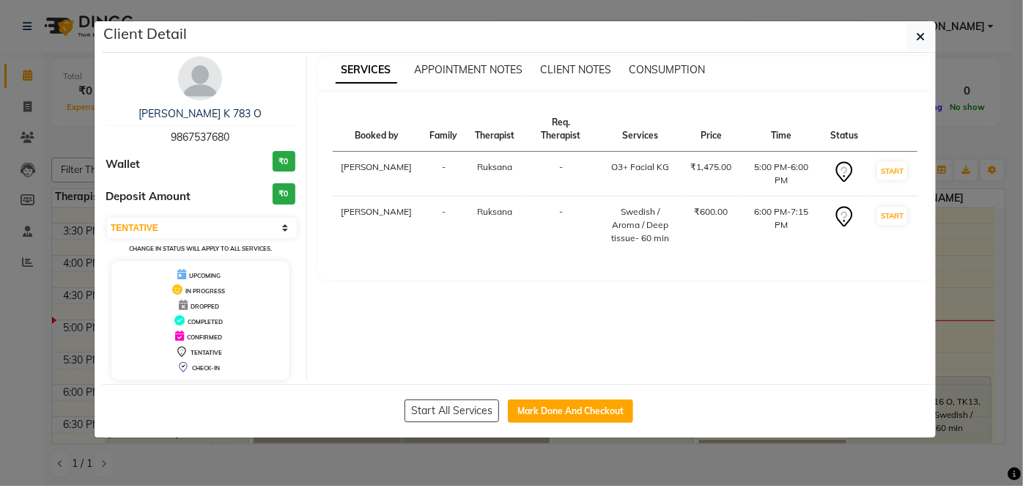
click at [214, 67] on img at bounding box center [200, 78] width 44 height 44
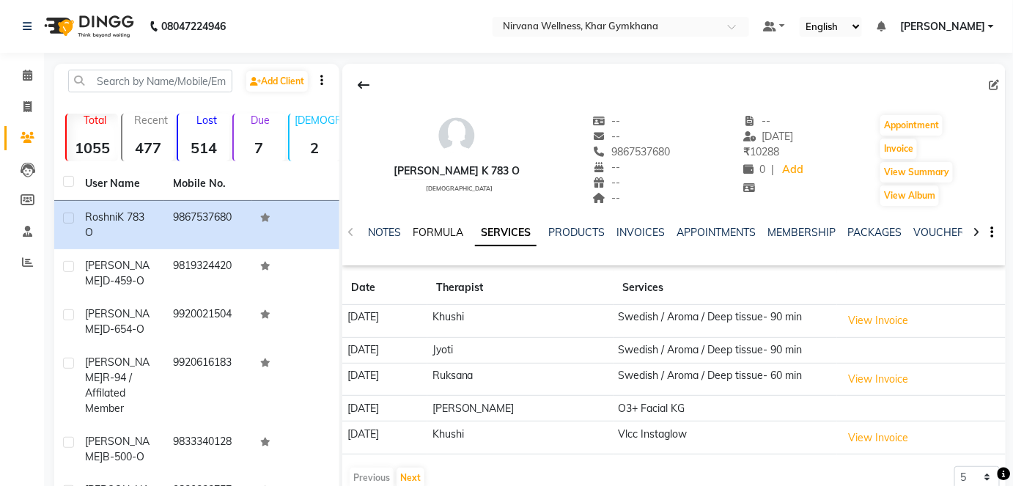
click at [447, 236] on link "FORMULA" at bounding box center [438, 232] width 51 height 13
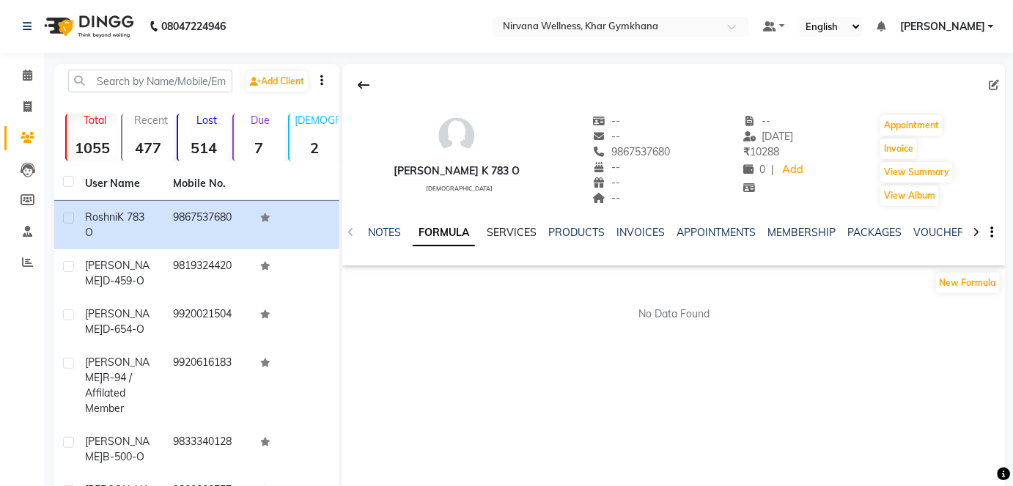
click at [489, 227] on link "SERVICES" at bounding box center [512, 232] width 50 height 13
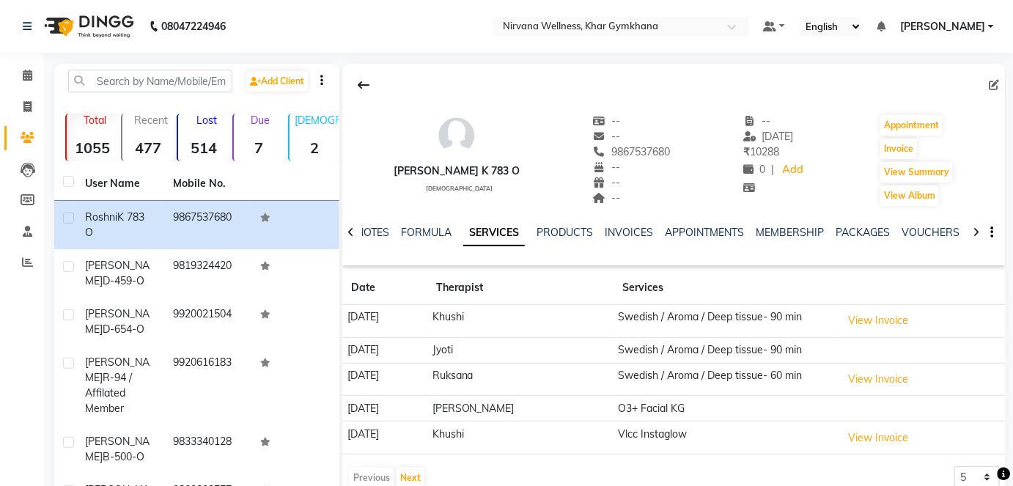
click at [23, 55] on div "Calendar Invoice Clients Leads Members Staff Reports Completed InProgress Upcom…" at bounding box center [99, 385] width 198 height 686
click at [26, 65] on link "Calendar" at bounding box center [21, 76] width 35 height 24
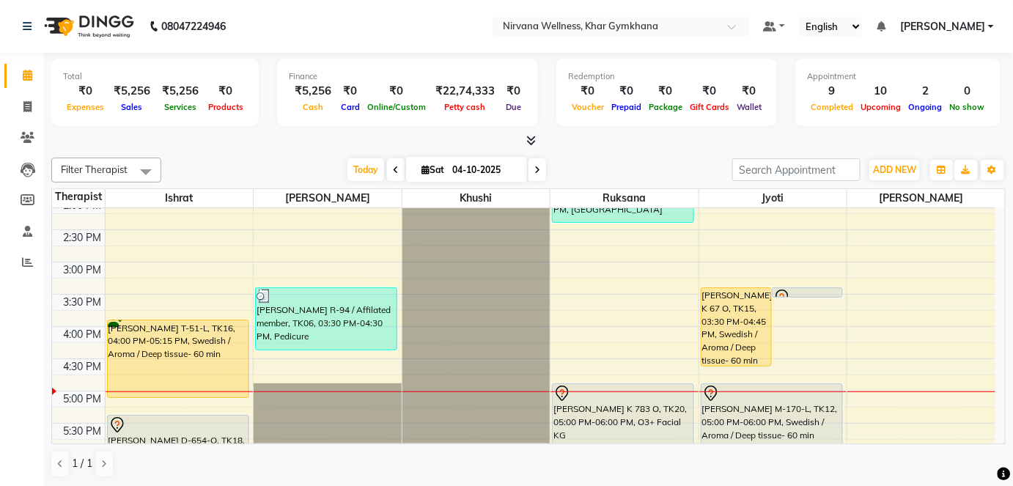
scroll to position [533, 0]
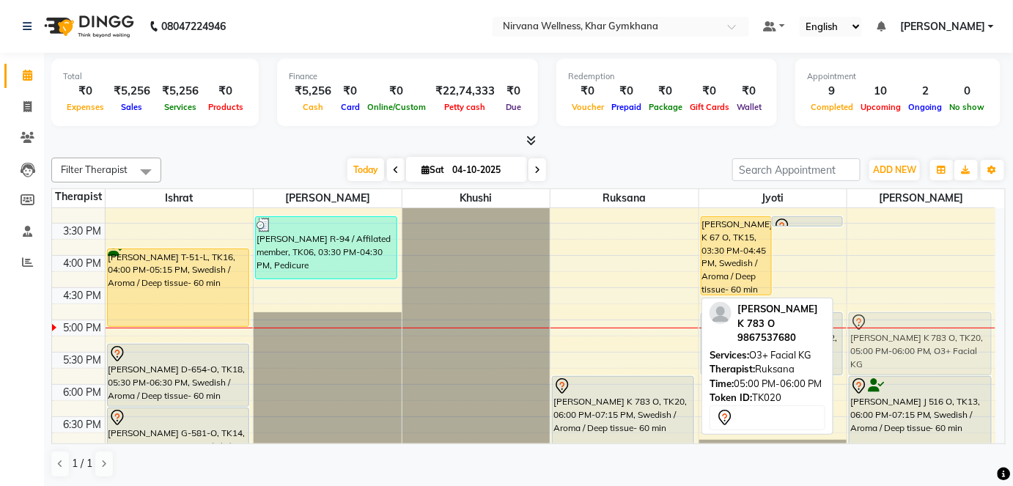
drag, startPoint x: 627, startPoint y: 350, endPoint x: 874, endPoint y: 344, distance: 247.1
click at [874, 344] on tr "[PERSON_NAME] M-338-O, TK01, 11:45 AM-01:00 PM, Swedish / Aroma / Deep tissue- …" at bounding box center [523, 190] width 943 height 1031
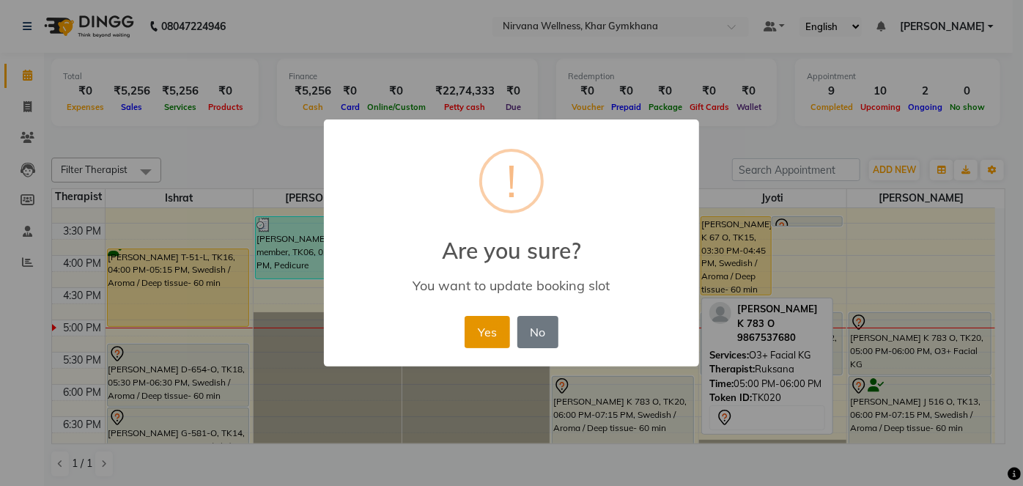
click at [476, 339] on button "Yes" at bounding box center [487, 332] width 45 height 32
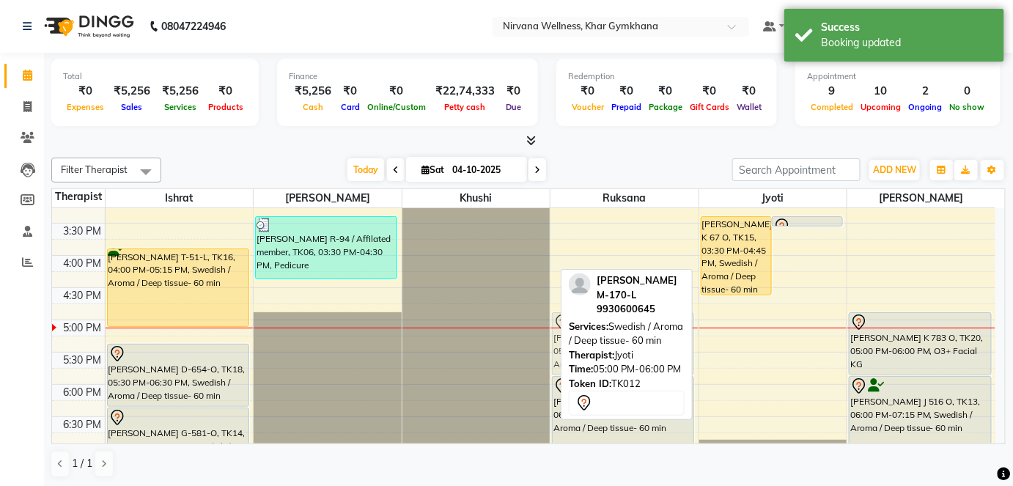
drag, startPoint x: 825, startPoint y: 347, endPoint x: 698, endPoint y: 350, distance: 126.8
click at [698, 350] on div "7:00 AM 7:30 AM 8:00 AM 8:30 AM 9:00 AM 9:30 AM 10:00 AM 10:30 AM 11:00 AM 11:3…" at bounding box center [523, 190] width 943 height 1031
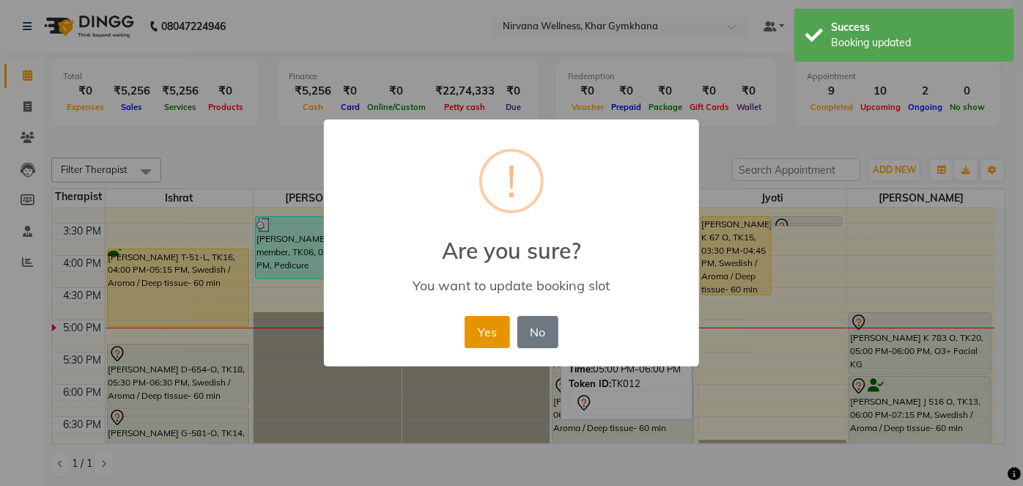
click at [468, 331] on button "Yes" at bounding box center [487, 332] width 45 height 32
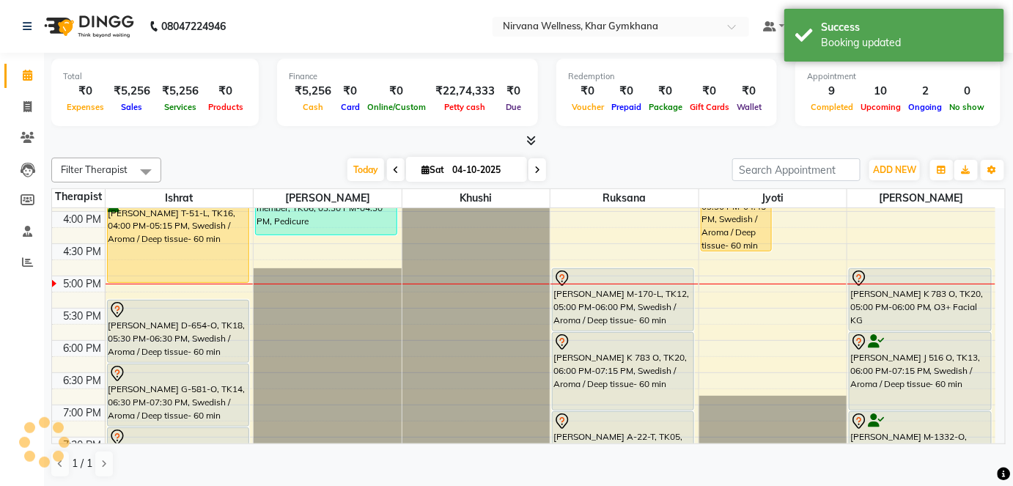
scroll to position [600, 0]
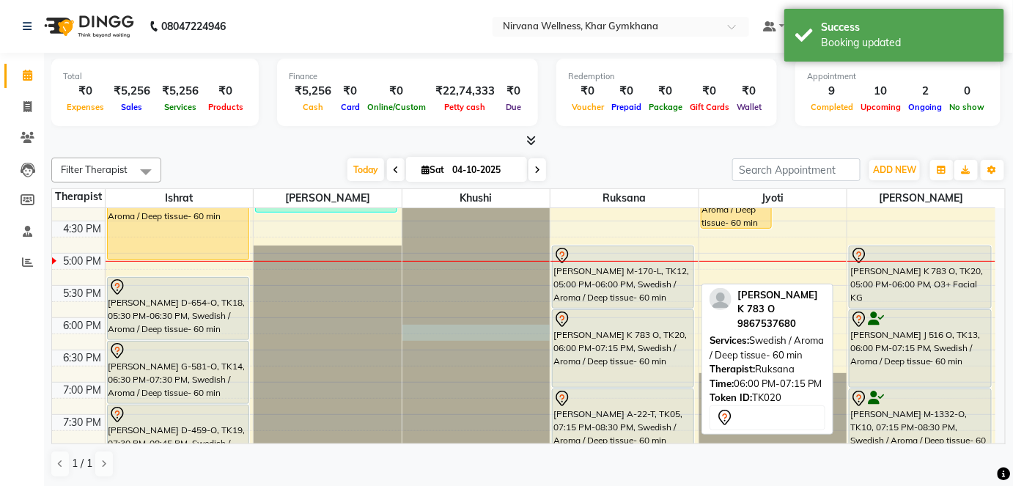
click at [553, 334] on tr "[PERSON_NAME] M-338-O, TK01, 11:45 AM-01:00 PM, Swedish / Aroma / Deep tissue- …" at bounding box center [523, 124] width 943 height 1031
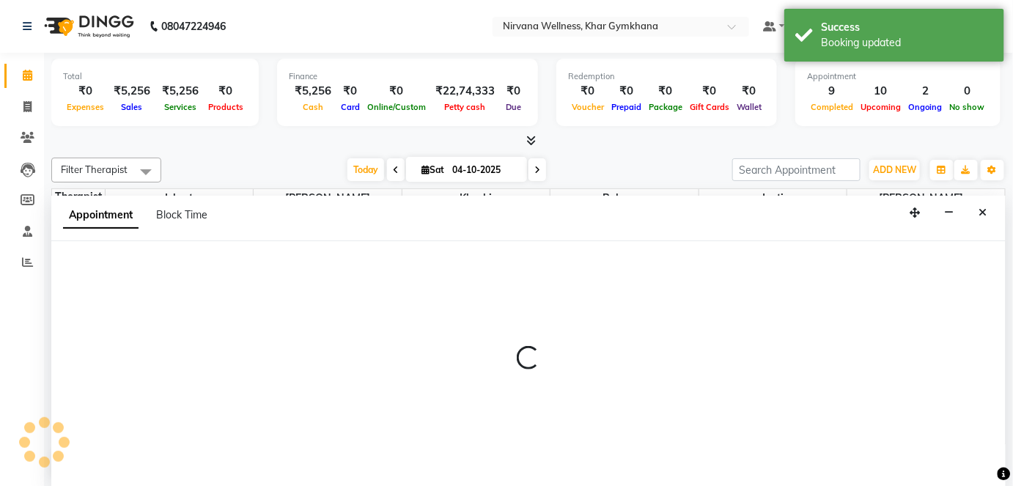
select select "68039"
select select "1095"
select select "tentative"
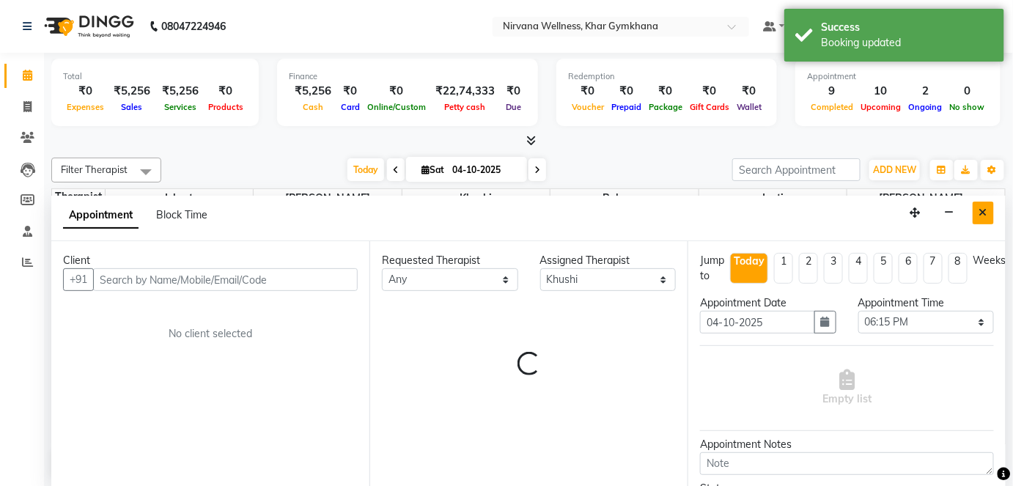
click at [983, 210] on icon "Close" at bounding box center [983, 212] width 8 height 10
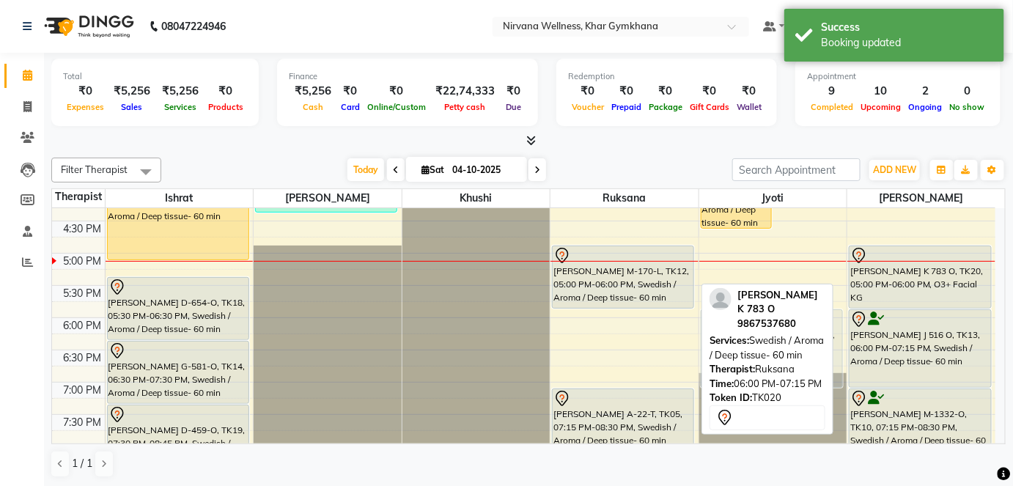
drag, startPoint x: 660, startPoint y: 365, endPoint x: 759, endPoint y: 359, distance: 98.4
click at [759, 359] on div "Filter Therapist Select All Ishrat Jyoti [PERSON_NAME] [PERSON_NAME] [DATE] [DA…" at bounding box center [528, 318] width 954 height 332
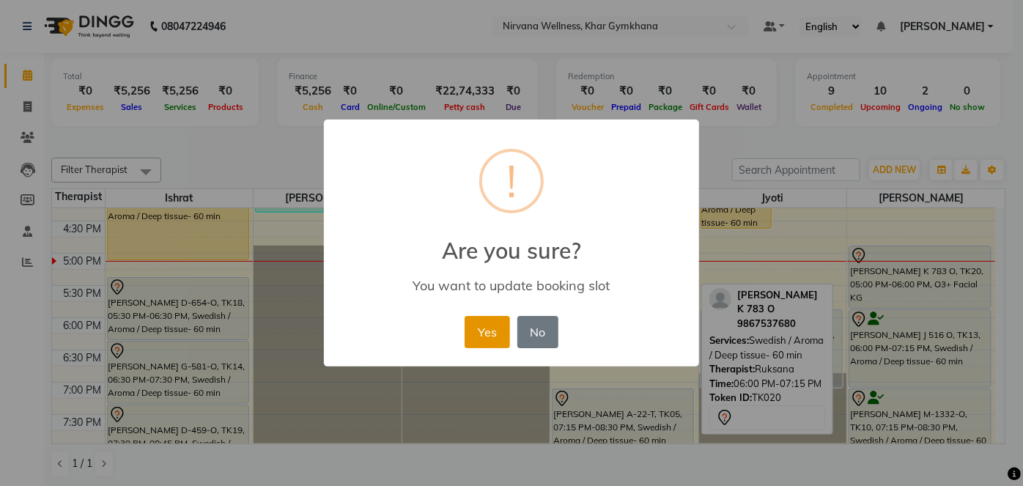
click at [476, 333] on button "Yes" at bounding box center [487, 332] width 45 height 32
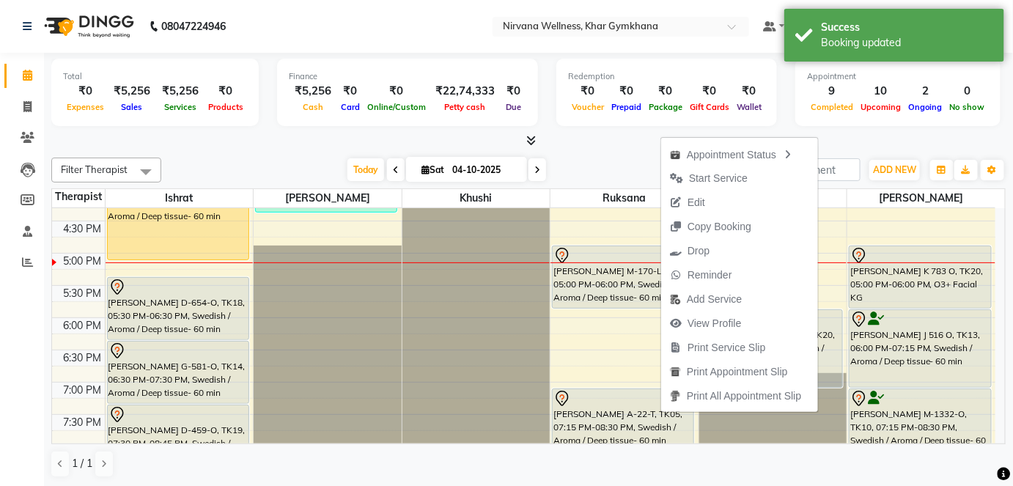
drag, startPoint x: 691, startPoint y: 173, endPoint x: 760, endPoint y: 202, distance: 74.6
click at [692, 174] on span "Start Service" at bounding box center [718, 178] width 59 height 15
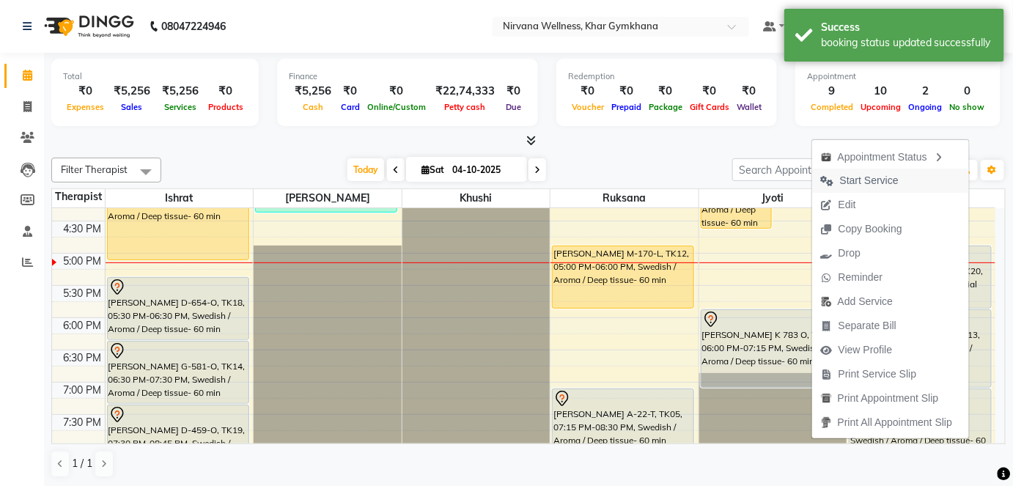
click at [860, 180] on span "Start Service" at bounding box center [869, 180] width 59 height 15
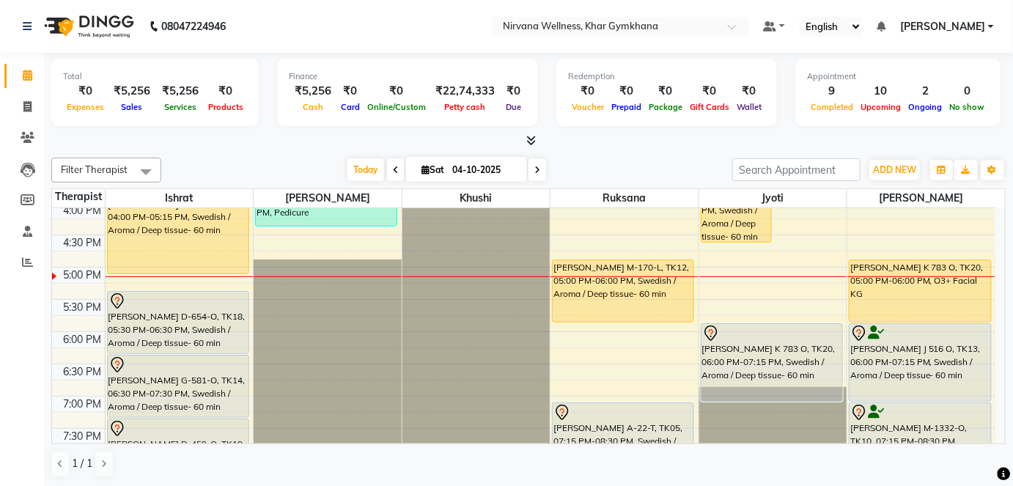
scroll to position [733, 0]
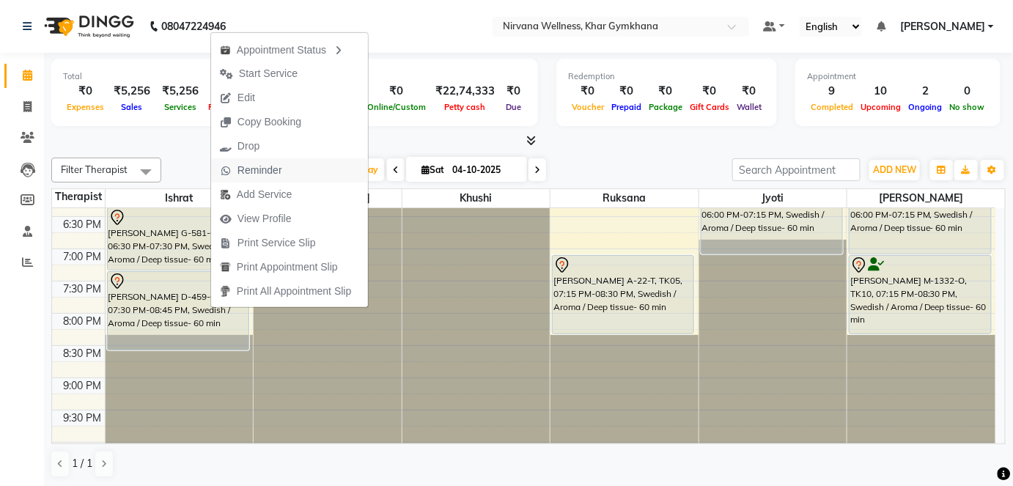
click at [248, 173] on span "Reminder" at bounding box center [259, 170] width 45 height 15
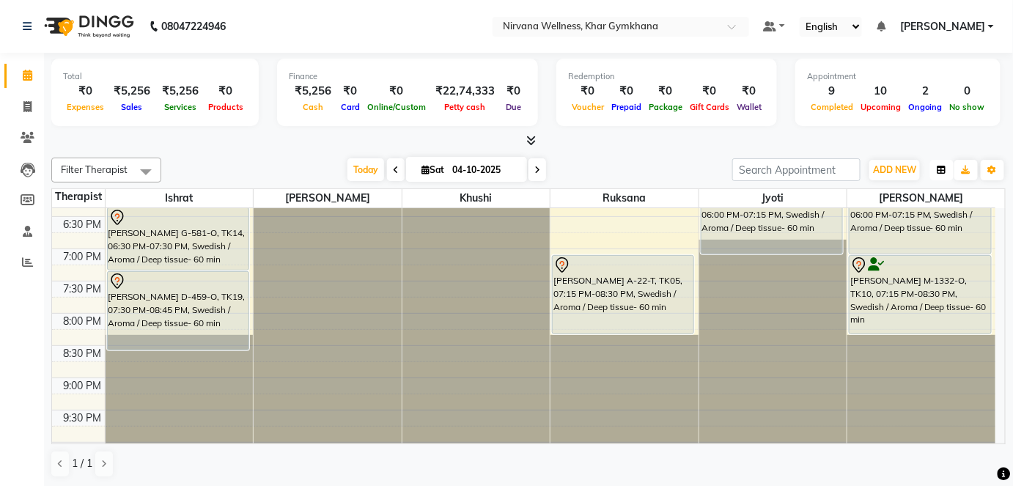
click at [943, 169] on icon "button" at bounding box center [941, 170] width 9 height 9
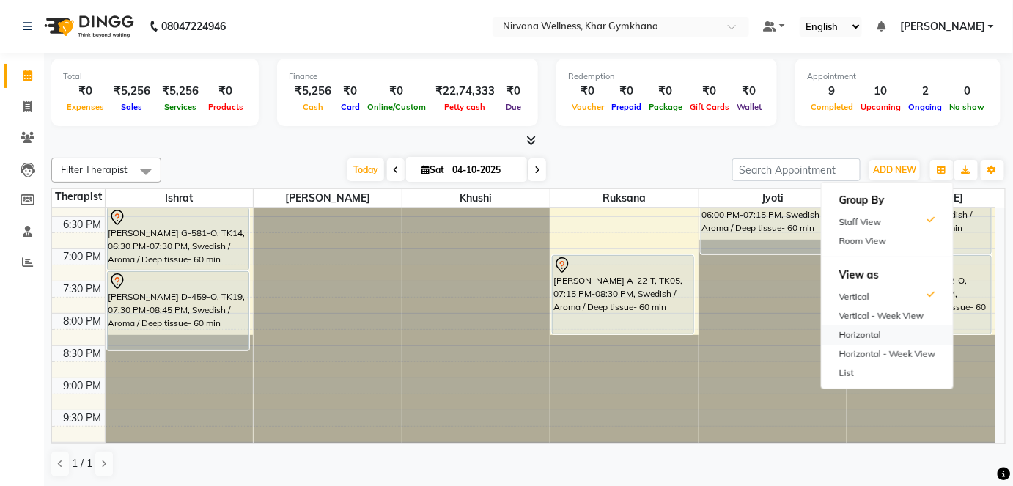
click at [886, 331] on div "Horizontal" at bounding box center [887, 334] width 131 height 19
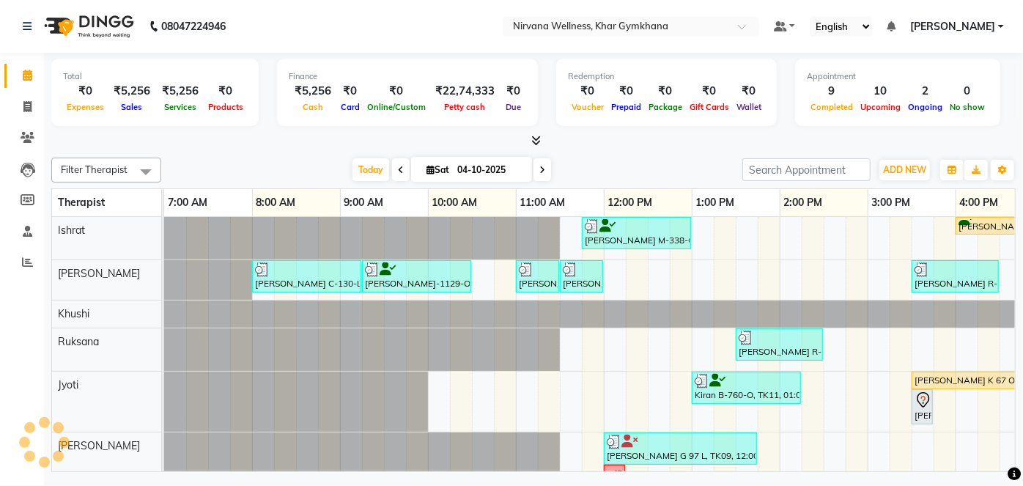
scroll to position [0, 555]
